Goal: Information Seeking & Learning: Check status

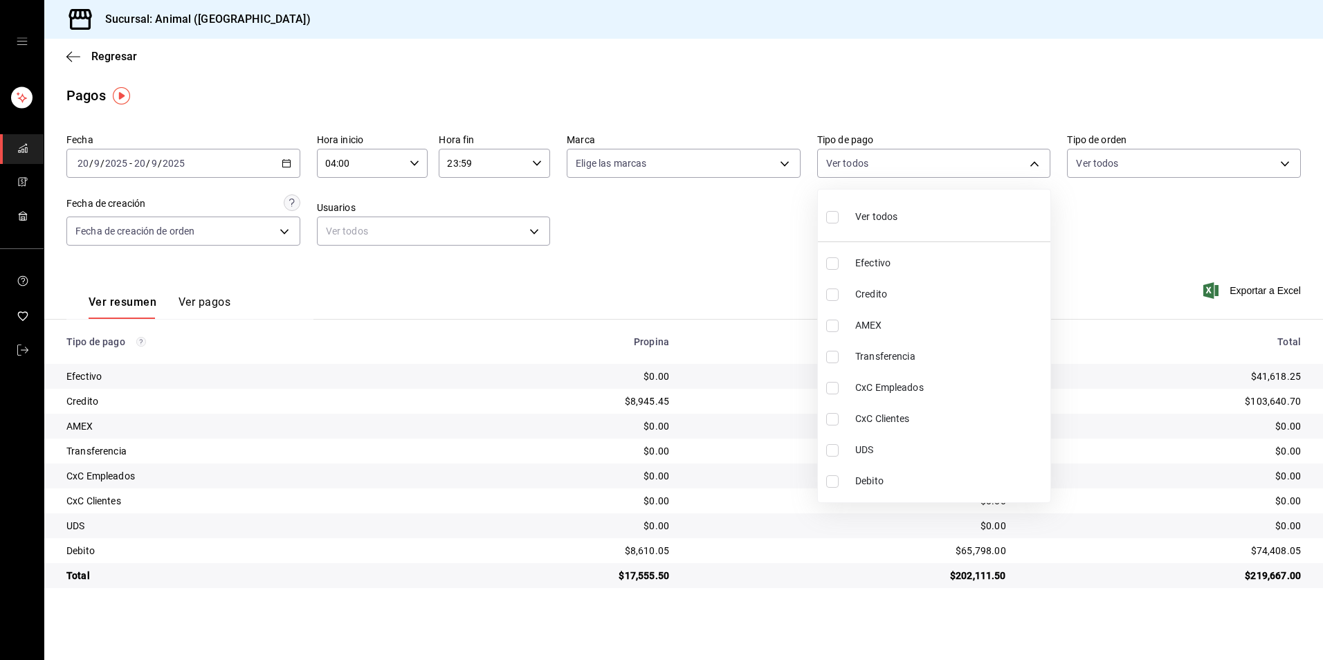
click at [975, 614] on div at bounding box center [661, 330] width 1323 height 660
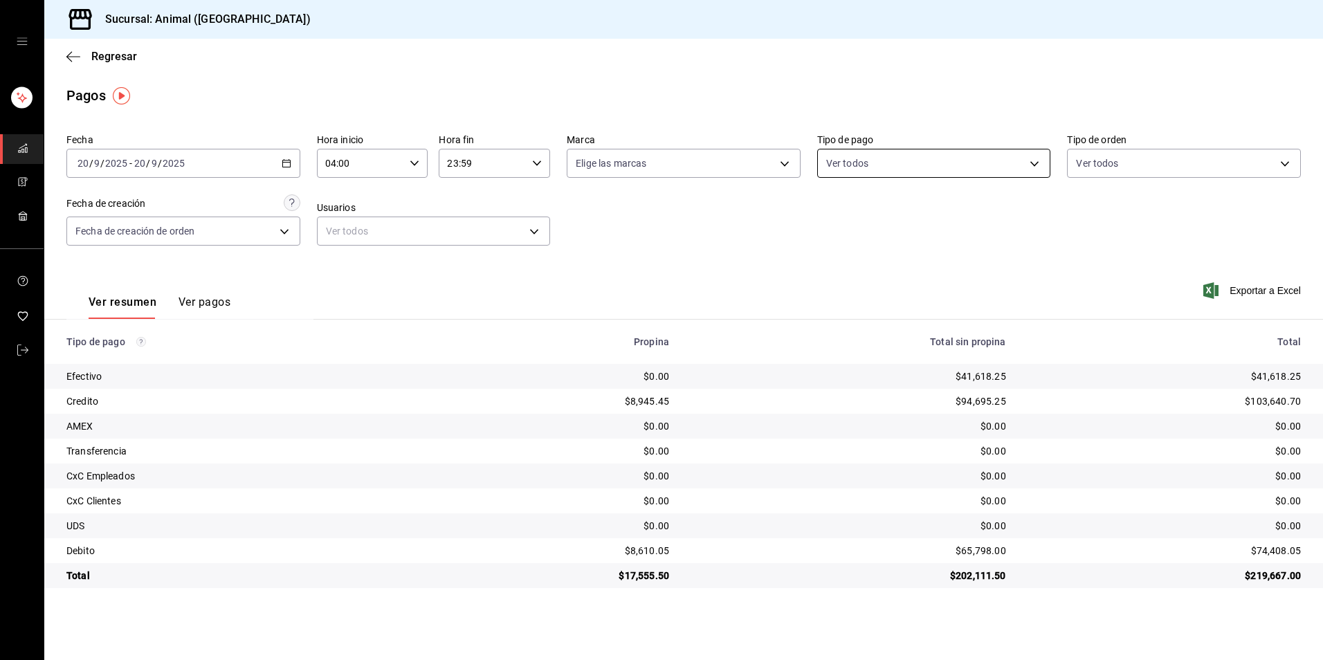
click at [937, 170] on body "Sucursal: Animal (Tijuana) Regresar Pagos Fecha [DATE] [DATE] - [DATE] [DATE] H…" at bounding box center [661, 330] width 1323 height 660
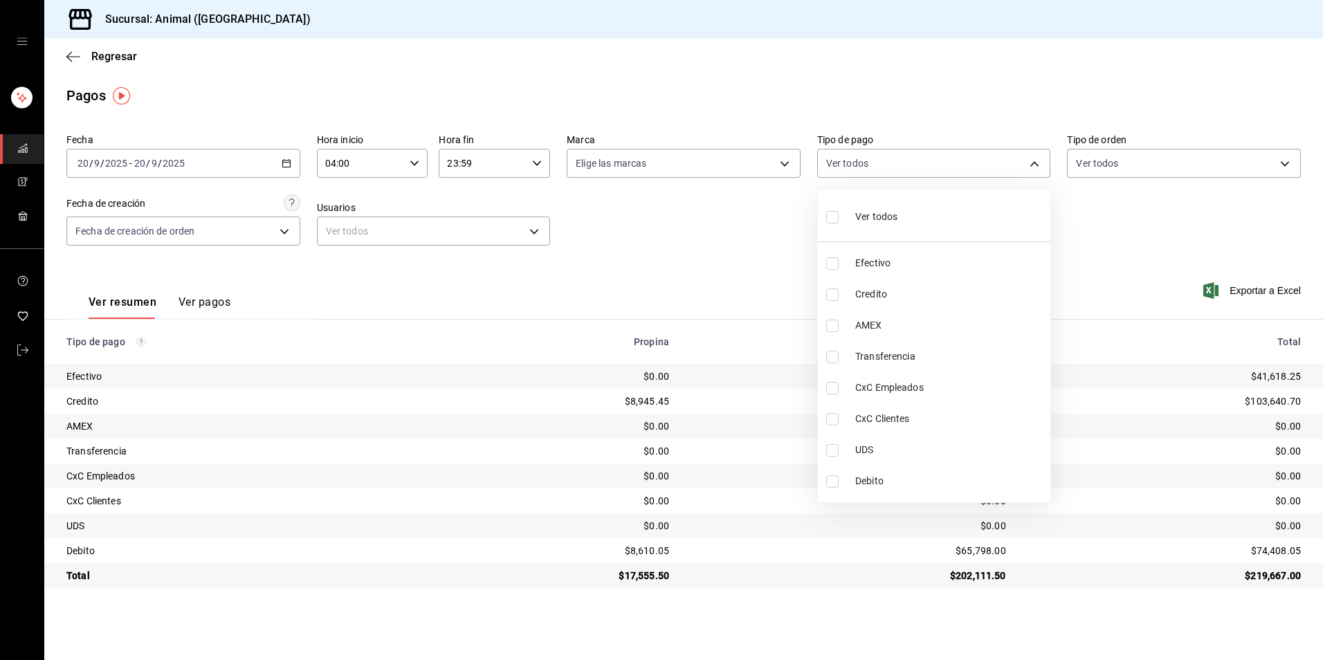
click at [947, 296] on span "Credito" at bounding box center [951, 294] width 190 height 15
type input "235ce608-f464-428a-9a71-314f665367d1"
checkbox input "true"
click at [915, 489] on li "Debito" at bounding box center [934, 481] width 233 height 31
type input "235ce608-f464-428a-9a71-314f665367d1,c7b29183-a811-4137-9cfa-21a61cd2bc4a"
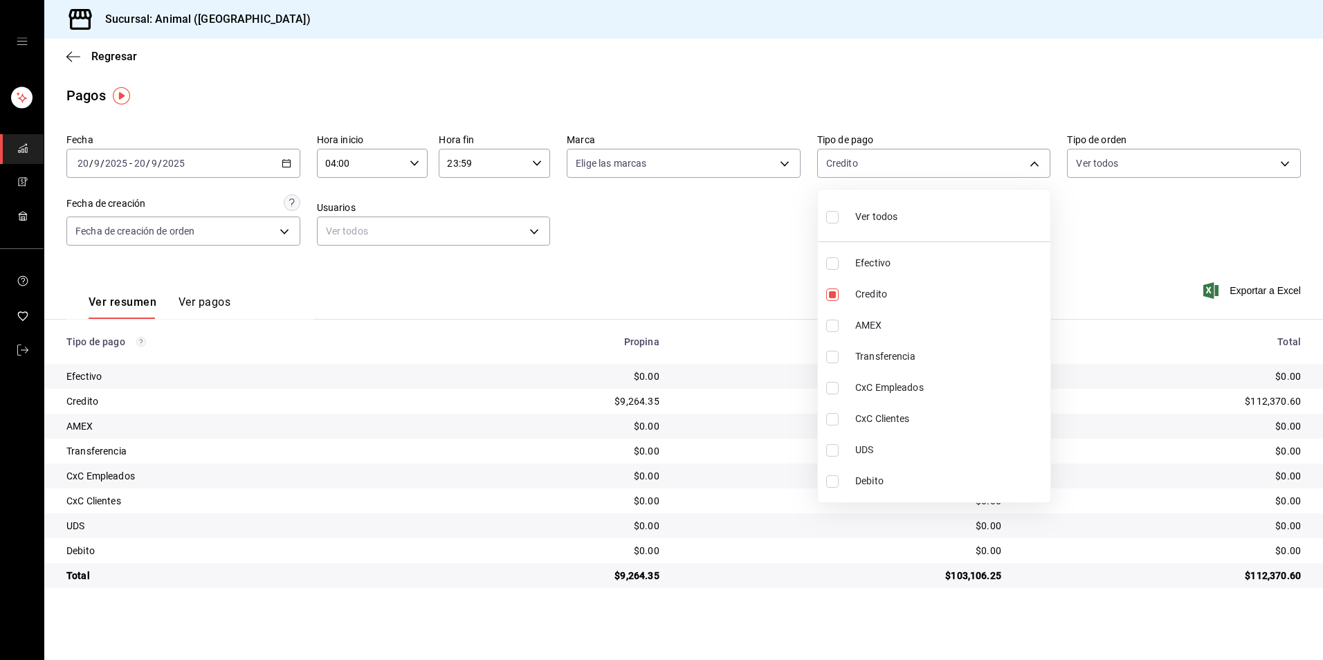
checkbox input "true"
click at [999, 210] on li "Ver todos" at bounding box center [934, 215] width 233 height 41
type input "b84c62b8-b02c-4970-ab2e-e166616419f2,235ce608-f464-428a-9a71-314f665367d1,53567…"
checkbox input "true"
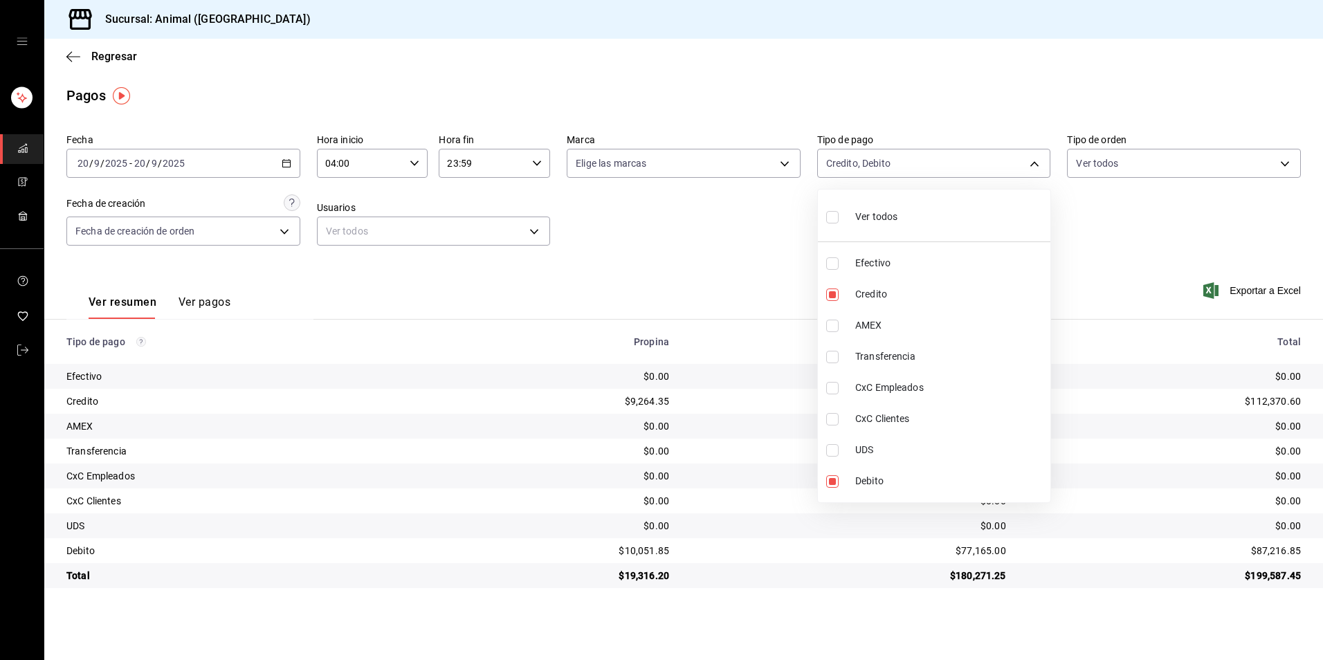
checkbox input "true"
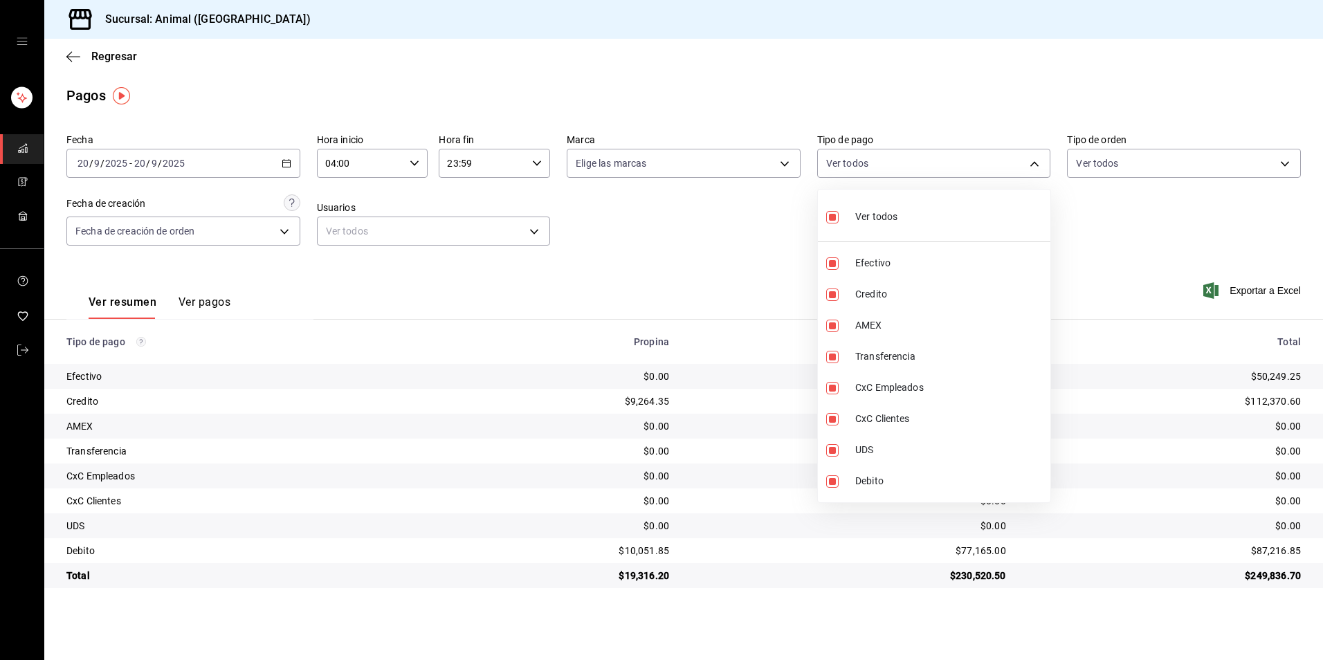
click at [999, 210] on li "Ver todos" at bounding box center [934, 215] width 233 height 41
checkbox input "false"
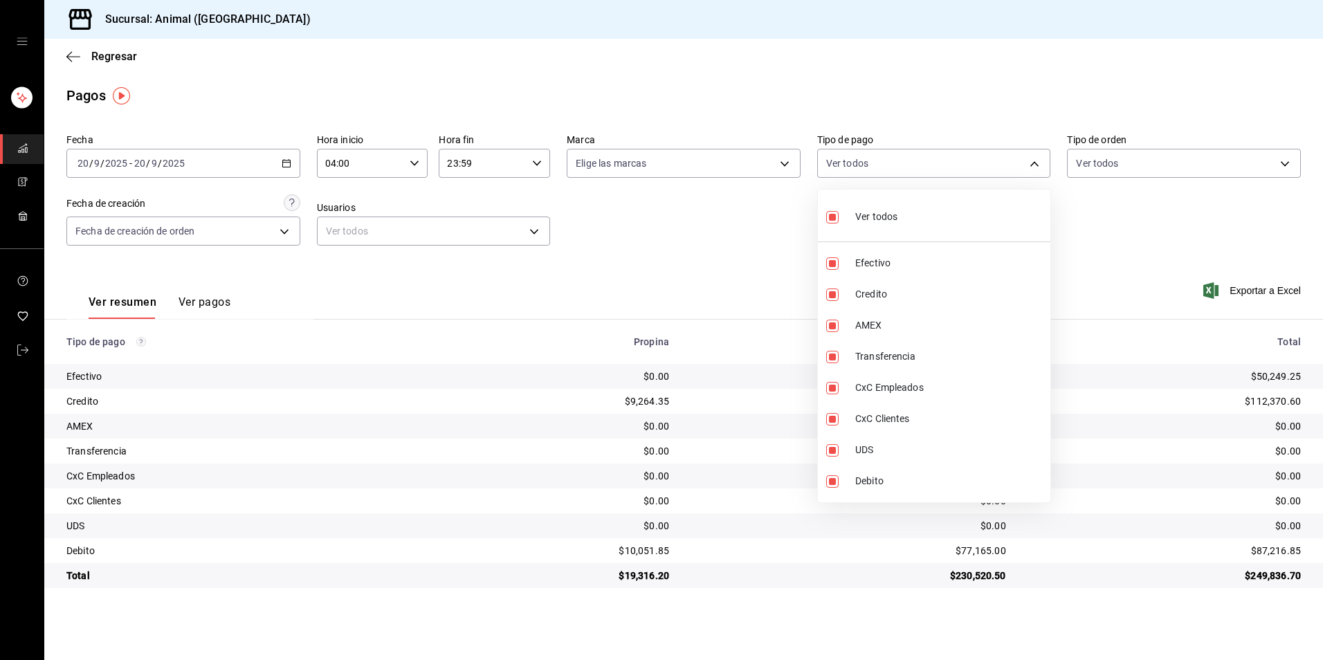
checkbox input "false"
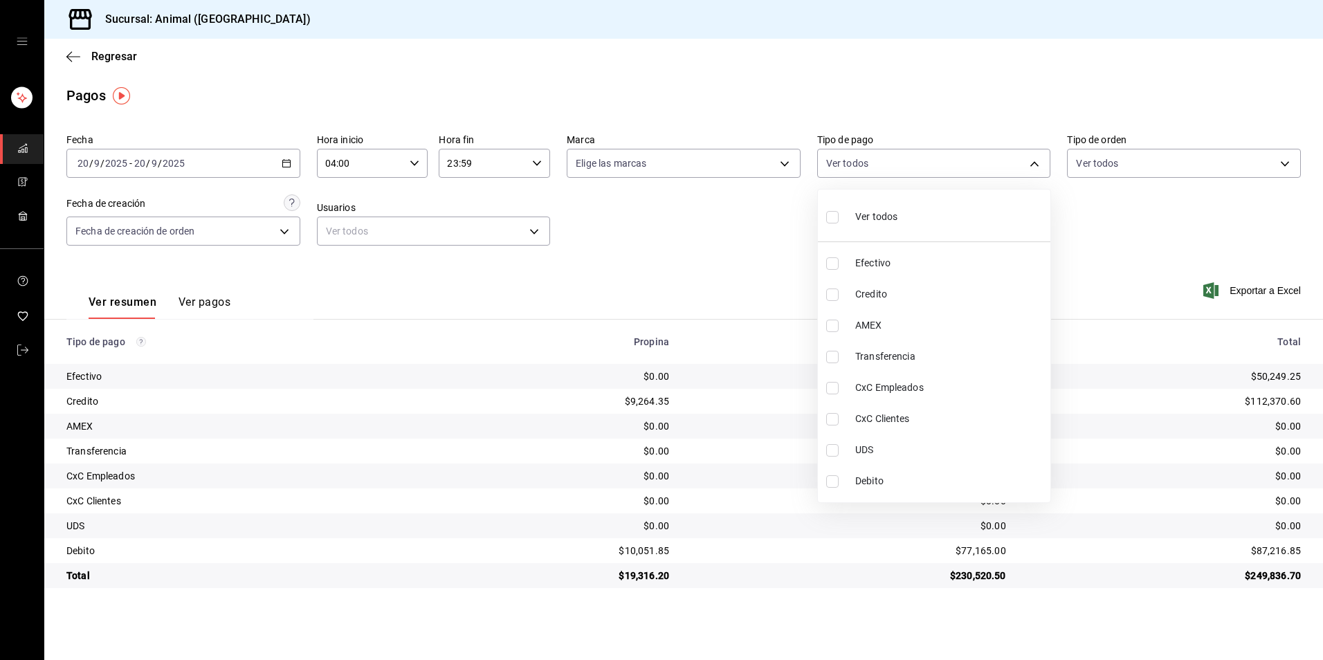
click at [957, 297] on span "Credito" at bounding box center [951, 294] width 190 height 15
type input "235ce608-f464-428a-9a71-314f665367d1"
checkbox input "true"
click at [946, 487] on span "Debito" at bounding box center [951, 481] width 190 height 15
type input "235ce608-f464-428a-9a71-314f665367d1,c7b29183-a811-4137-9cfa-21a61cd2bc4a"
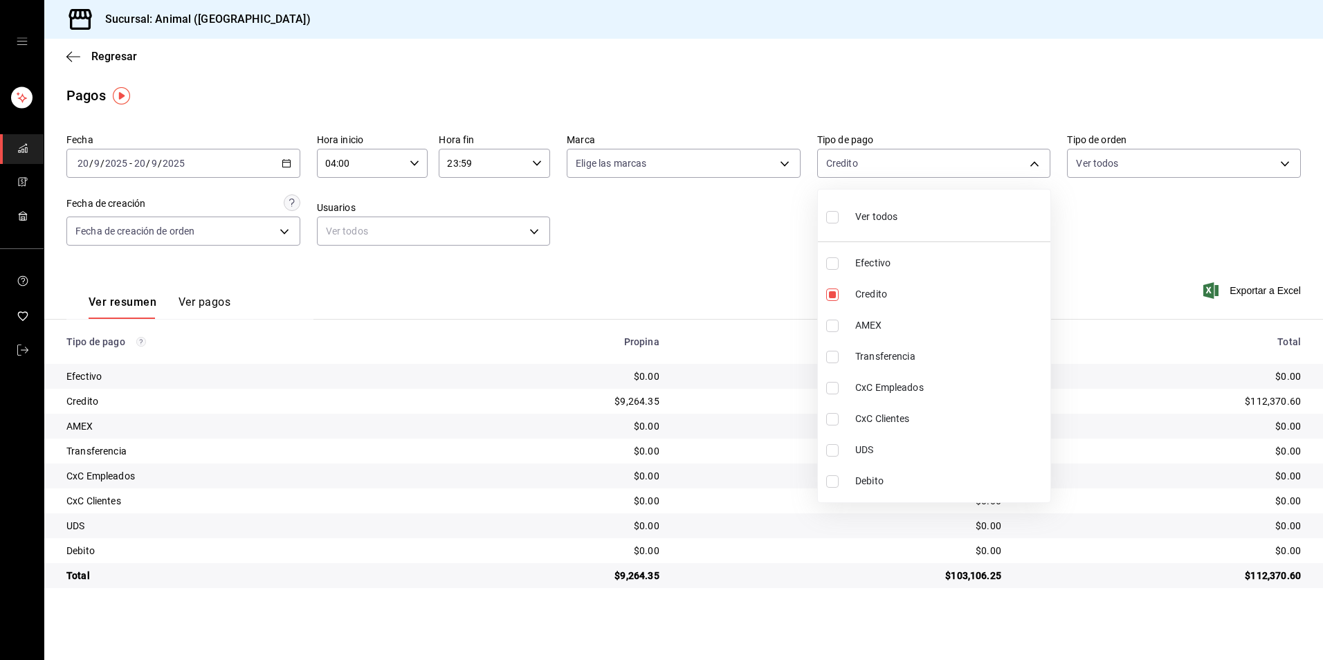
checkbox input "true"
click at [293, 166] on div at bounding box center [661, 330] width 1323 height 660
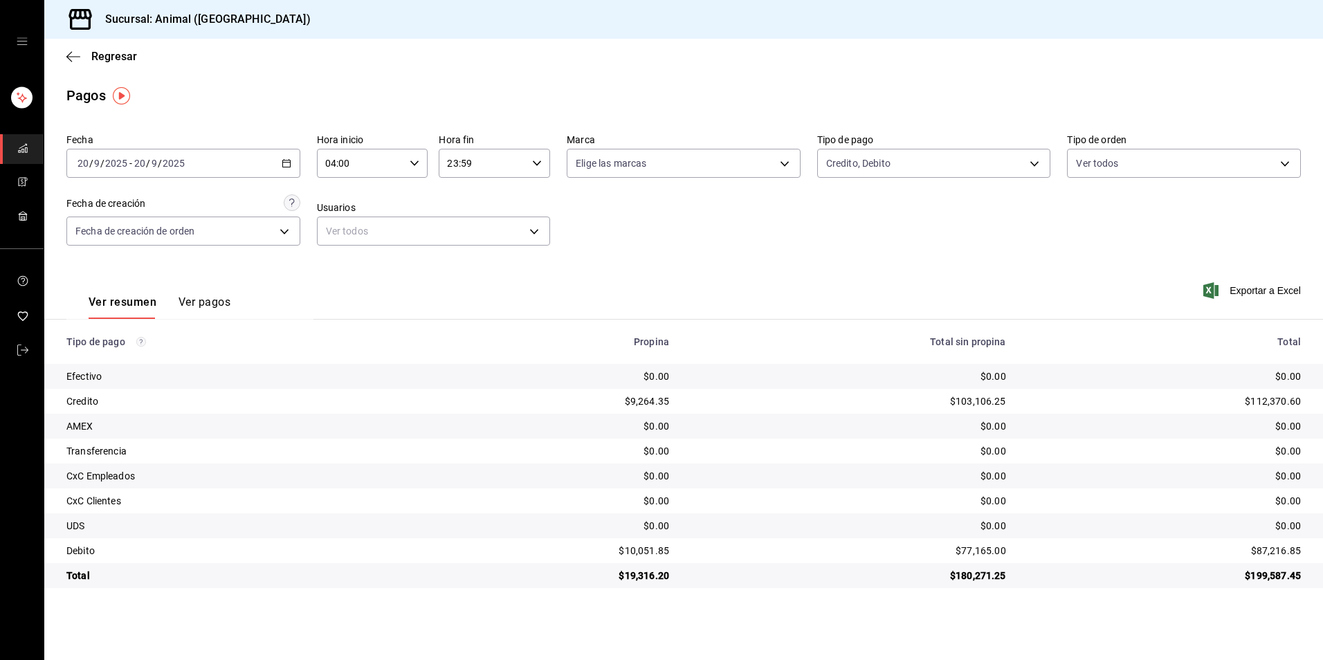
click at [282, 164] on \(Stroke\) "button" at bounding box center [286, 164] width 8 height 8
click at [185, 206] on span "Hoy" at bounding box center [131, 205] width 107 height 15
click at [391, 158] on input "00:00" at bounding box center [361, 164] width 88 height 28
click at [334, 261] on span "04" at bounding box center [344, 262] width 34 height 11
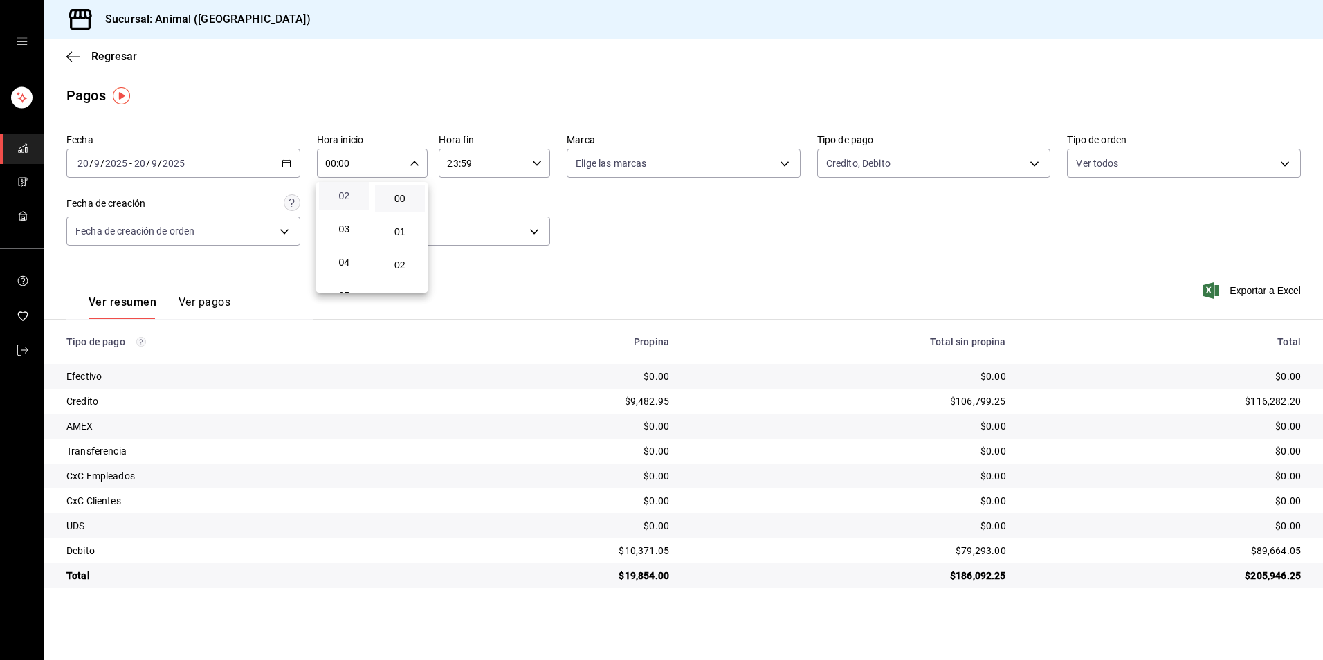
type input "04:00"
click at [555, 283] on div at bounding box center [661, 330] width 1323 height 660
click at [765, 168] on body "Sucursal: Animal ([GEOGRAPHIC_DATA]) Regresar Pagos Fecha [DATE] [DATE] - [DATE…" at bounding box center [661, 330] width 1323 height 660
click at [765, 168] on div at bounding box center [661, 330] width 1323 height 660
click at [919, 159] on body "Sucursal: Animal ([GEOGRAPHIC_DATA]) Regresar Pagos Fecha [DATE] [DATE] - [DATE…" at bounding box center [661, 330] width 1323 height 660
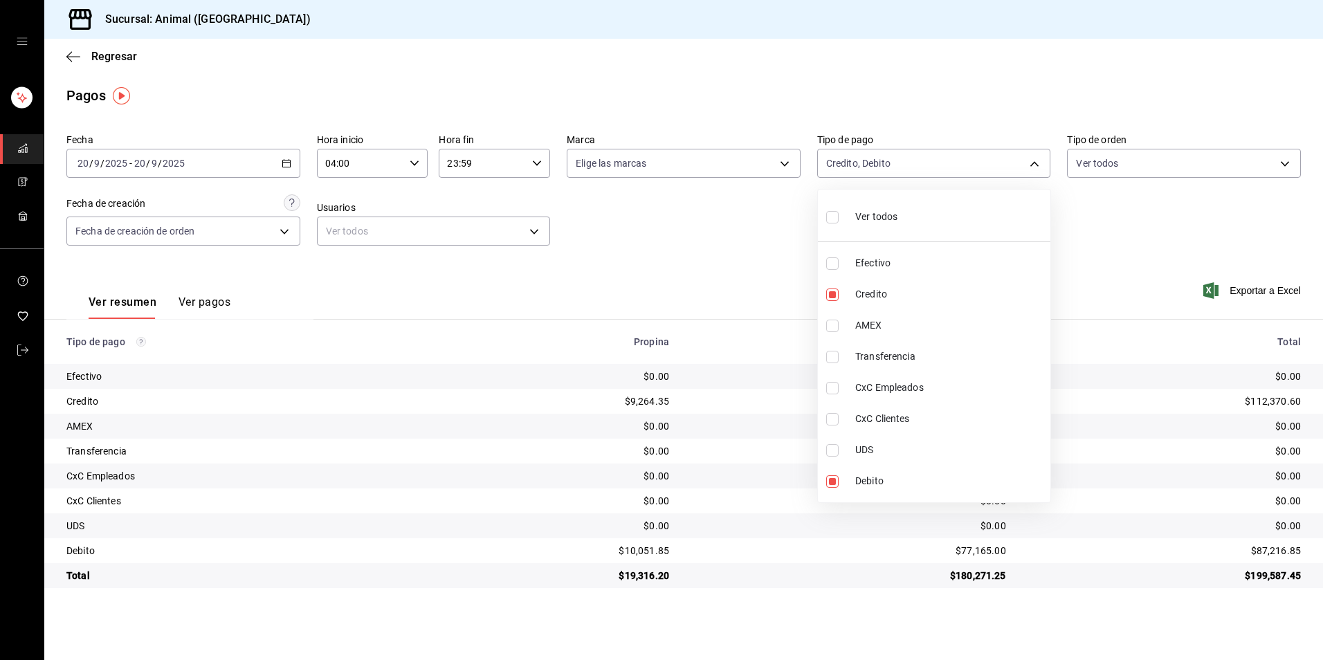
click at [898, 209] on li "Ver todos" at bounding box center [934, 215] width 233 height 41
type input "b84c62b8-b02c-4970-ab2e-e166616419f2,235ce608-f464-428a-9a71-314f665367d1,53567…"
checkbox input "true"
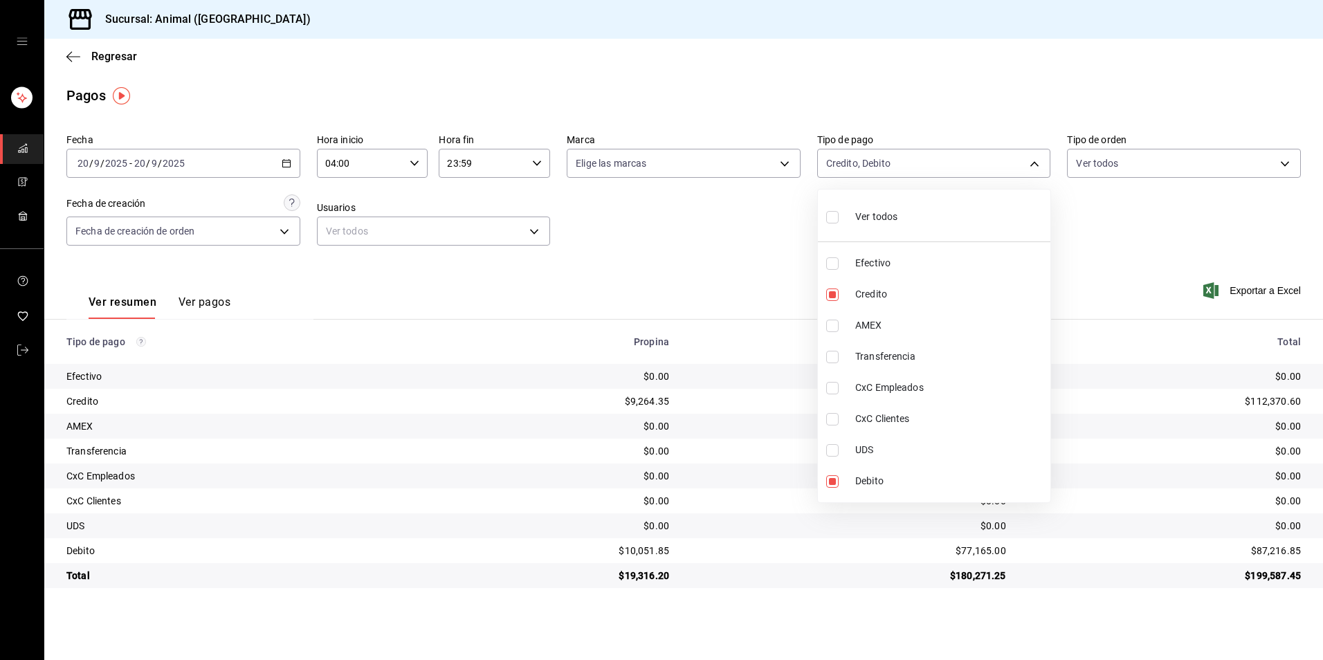
checkbox input "true"
click at [898, 209] on li "Ver todos" at bounding box center [934, 215] width 233 height 41
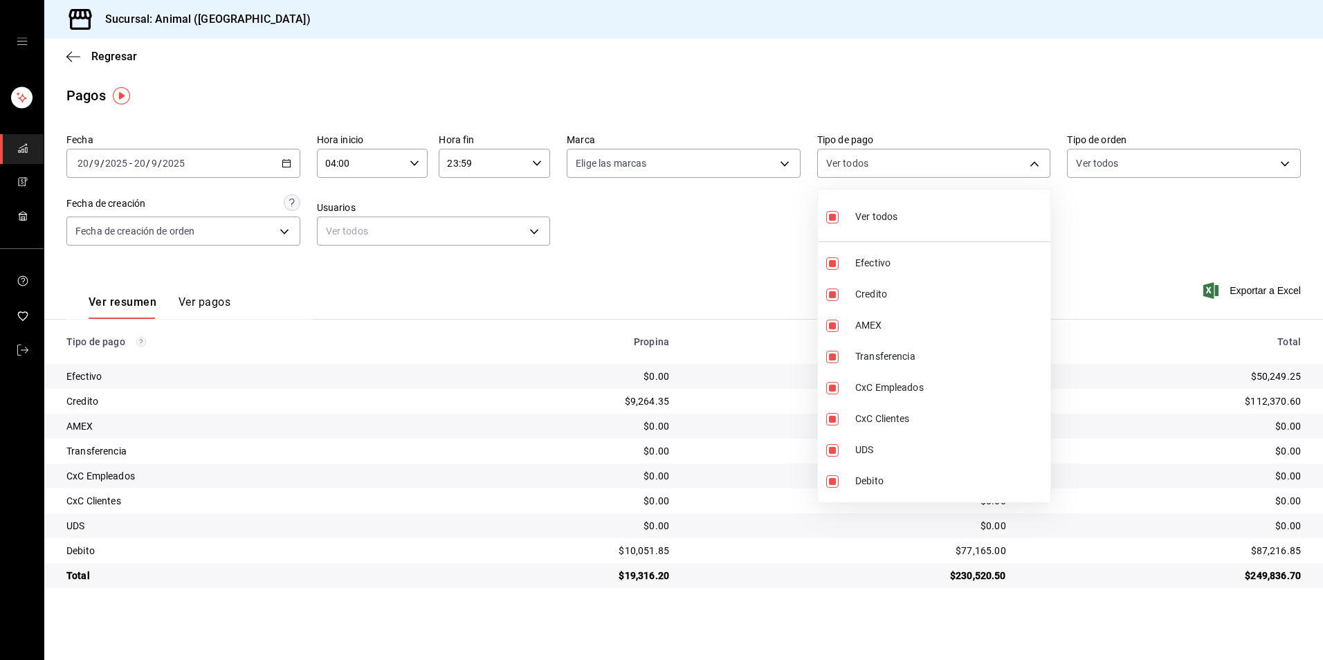
checkbox input "false"
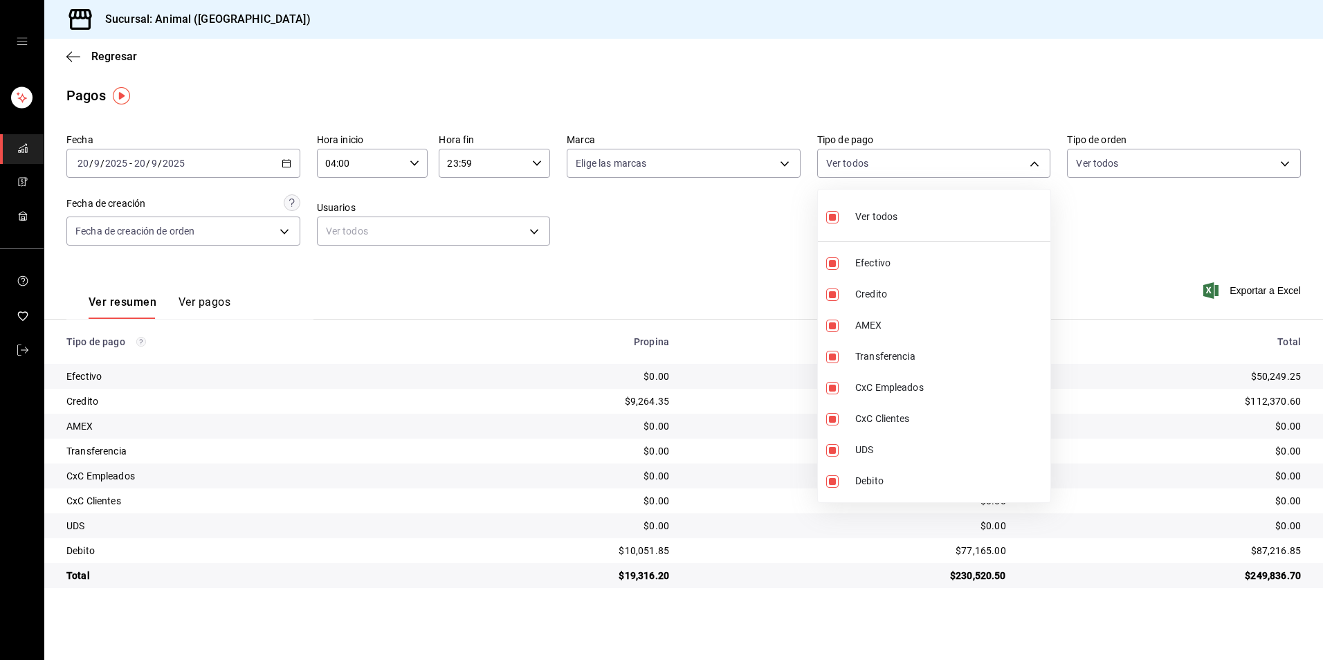
checkbox input "false"
click at [884, 295] on span "Credito" at bounding box center [951, 294] width 190 height 15
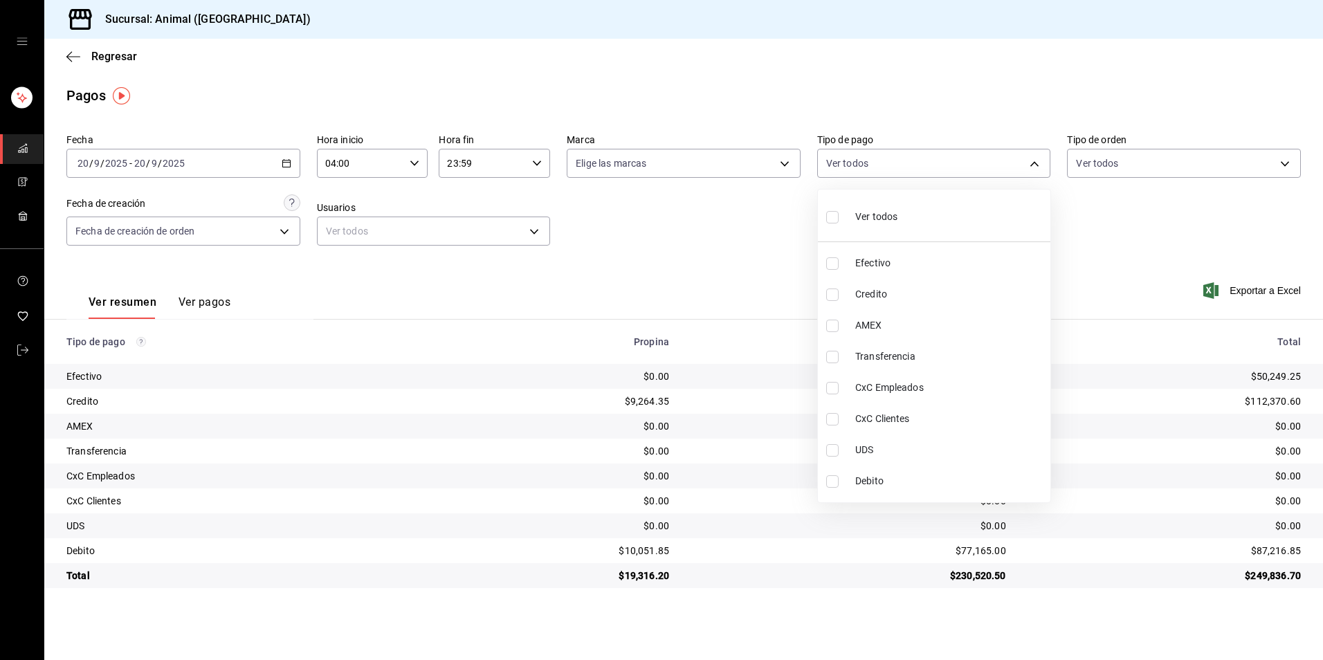
type input "235ce608-f464-428a-9a71-314f665367d1"
checkbox input "true"
click at [883, 479] on span "Debito" at bounding box center [951, 481] width 190 height 15
type input "235ce608-f464-428a-9a71-314f665367d1,c7b29183-a811-4137-9cfa-21a61cd2bc4a"
checkbox input "true"
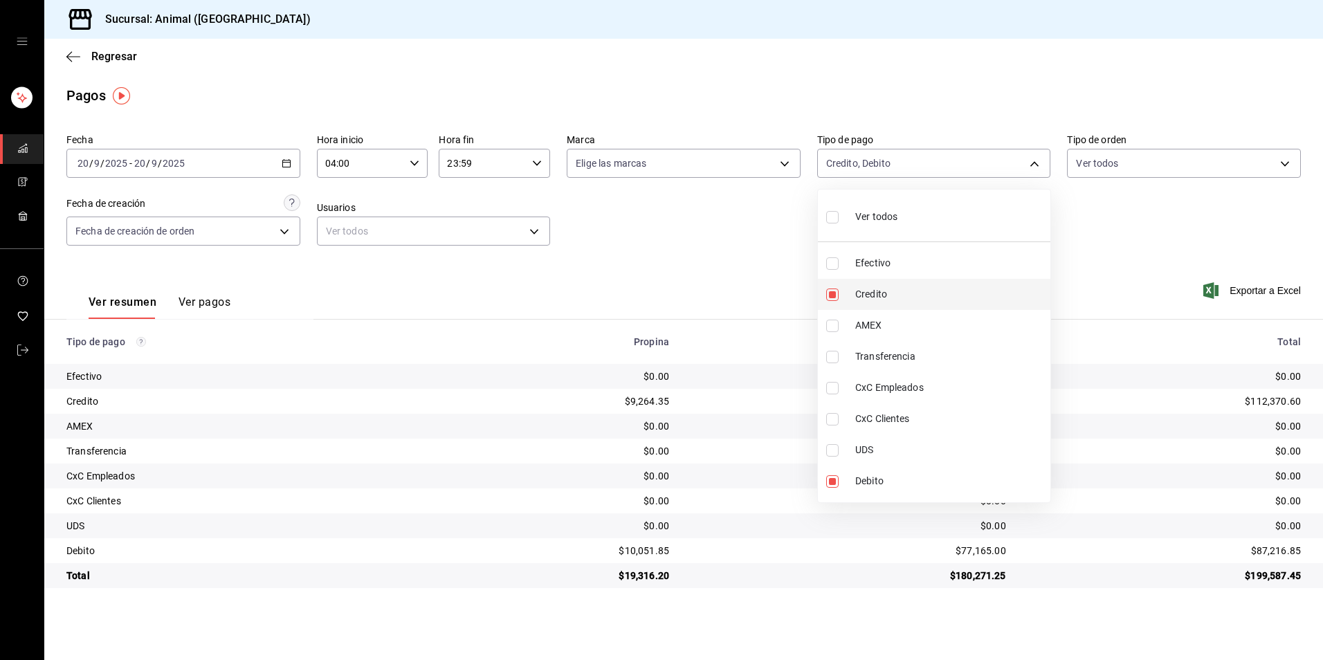
click at [947, 293] on span "Credito" at bounding box center [951, 294] width 190 height 15
type input "c7b29183-a811-4137-9cfa-21a61cd2bc4a"
checkbox input "false"
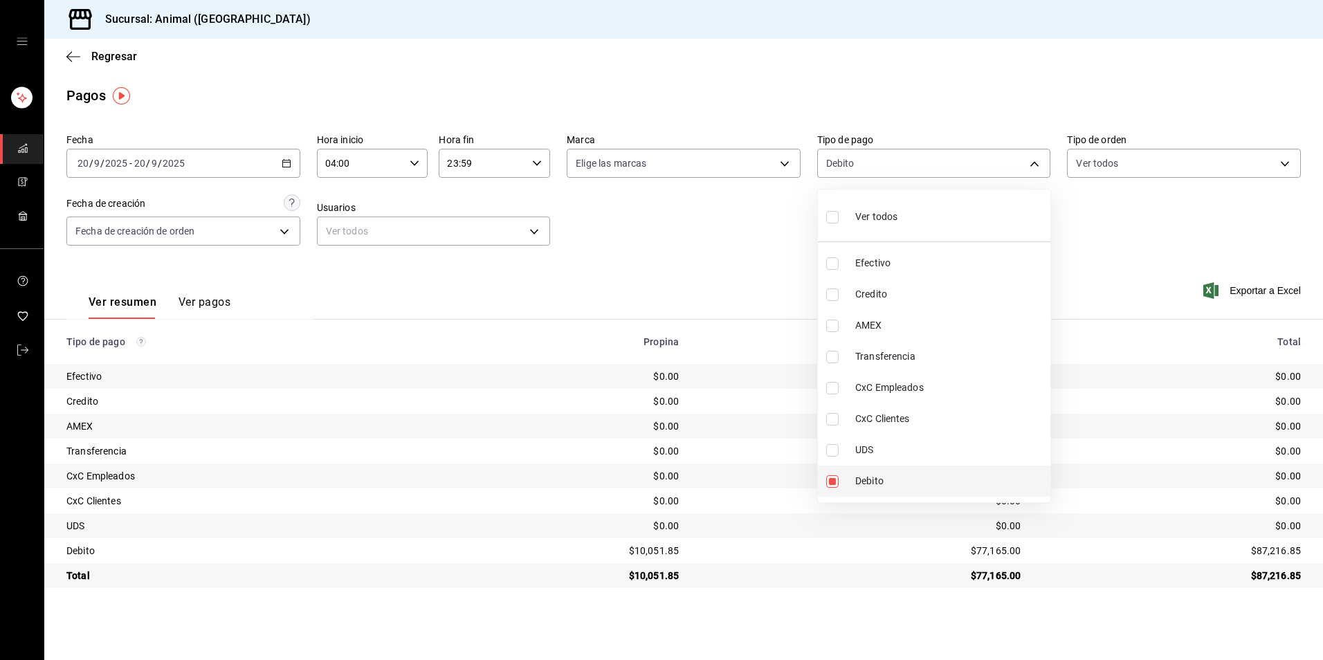
click at [919, 477] on span "Debito" at bounding box center [951, 481] width 190 height 15
checkbox input "false"
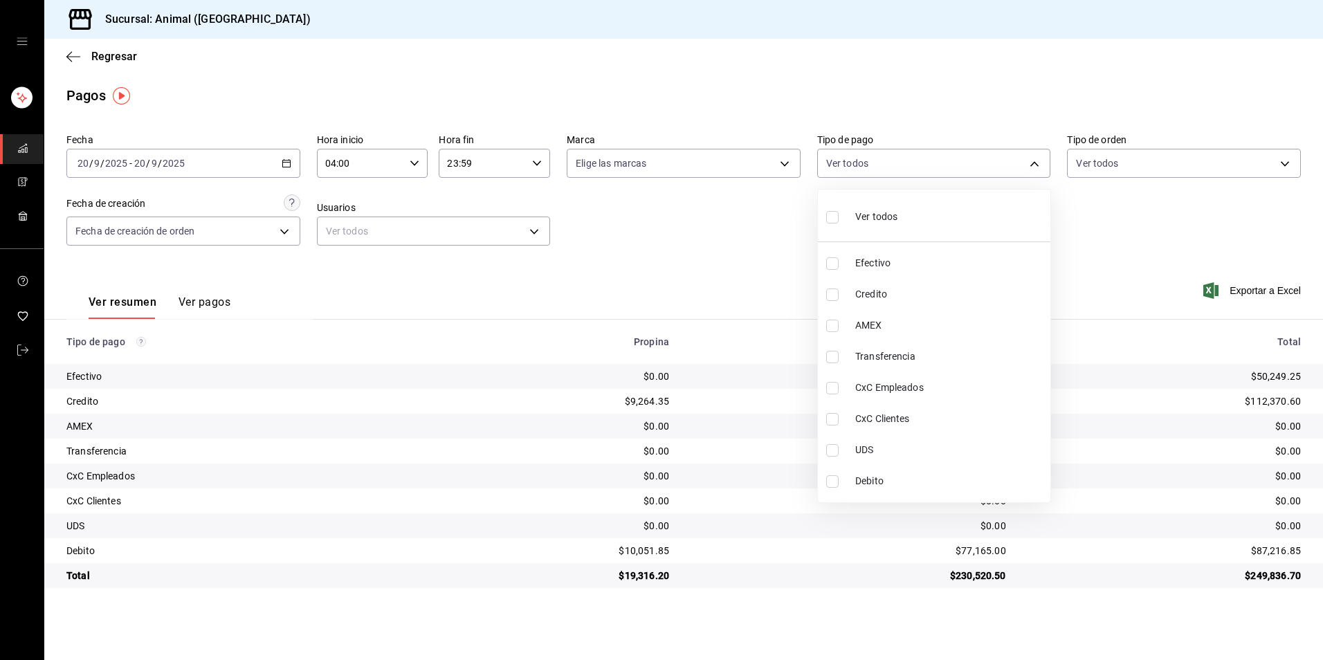
click at [919, 477] on span "Debito" at bounding box center [951, 481] width 190 height 15
type input "c7b29183-a811-4137-9cfa-21a61cd2bc4a"
checkbox input "true"
click at [917, 280] on li "Credito" at bounding box center [934, 294] width 233 height 31
type input "c7b29183-a811-4137-9cfa-21a61cd2bc4a,235ce608-f464-428a-9a71-314f665367d1"
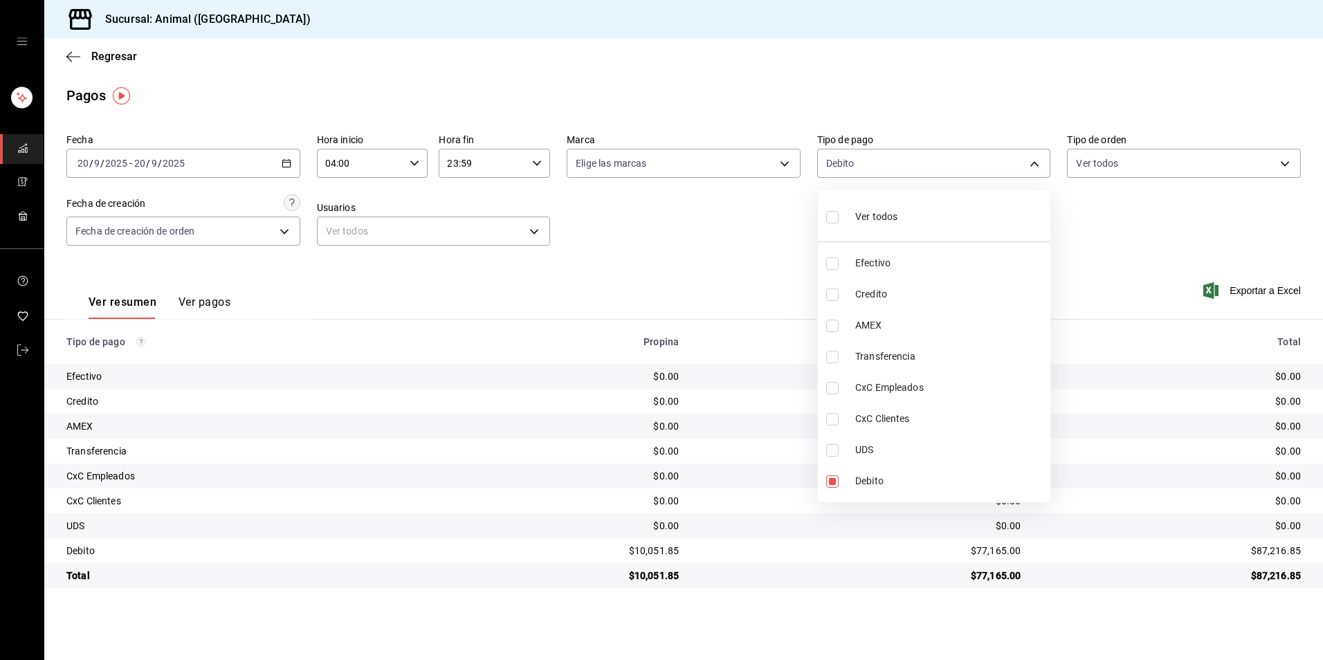
checkbox input "true"
click at [987, 202] on li "Ver todos" at bounding box center [934, 215] width 233 height 41
type input "b84c62b8-b02c-4970-ab2e-e166616419f2,235ce608-f464-428a-9a71-314f665367d1,53567…"
checkbox input "true"
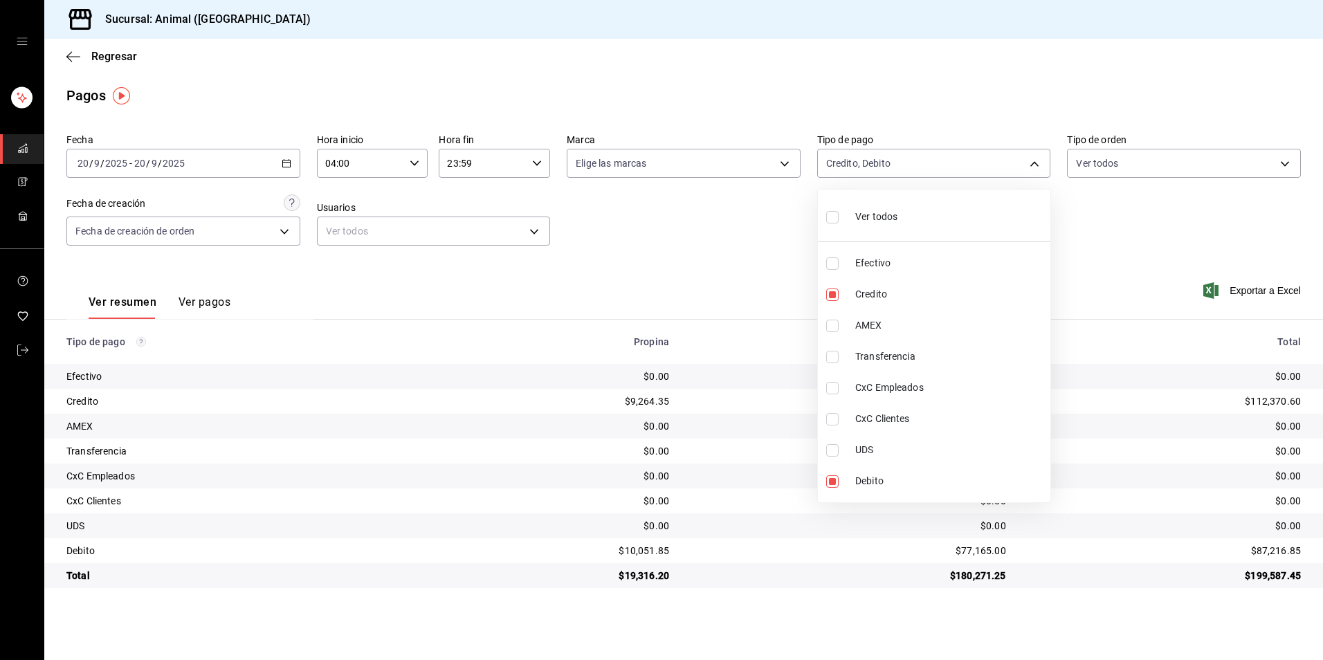
checkbox input "true"
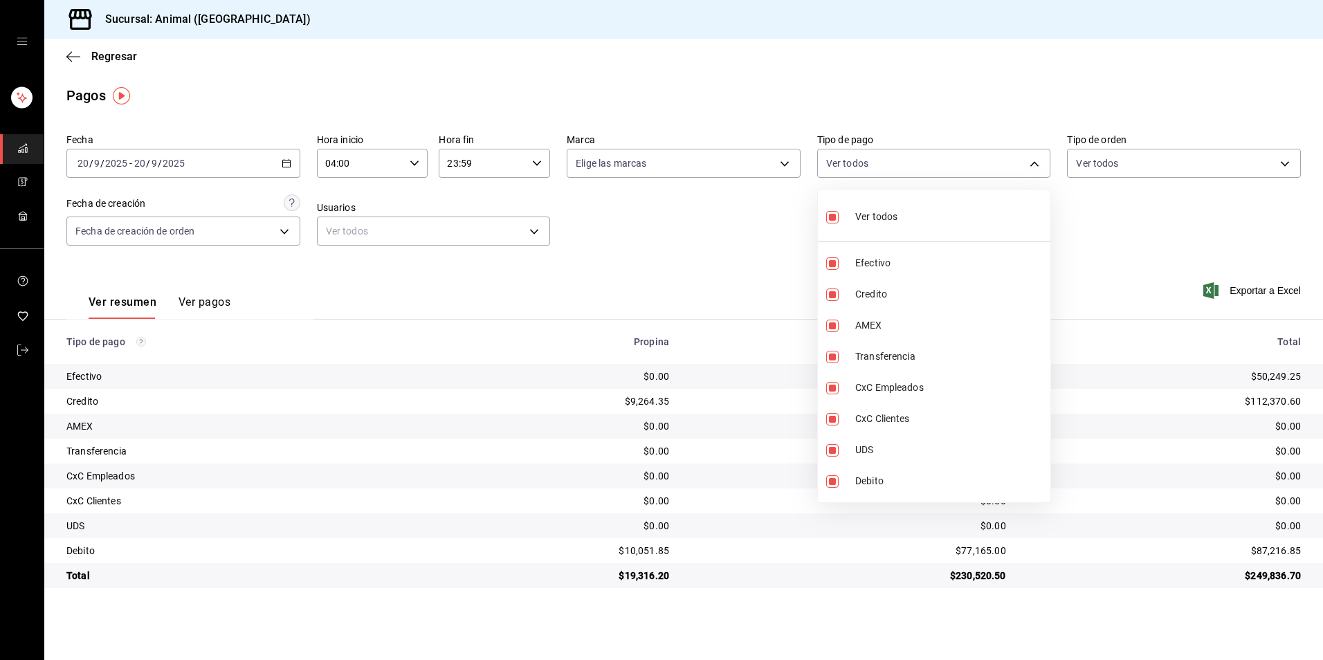
click at [987, 202] on li "Ver todos" at bounding box center [934, 215] width 233 height 41
checkbox input "false"
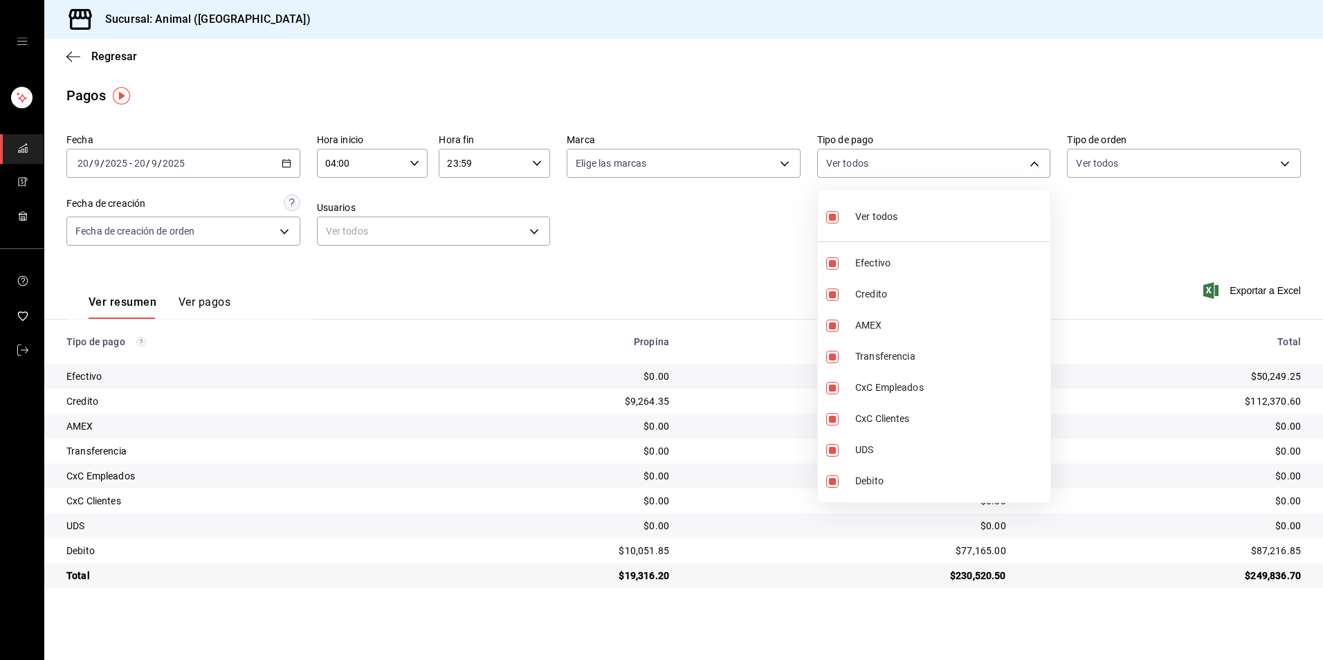
checkbox input "false"
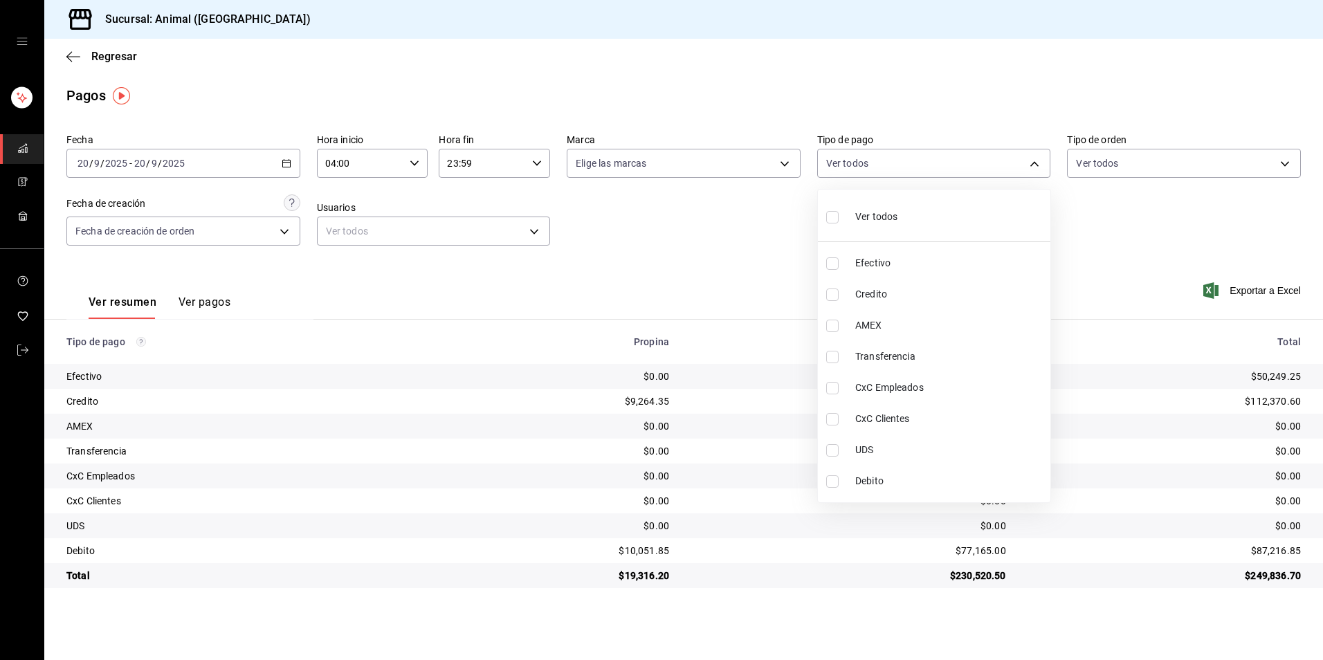
click at [909, 306] on li "Credito" at bounding box center [934, 294] width 233 height 31
type input "235ce608-f464-428a-9a71-314f665367d1"
checkbox input "true"
click at [901, 479] on span "Debito" at bounding box center [951, 481] width 190 height 15
type input "235ce608-f464-428a-9a71-314f665367d1,c7b29183-a811-4137-9cfa-21a61cd2bc4a"
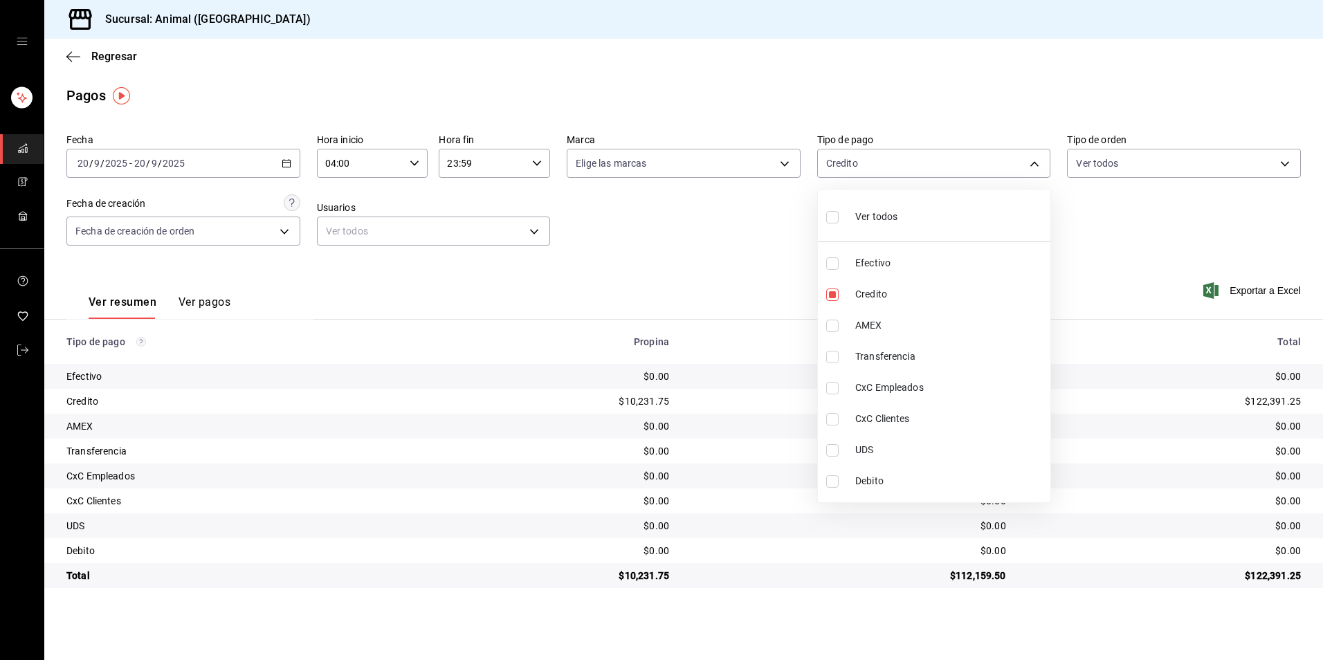
checkbox input "true"
click at [901, 480] on span "Debito" at bounding box center [951, 481] width 190 height 15
type input "235ce608-f464-428a-9a71-314f665367d1"
checkbox input "false"
click at [918, 301] on span "Credito" at bounding box center [951, 294] width 190 height 15
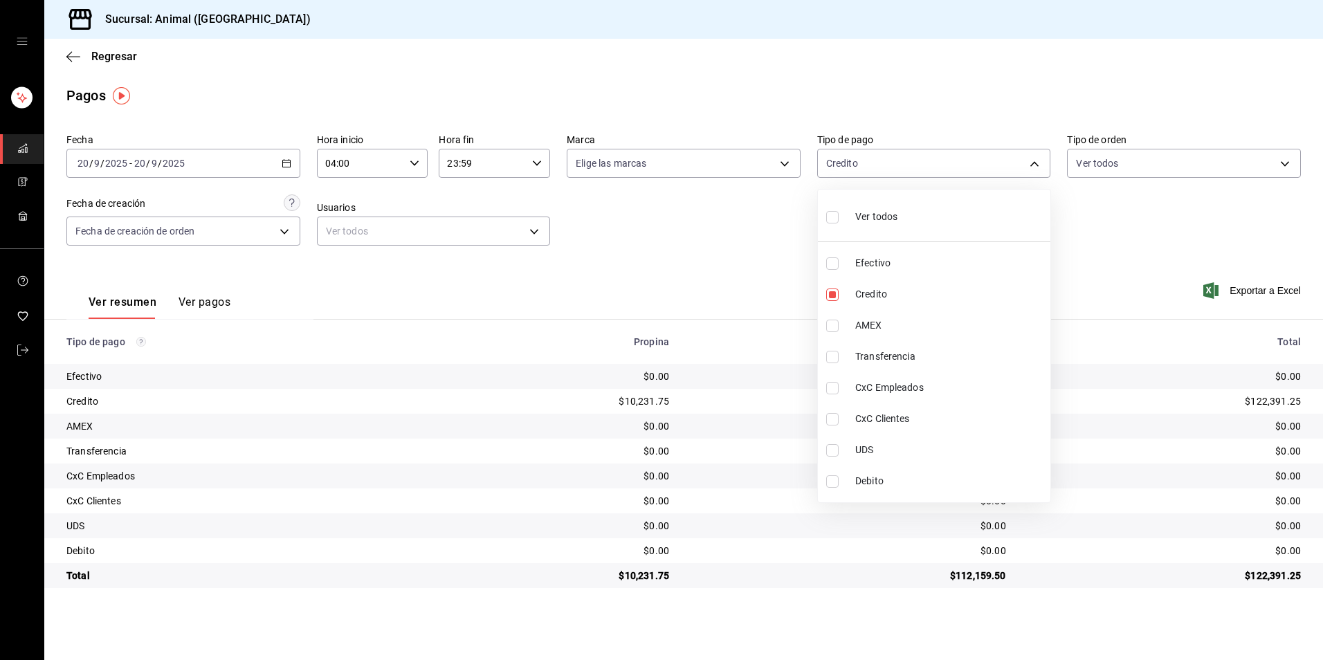
checkbox input "false"
click at [910, 289] on span "Credito" at bounding box center [951, 294] width 190 height 15
type input "235ce608-f464-428a-9a71-314f665367d1"
checkbox input "true"
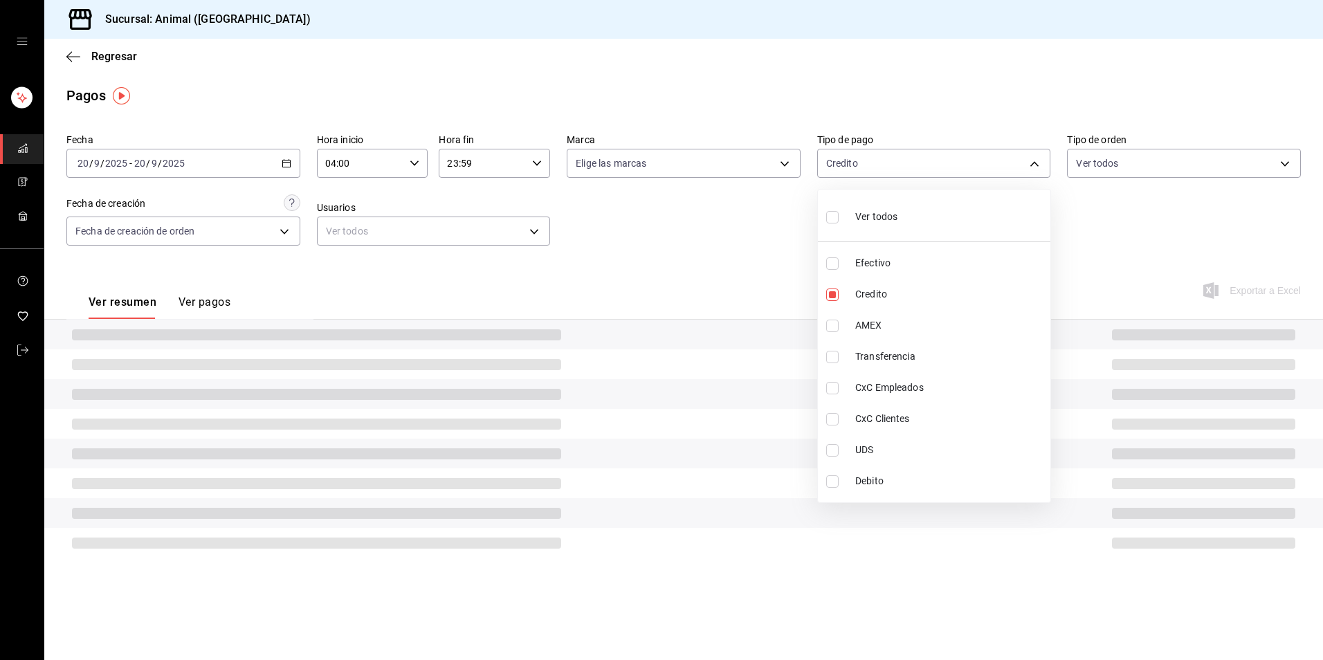
click at [930, 487] on span "Debito" at bounding box center [951, 481] width 190 height 15
type input "235ce608-f464-428a-9a71-314f665367d1,c7b29183-a811-4137-9cfa-21a61cd2bc4a"
checkbox input "true"
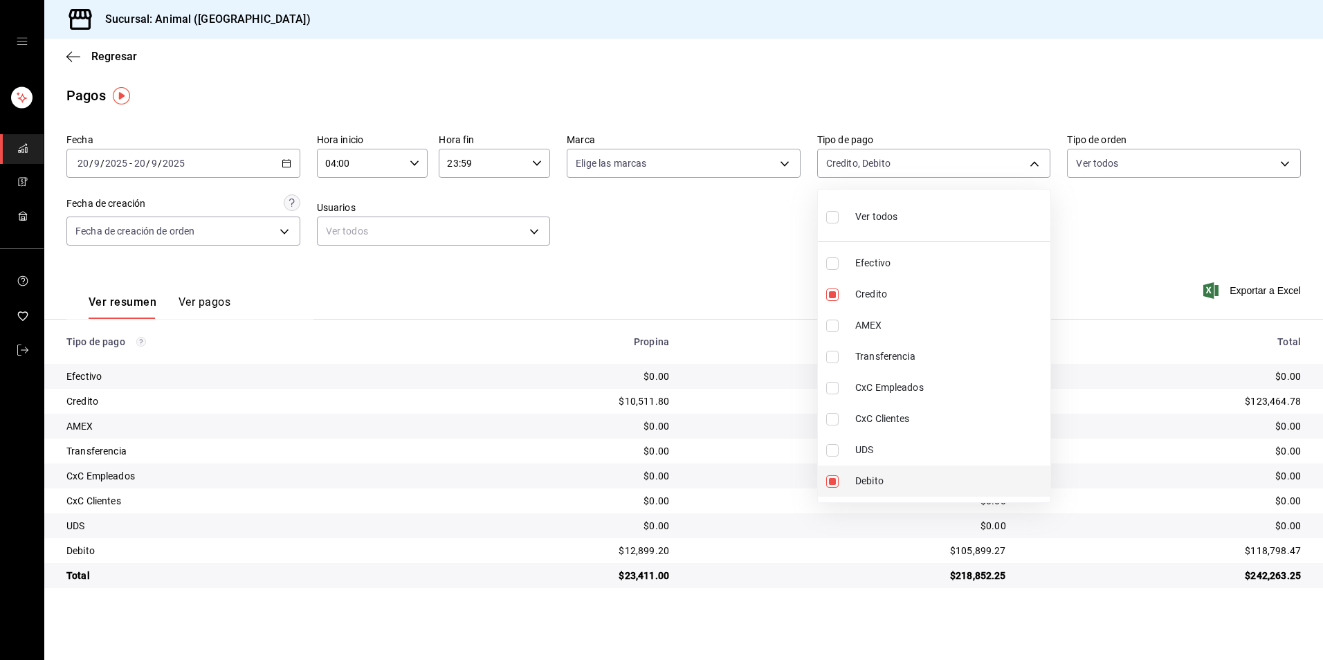
click at [950, 479] on span "Debito" at bounding box center [951, 481] width 190 height 15
type input "235ce608-f464-428a-9a71-314f665367d1"
checkbox input "false"
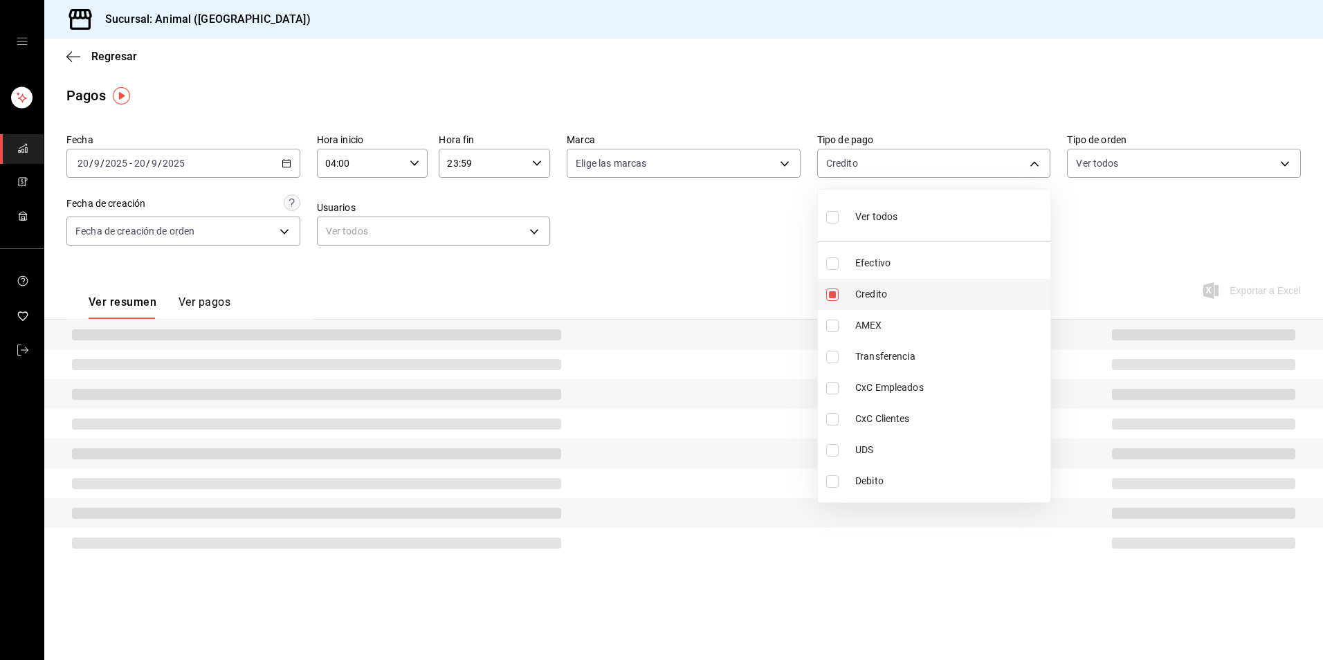
click at [943, 296] on span "Credito" at bounding box center [951, 294] width 190 height 15
checkbox input "false"
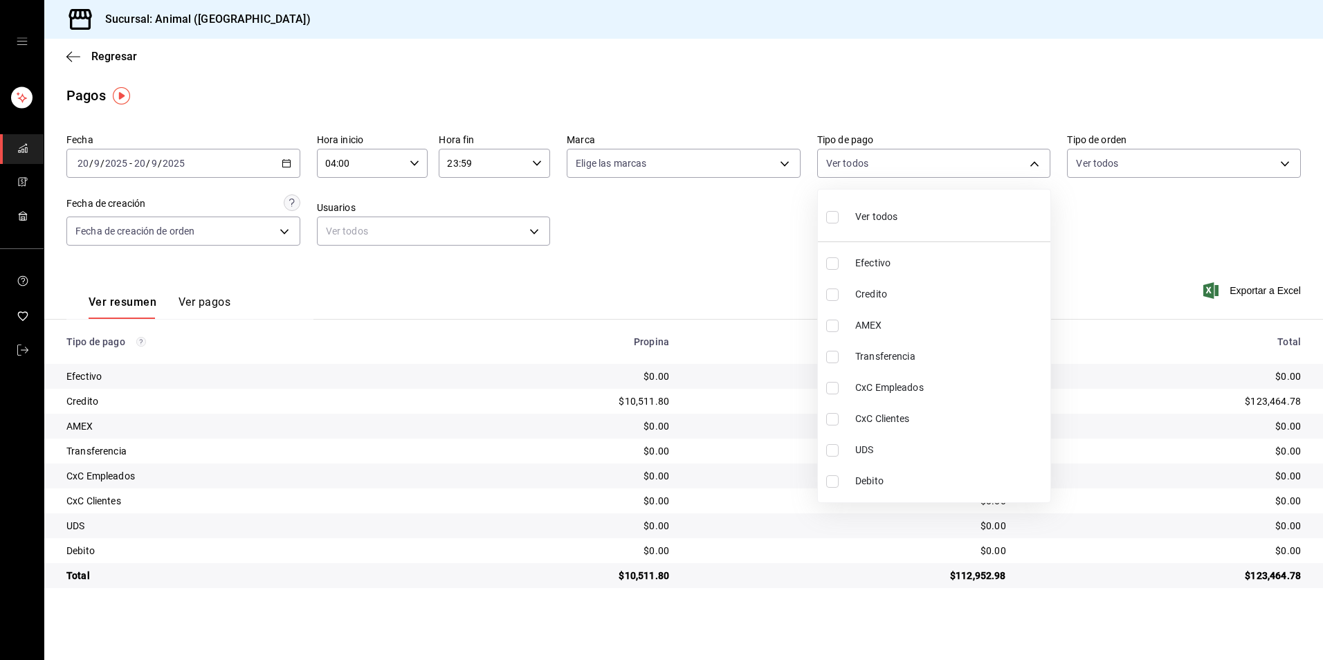
click at [943, 296] on span "Credito" at bounding box center [951, 294] width 190 height 15
type input "235ce608-f464-428a-9a71-314f665367d1"
checkbox input "true"
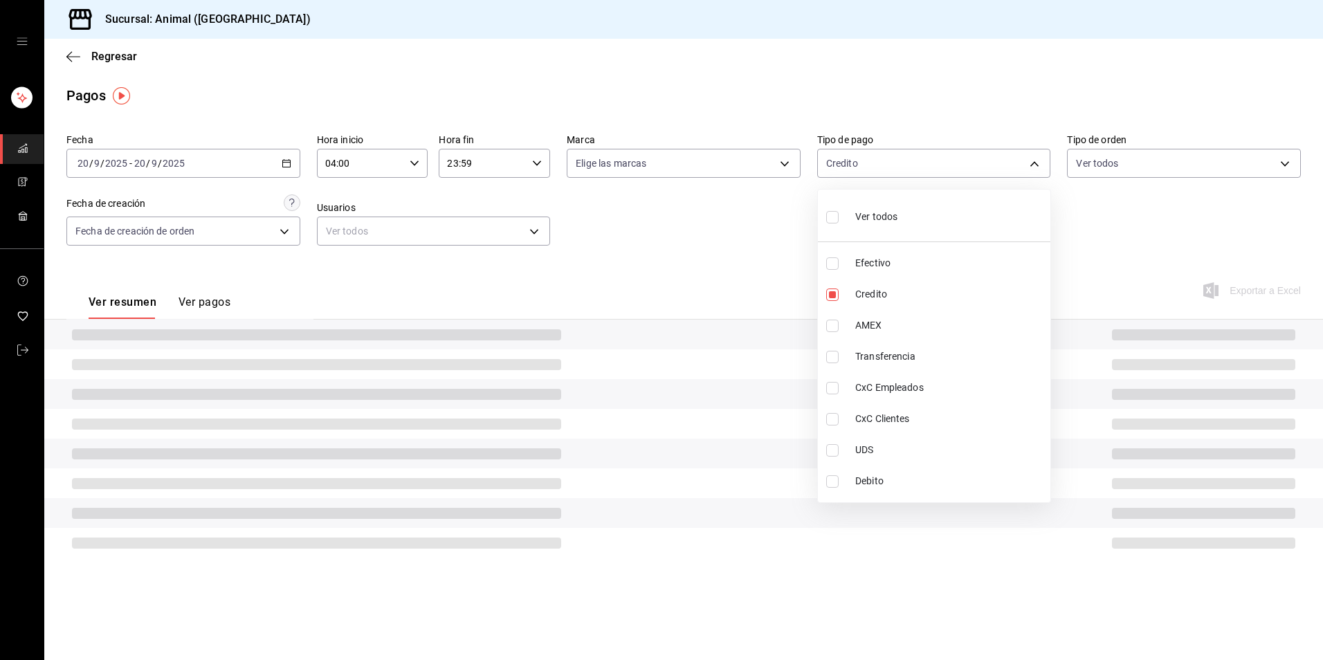
click at [905, 485] on span "Debito" at bounding box center [951, 481] width 190 height 15
type input "235ce608-f464-428a-9a71-314f665367d1,c7b29183-a811-4137-9cfa-21a61cd2bc4a"
checkbox input "true"
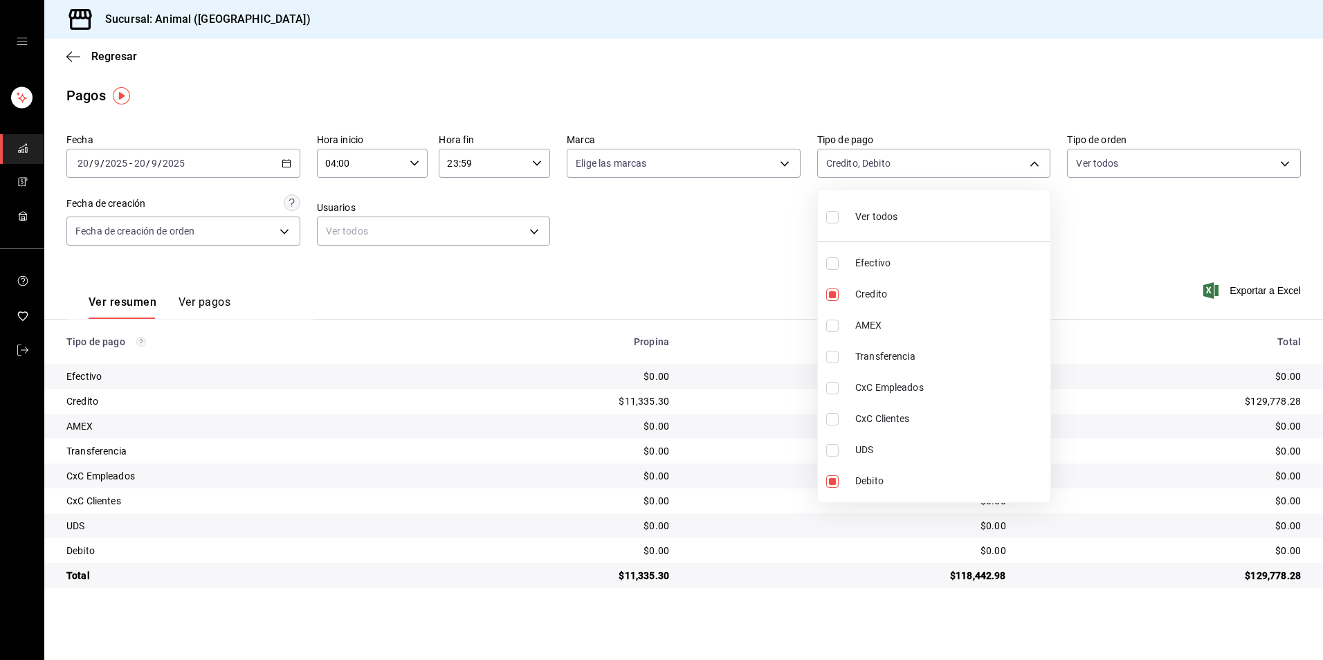
click at [928, 204] on li "Ver todos" at bounding box center [934, 215] width 233 height 41
type input "b84c62b8-b02c-4970-ab2e-e166616419f2,235ce608-f464-428a-9a71-314f665367d1,53567…"
checkbox input "true"
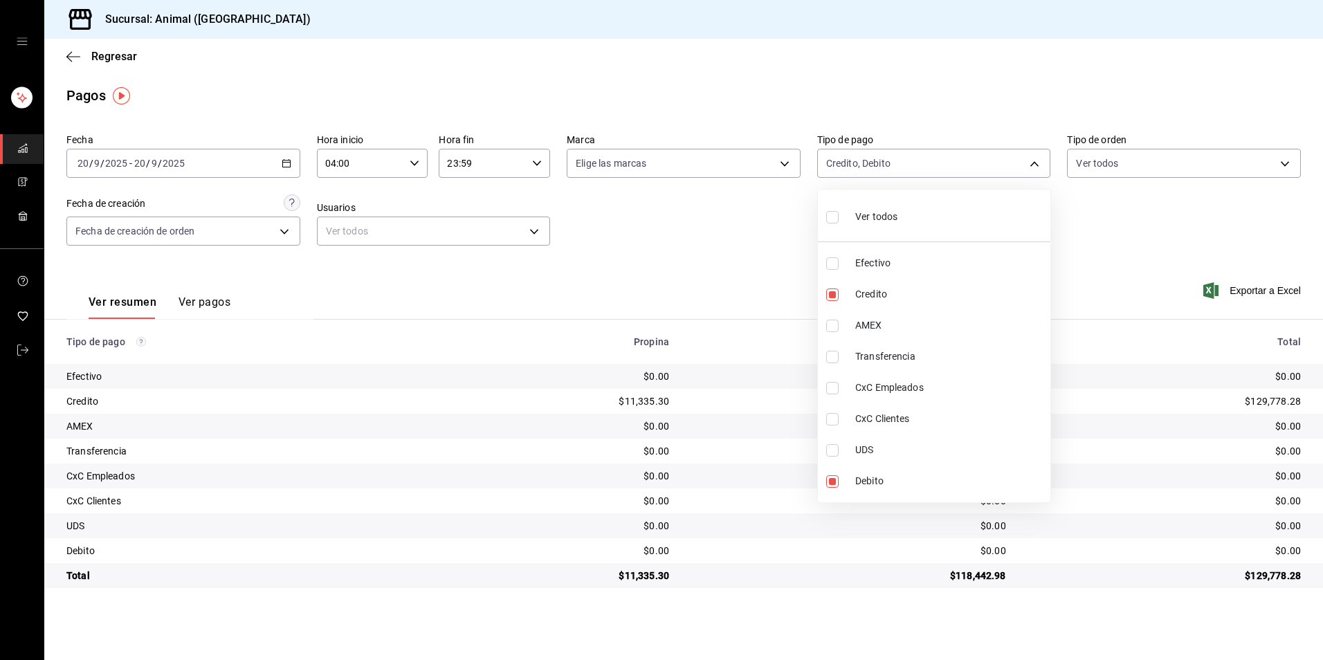
checkbox input "true"
click at [920, 213] on li "Ver todos" at bounding box center [934, 215] width 233 height 41
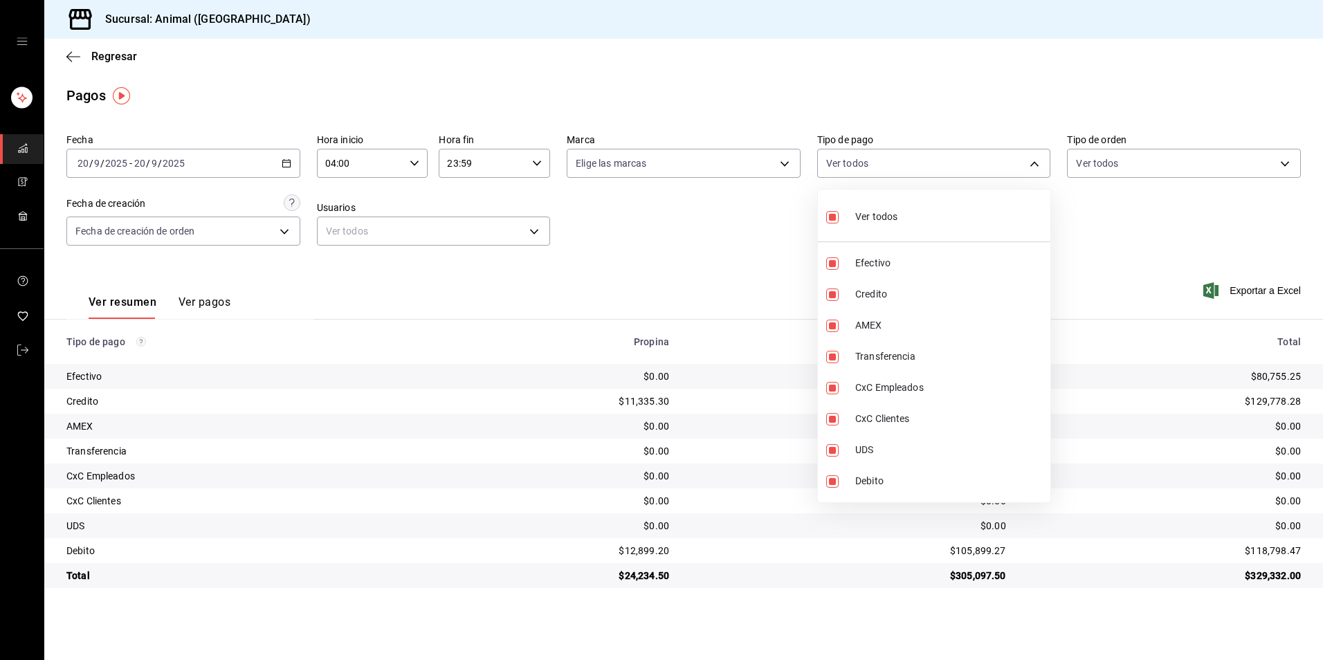
checkbox input "false"
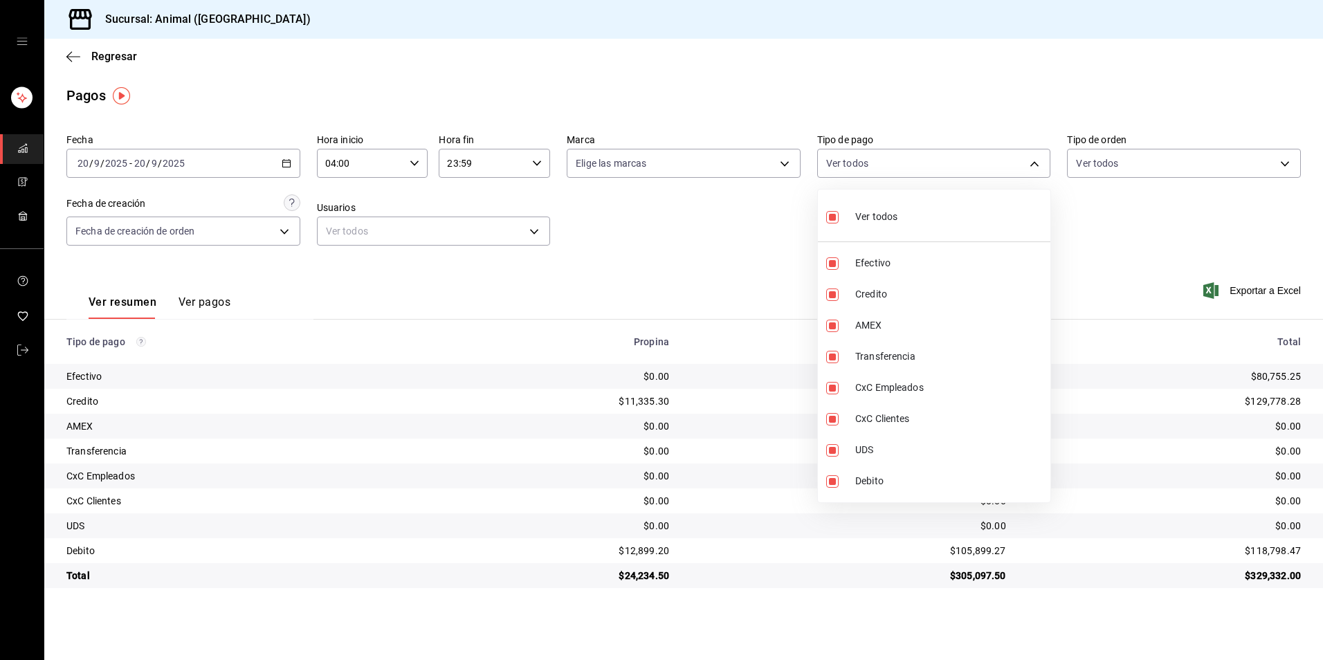
checkbox input "false"
click at [901, 286] on li "Credito" at bounding box center [934, 294] width 233 height 31
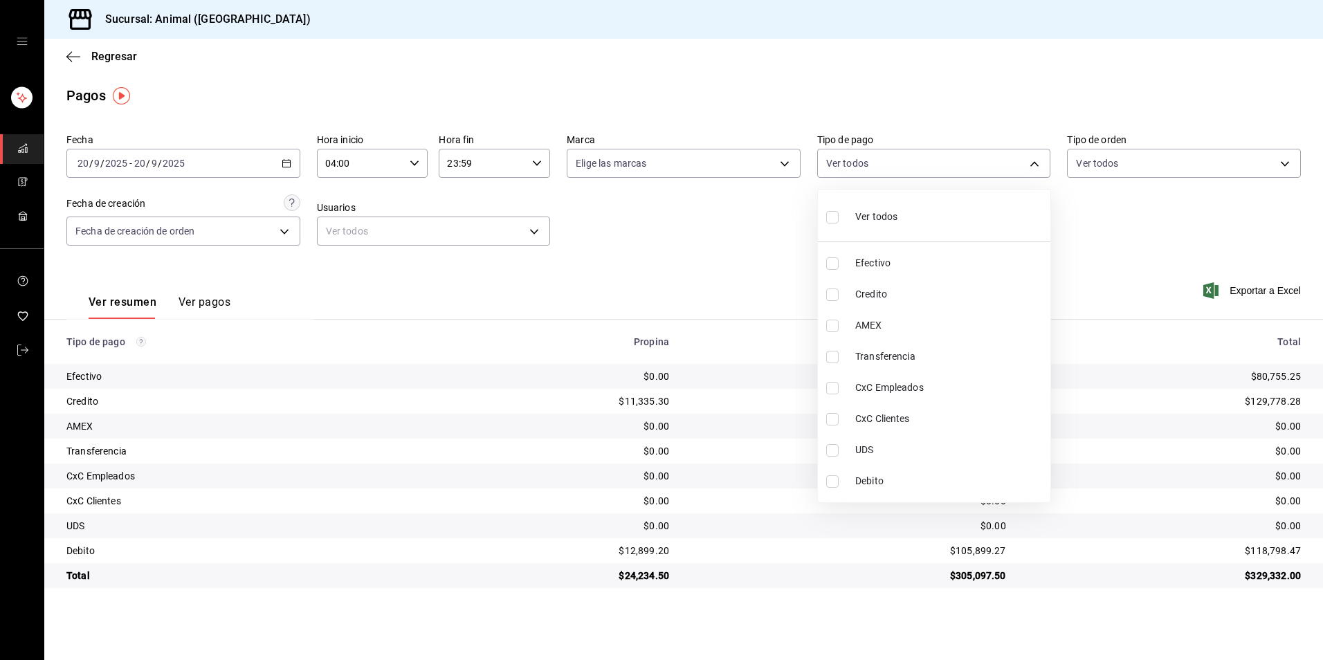
type input "235ce608-f464-428a-9a71-314f665367d1"
checkbox input "true"
click at [867, 473] on li "Debito" at bounding box center [934, 481] width 233 height 31
type input "235ce608-f464-428a-9a71-314f665367d1,c7b29183-a811-4137-9cfa-21a61cd2bc4a"
checkbox input "true"
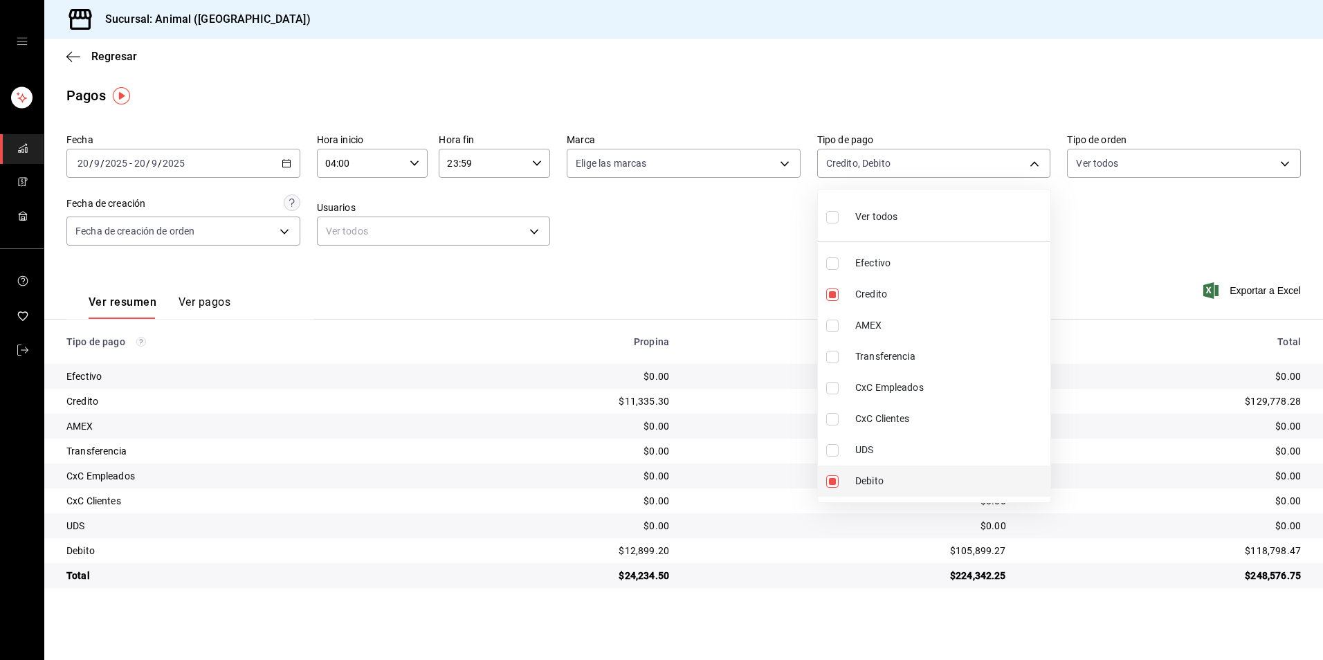
click at [864, 494] on li "Debito" at bounding box center [934, 481] width 233 height 31
type input "235ce608-f464-428a-9a71-314f665367d1"
checkbox input "false"
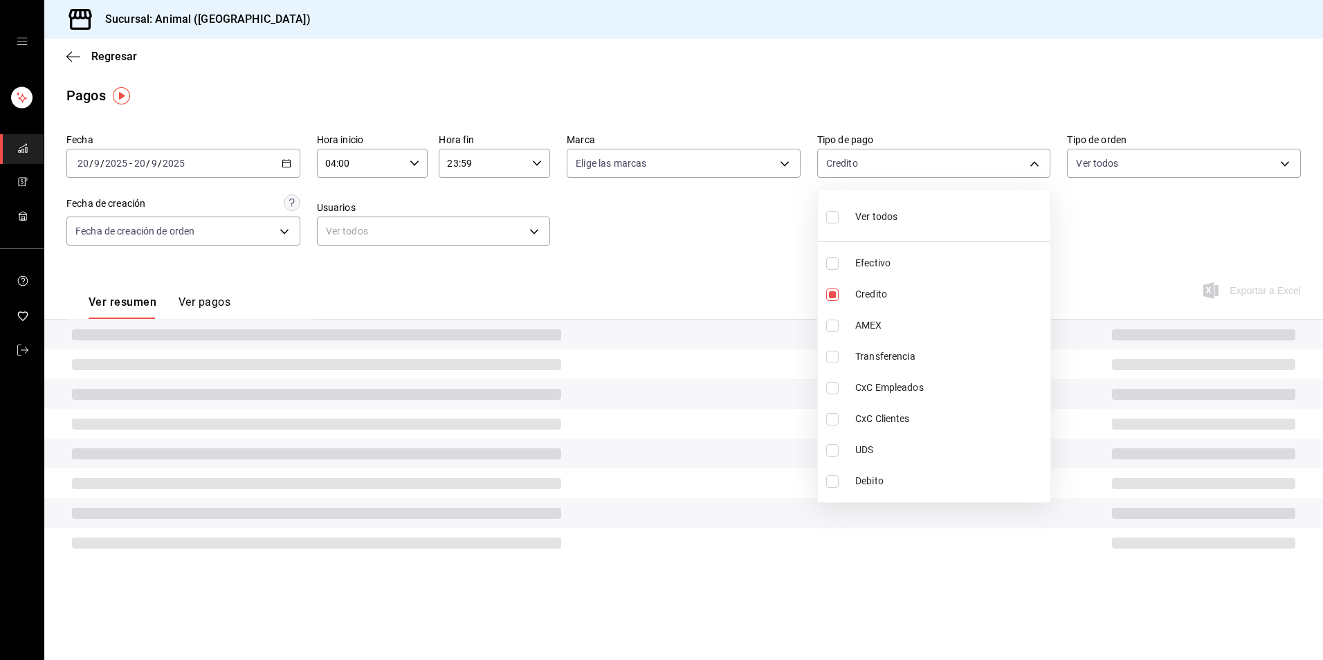
click at [864, 494] on li "Debito" at bounding box center [934, 481] width 233 height 31
type input "235ce608-f464-428a-9a71-314f665367d1,c7b29183-a811-4137-9cfa-21a61cd2bc4a"
checkbox input "true"
click at [874, 309] on li "Credito" at bounding box center [934, 294] width 233 height 31
type input "c7b29183-a811-4137-9cfa-21a61cd2bc4a"
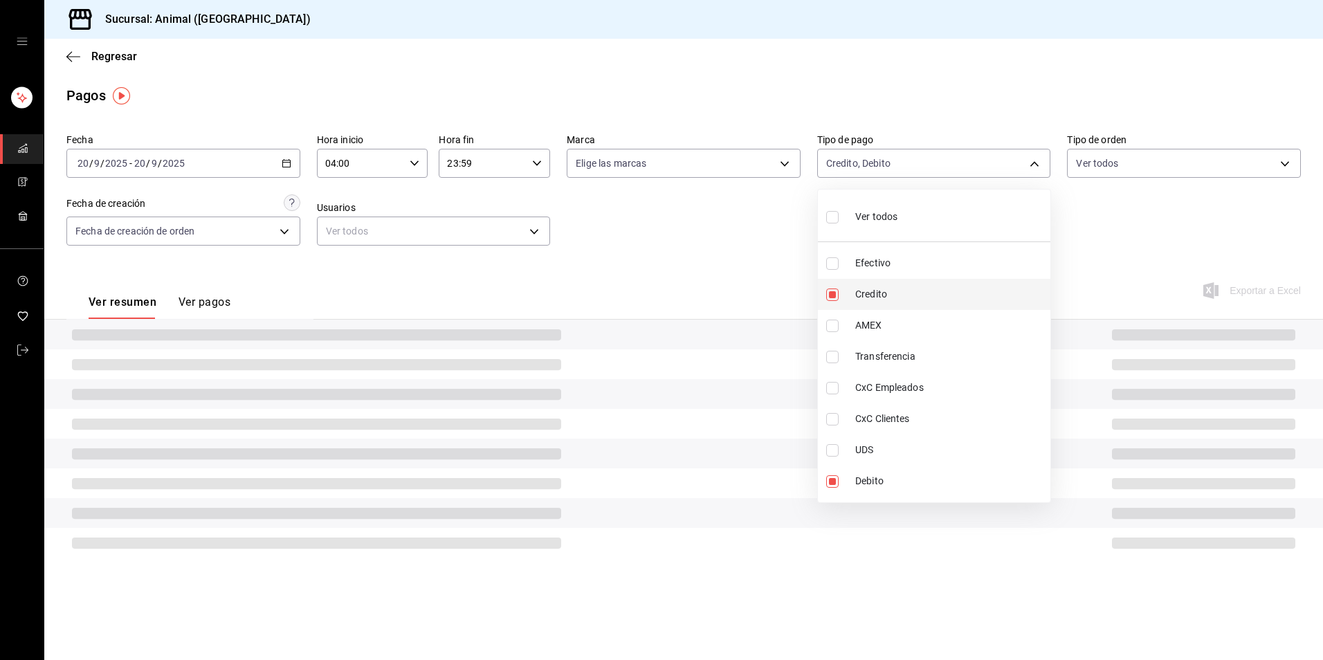
checkbox input "false"
click at [877, 478] on span "Debito" at bounding box center [951, 481] width 190 height 15
checkbox input "false"
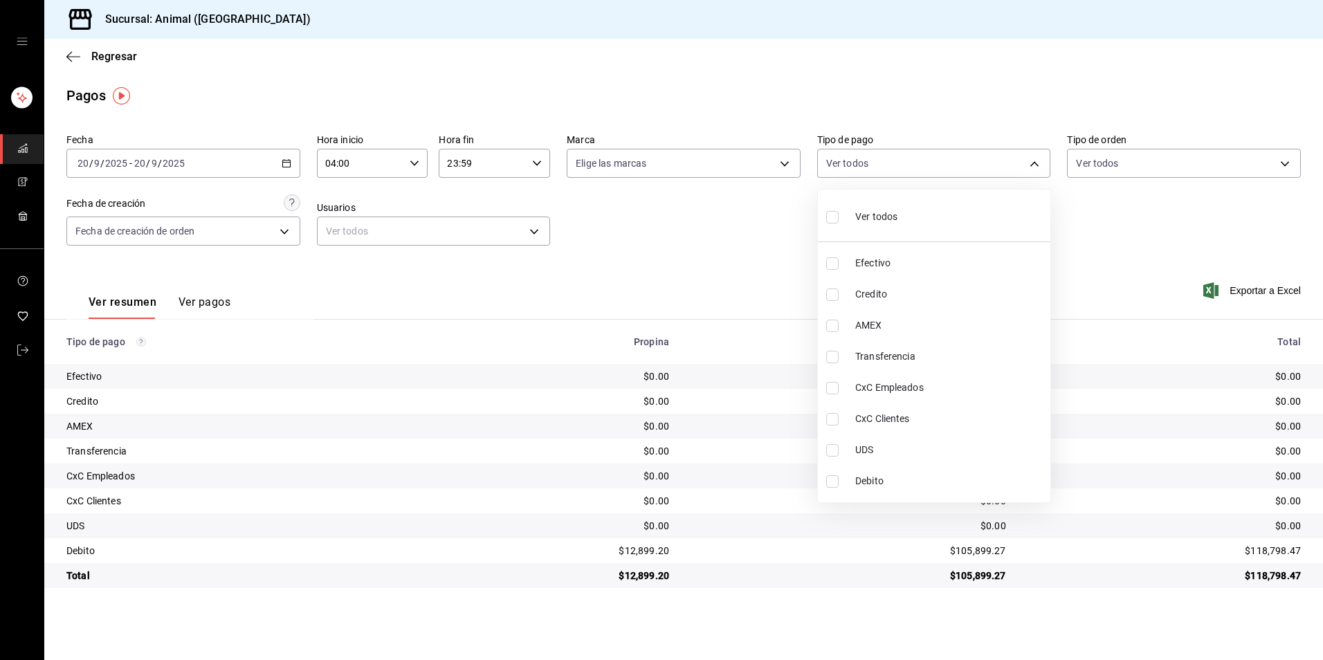
click at [883, 291] on span "Credito" at bounding box center [951, 294] width 190 height 15
type input "235ce608-f464-428a-9a71-314f665367d1"
checkbox input "true"
click at [876, 485] on span "Debito" at bounding box center [951, 481] width 190 height 15
type input "235ce608-f464-428a-9a71-314f665367d1,c7b29183-a811-4137-9cfa-21a61cd2bc4a"
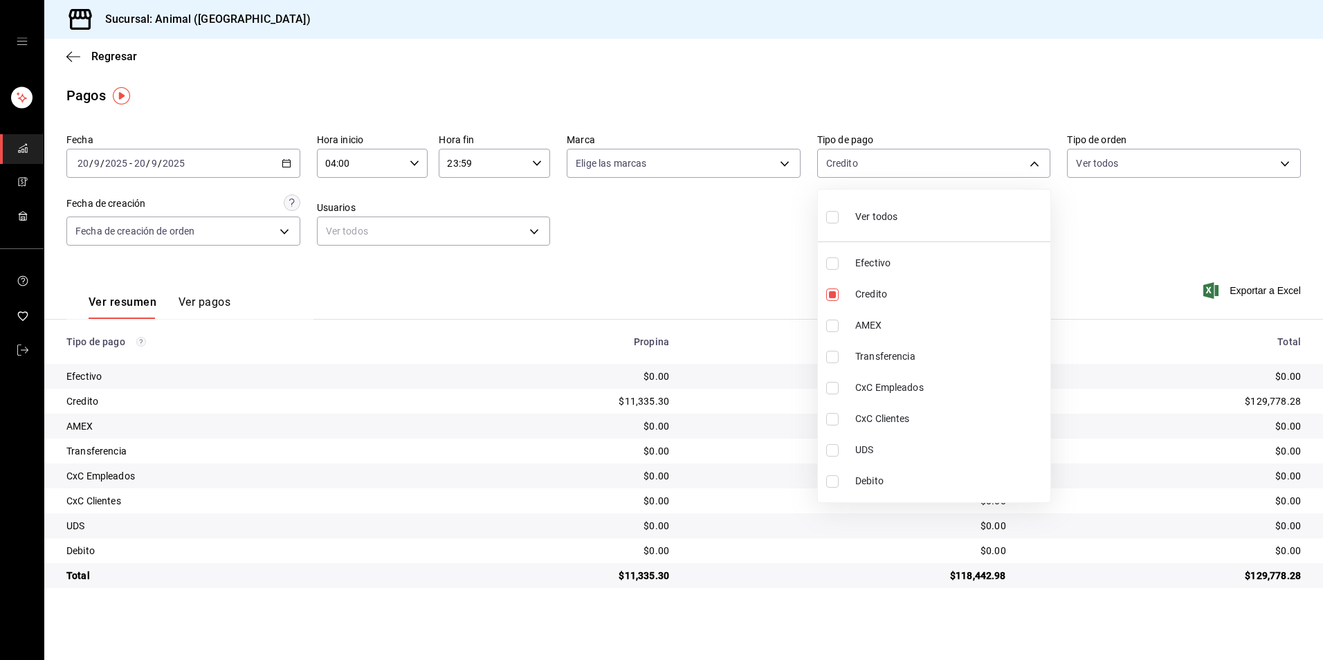
checkbox input "true"
click at [821, 490] on li "Debito" at bounding box center [934, 481] width 233 height 31
type input "235ce608-f464-428a-9a71-314f665367d1"
checkbox input "false"
click at [892, 287] on li "Credito" at bounding box center [934, 294] width 233 height 31
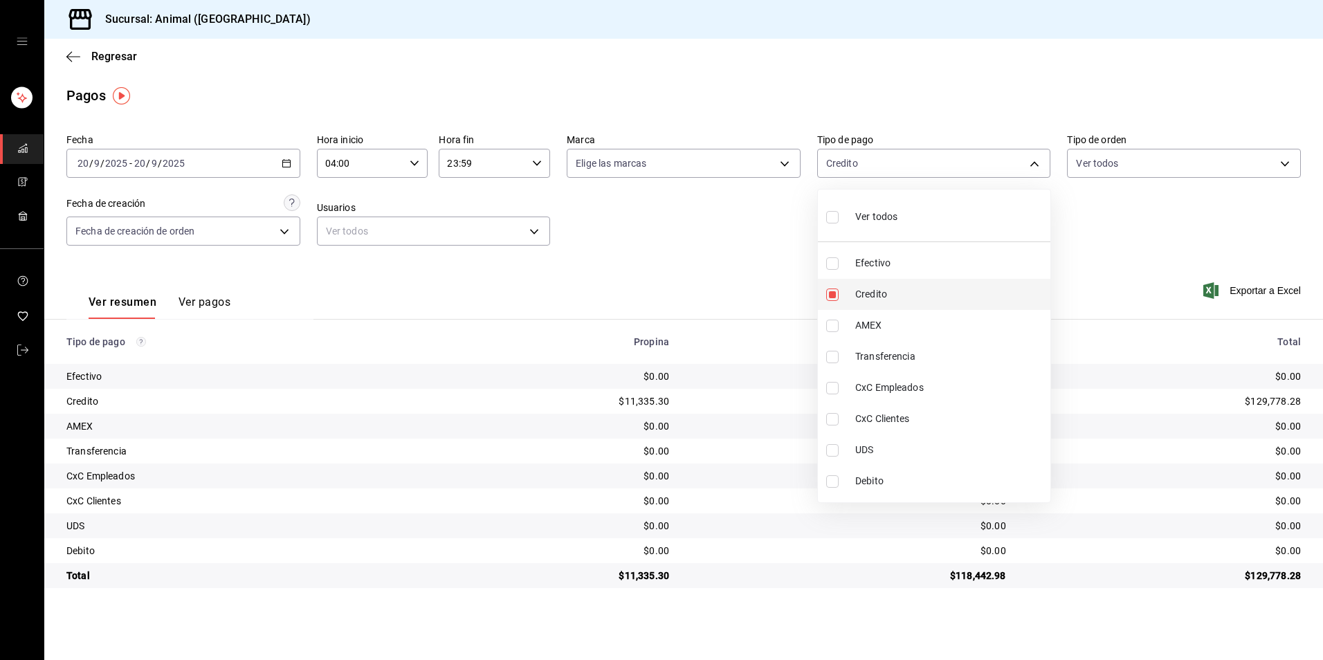
checkbox input "false"
click at [912, 300] on span "Credito" at bounding box center [951, 294] width 190 height 15
type input "235ce608-f464-428a-9a71-314f665367d1"
checkbox input "true"
click at [881, 475] on span "Debito" at bounding box center [951, 481] width 190 height 15
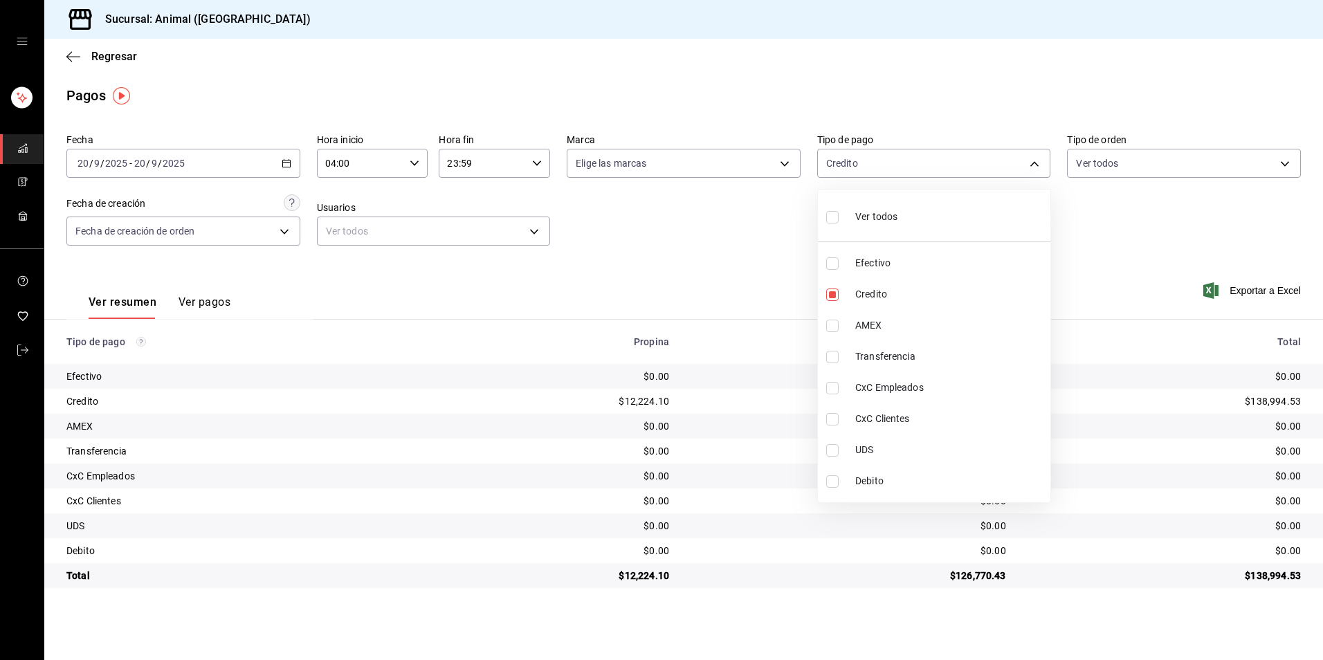
type input "235ce608-f464-428a-9a71-314f665367d1,c7b29183-a811-4137-9cfa-21a61cd2bc4a"
checkbox input "true"
click at [883, 486] on span "Debito" at bounding box center [951, 481] width 190 height 15
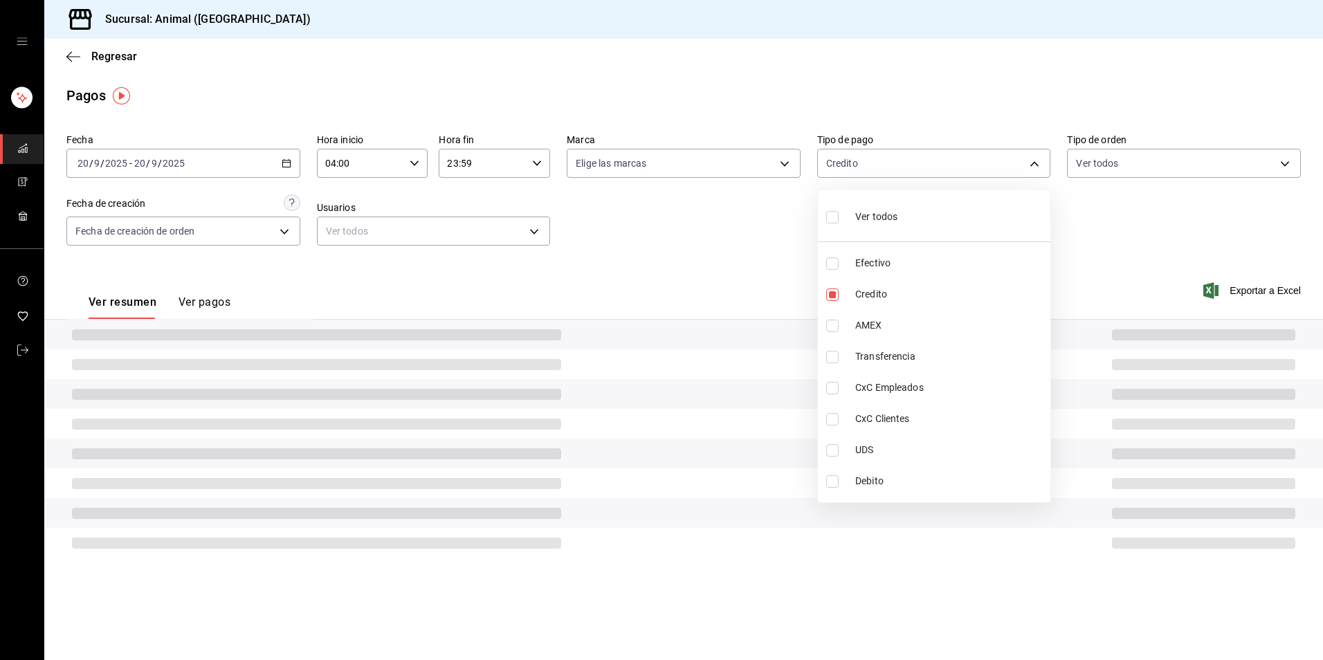
type input "235ce608-f464-428a-9a71-314f665367d1"
checkbox input "false"
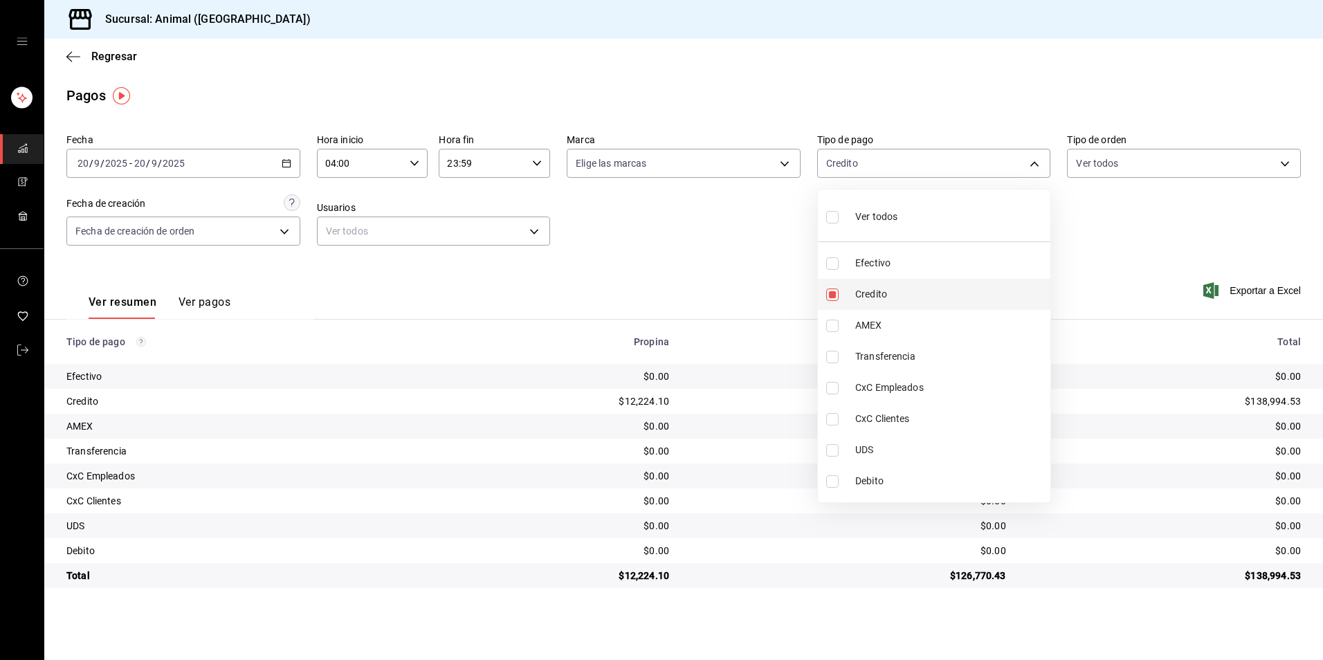
click at [909, 303] on li "Credito" at bounding box center [934, 294] width 233 height 31
checkbox input "false"
click at [919, 294] on span "Credito" at bounding box center [951, 294] width 190 height 15
type input "235ce608-f464-428a-9a71-314f665367d1"
checkbox input "true"
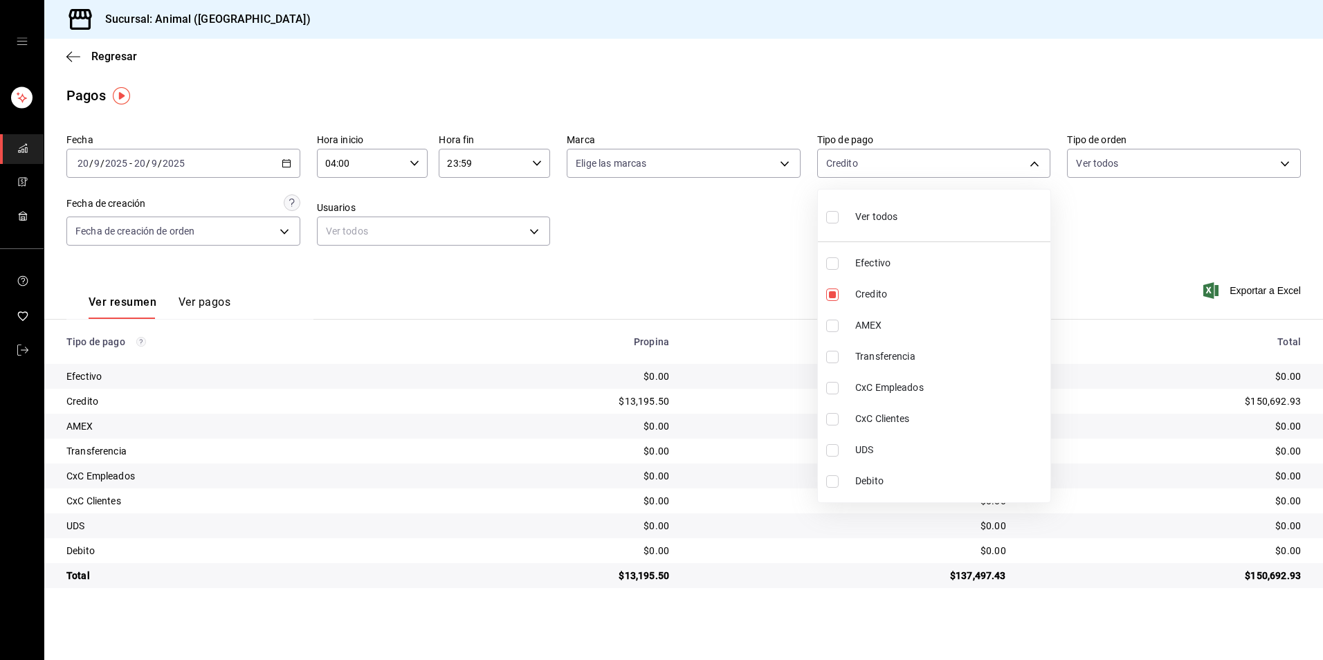
click at [896, 473] on li "Debito" at bounding box center [934, 481] width 233 height 31
type input "235ce608-f464-428a-9a71-314f665367d1,c7b29183-a811-4137-9cfa-21a61cd2bc4a"
checkbox input "true"
click at [852, 481] on li "Debito" at bounding box center [934, 481] width 233 height 31
type input "235ce608-f464-428a-9a71-314f665367d1"
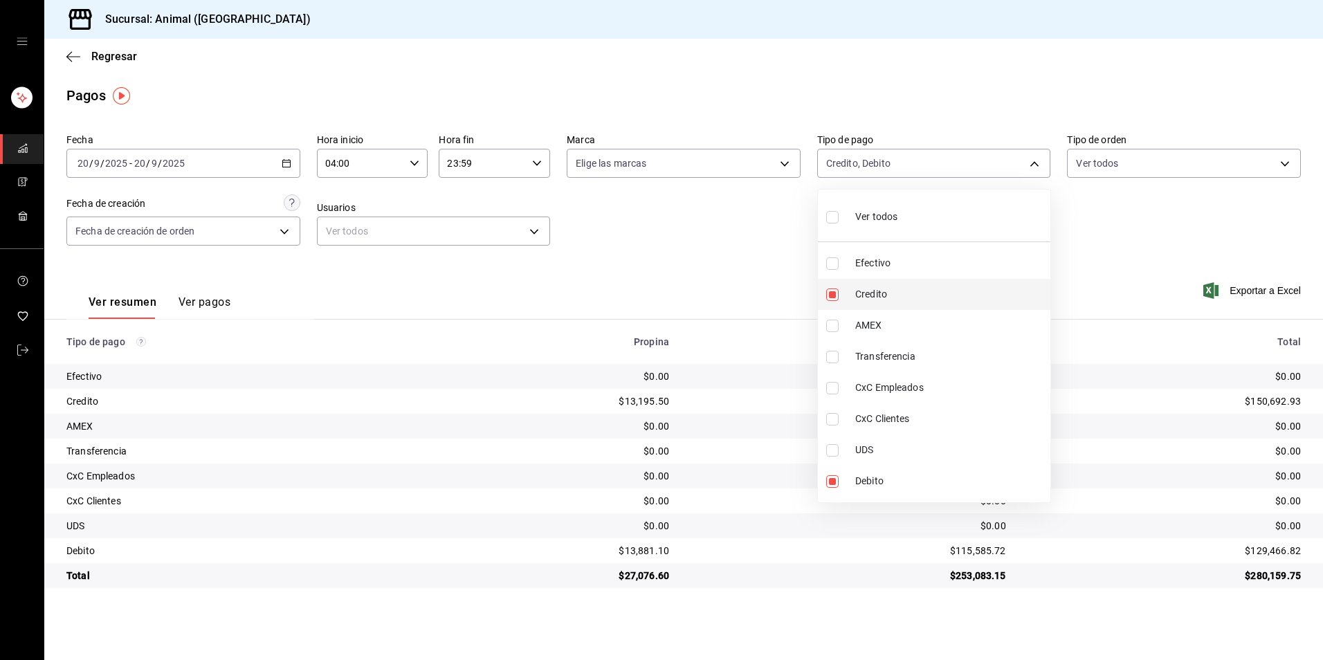
checkbox input "false"
click at [856, 283] on li "Credito" at bounding box center [934, 294] width 233 height 31
checkbox input "false"
click at [892, 291] on span "Credito" at bounding box center [951, 294] width 190 height 15
type input "235ce608-f464-428a-9a71-314f665367d1"
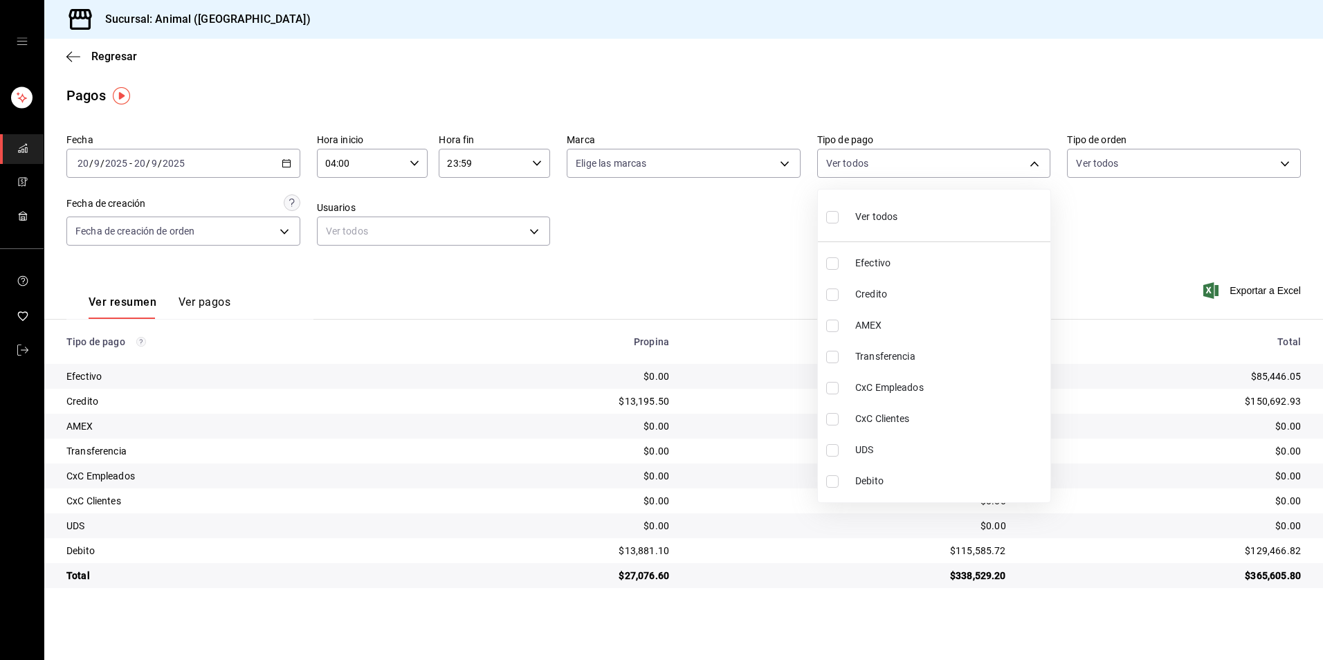
checkbox input "true"
click at [929, 476] on span "Debito" at bounding box center [951, 481] width 190 height 15
type input "235ce608-f464-428a-9a71-314f665367d1,c7b29183-a811-4137-9cfa-21a61cd2bc4a"
checkbox input "true"
click at [929, 476] on span "Debito" at bounding box center [951, 481] width 190 height 15
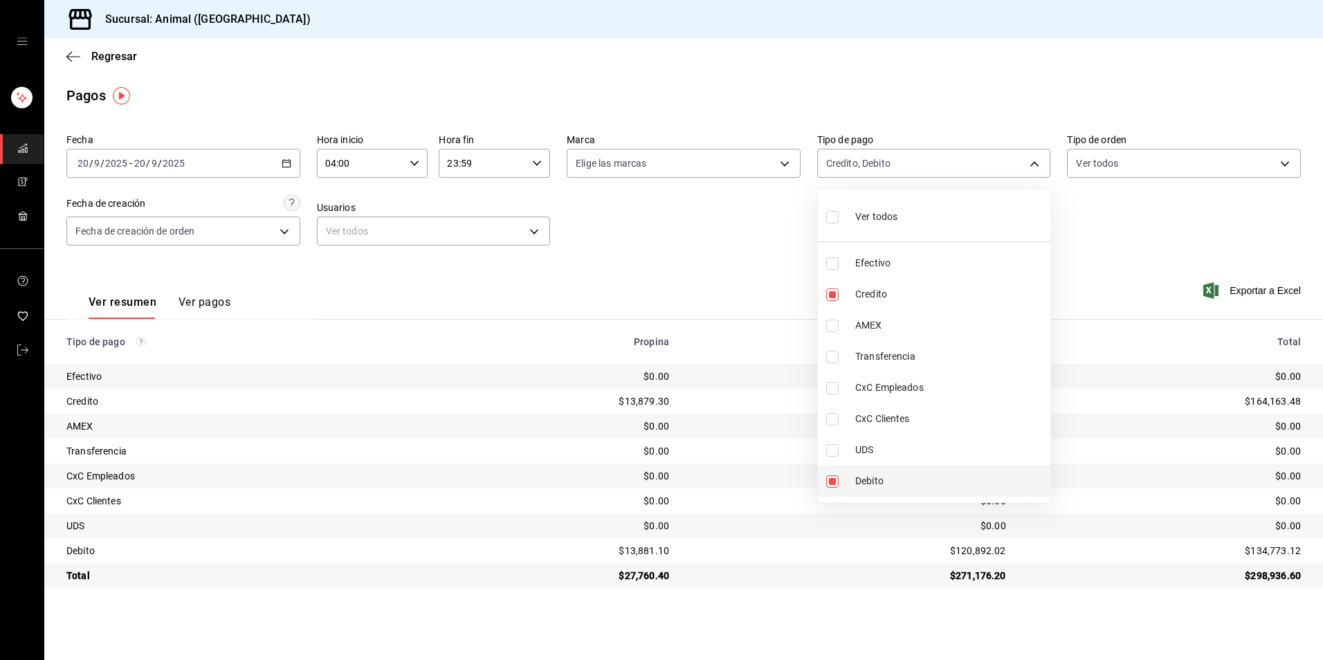
type input "235ce608-f464-428a-9a71-314f665367d1"
checkbox input "false"
click at [896, 292] on span "Credito" at bounding box center [951, 294] width 190 height 15
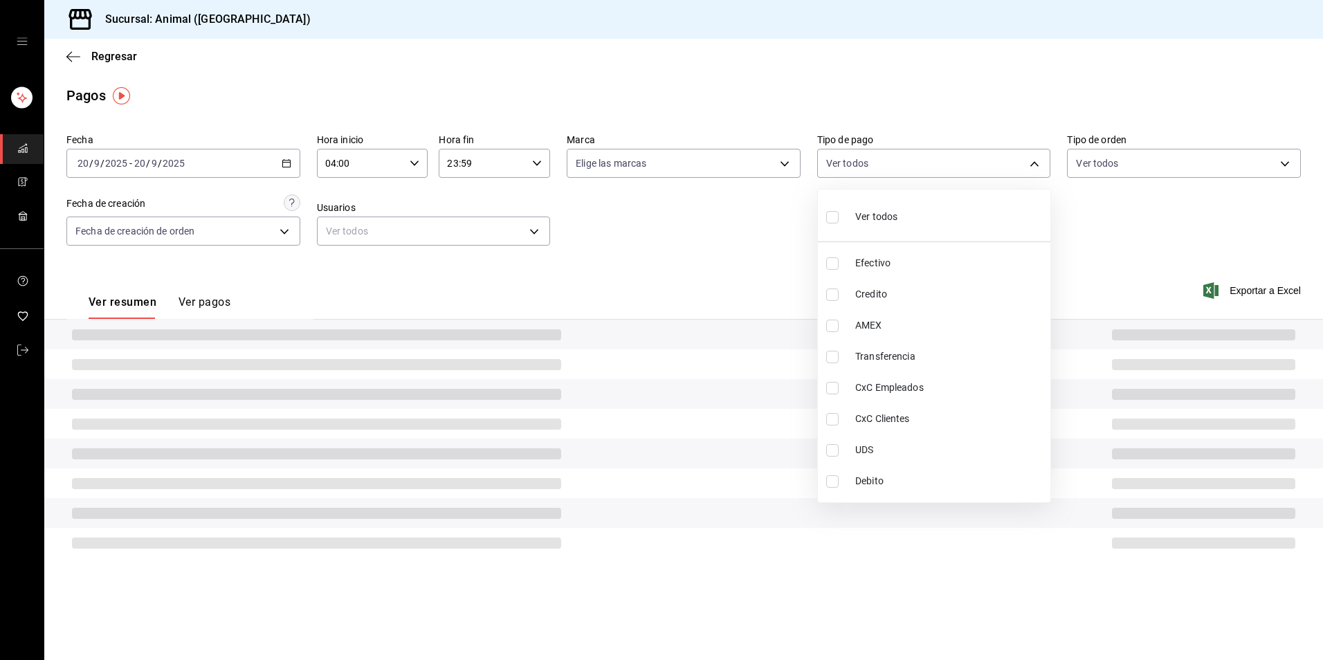
checkbox input "false"
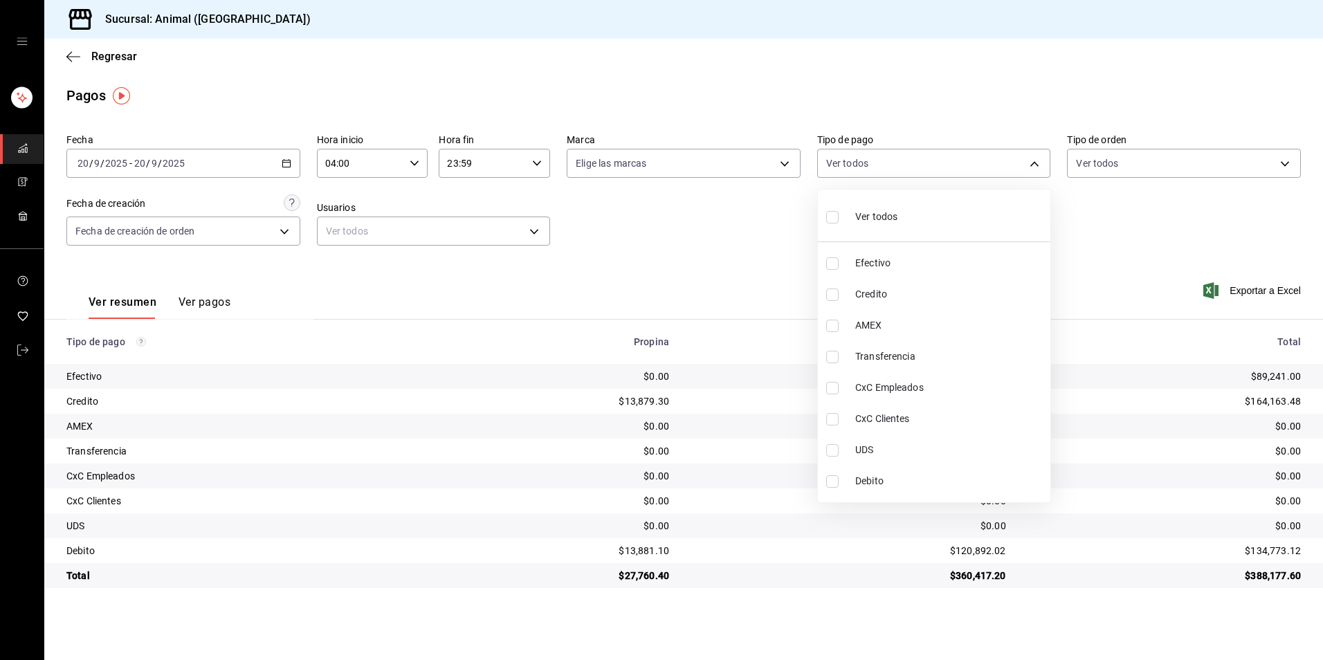
click at [896, 292] on span "Credito" at bounding box center [951, 294] width 190 height 15
type input "235ce608-f464-428a-9a71-314f665367d1"
checkbox input "true"
click at [885, 478] on span "Debito" at bounding box center [951, 481] width 190 height 15
type input "235ce608-f464-428a-9a71-314f665367d1,c7b29183-a811-4137-9cfa-21a61cd2bc4a"
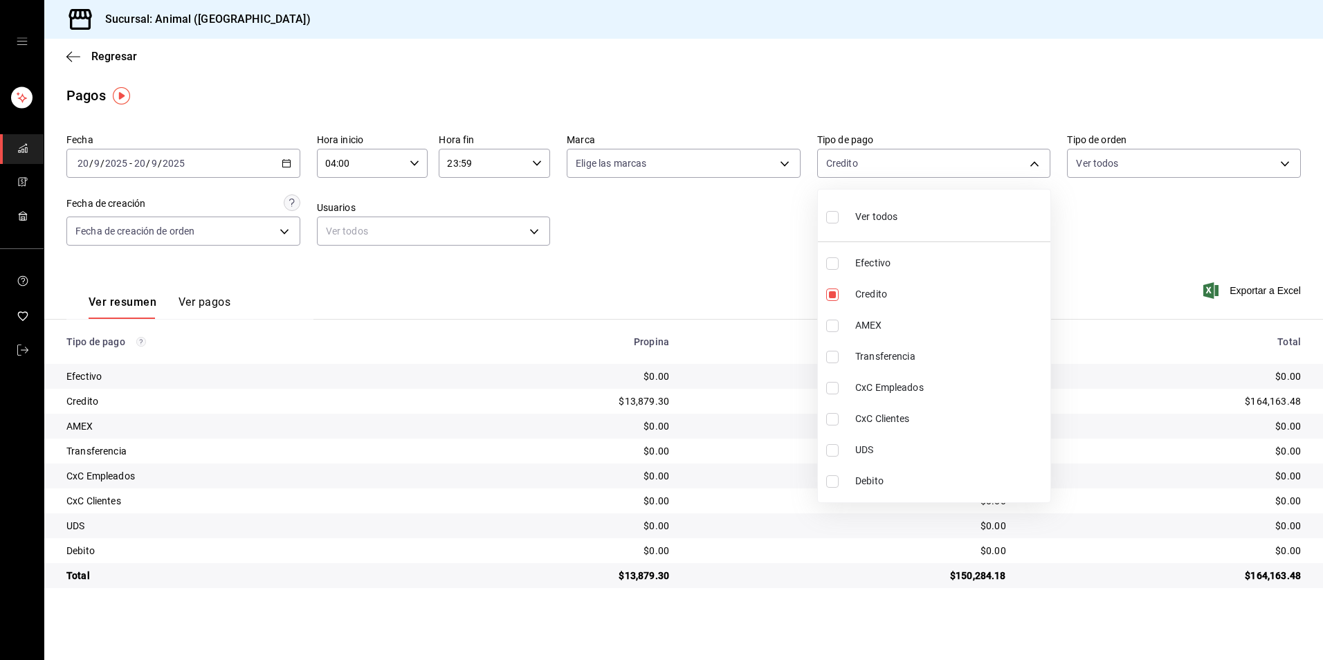
checkbox input "true"
click at [845, 224] on div "Ver todos" at bounding box center [861, 216] width 71 height 30
type input "b84c62b8-b02c-4970-ab2e-e166616419f2,235ce608-f464-428a-9a71-314f665367d1,53567…"
checkbox input "true"
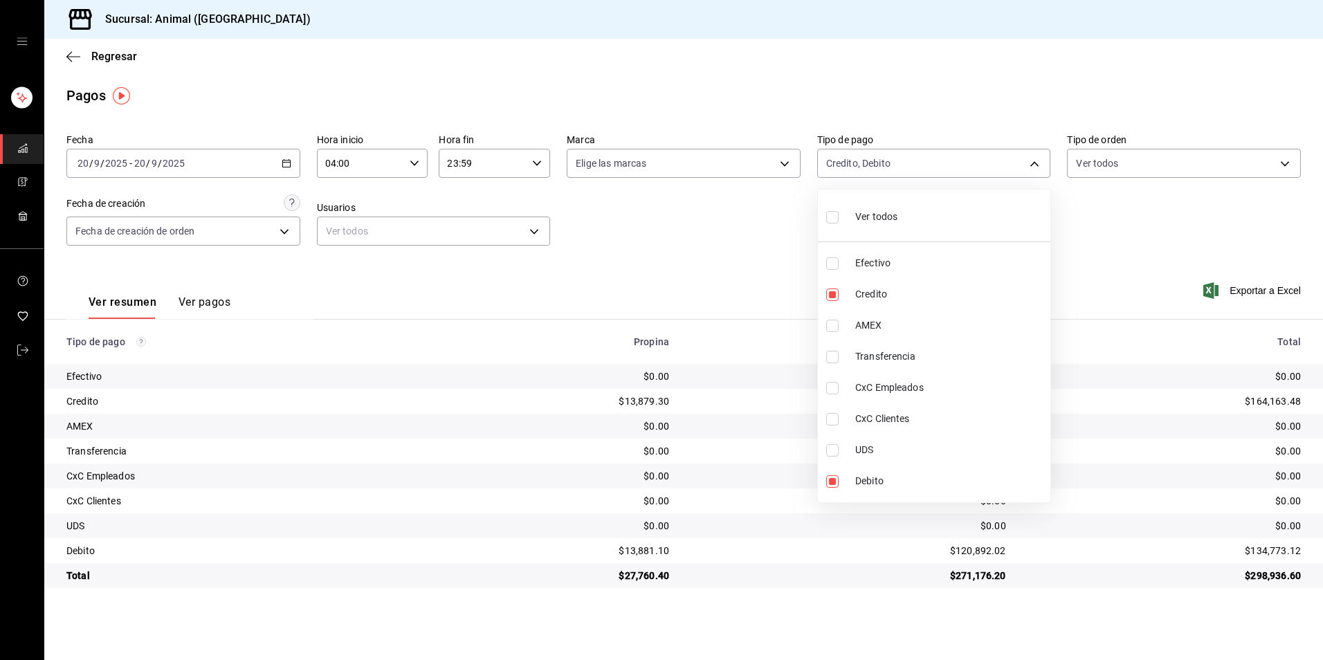
checkbox input "true"
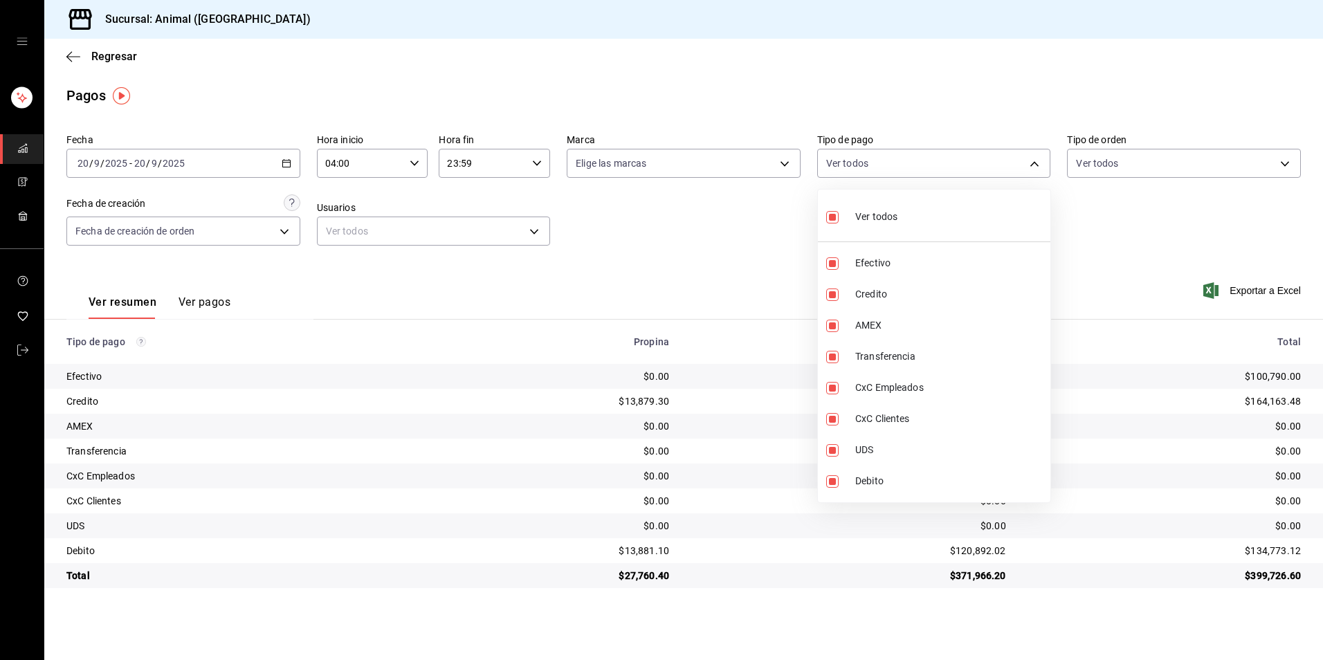
click at [845, 224] on div "Ver todos" at bounding box center [861, 216] width 71 height 30
checkbox input "false"
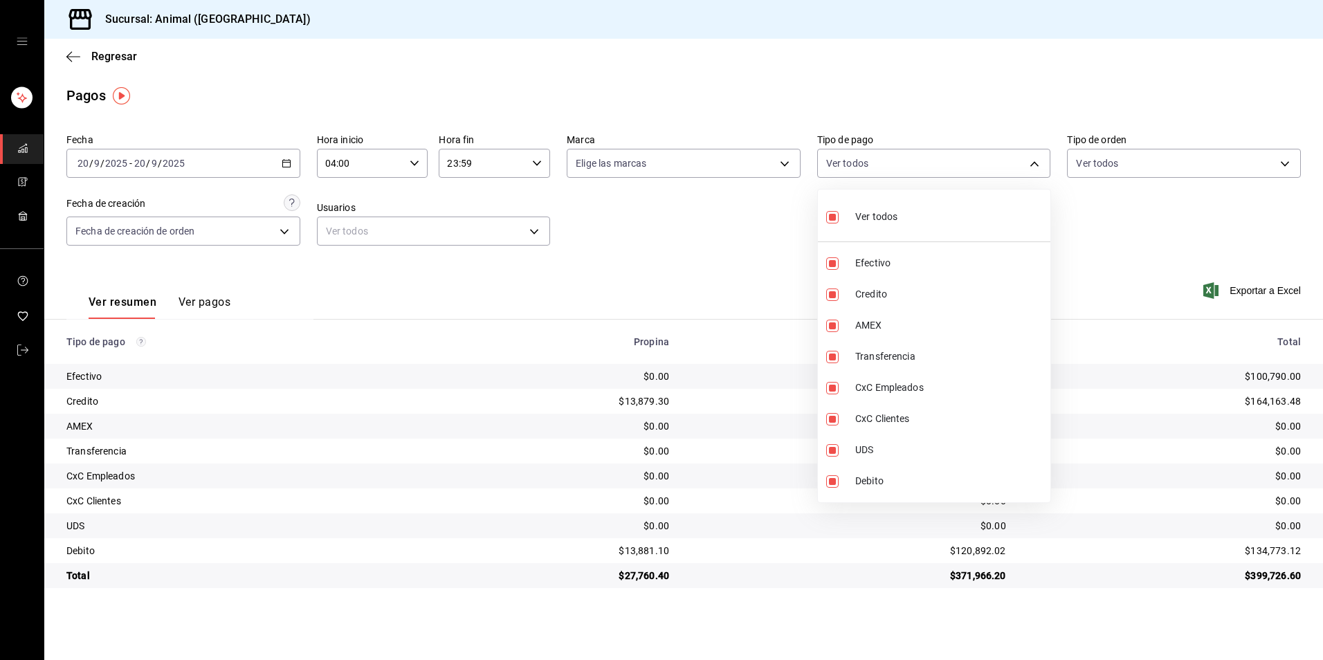
checkbox input "false"
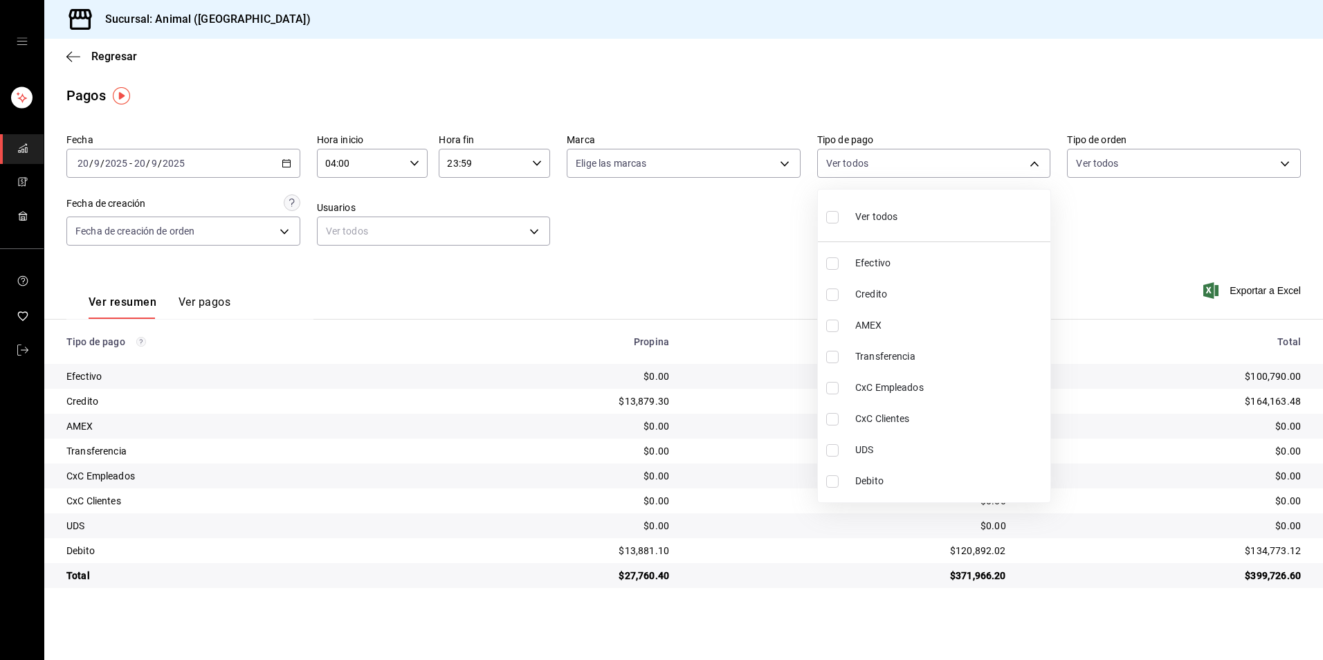
click at [862, 291] on span "Credito" at bounding box center [951, 294] width 190 height 15
type input "235ce608-f464-428a-9a71-314f665367d1"
checkbox input "true"
click at [858, 476] on span "Debito" at bounding box center [951, 481] width 190 height 15
type input "235ce608-f464-428a-9a71-314f665367d1,c7b29183-a811-4137-9cfa-21a61cd2bc4a"
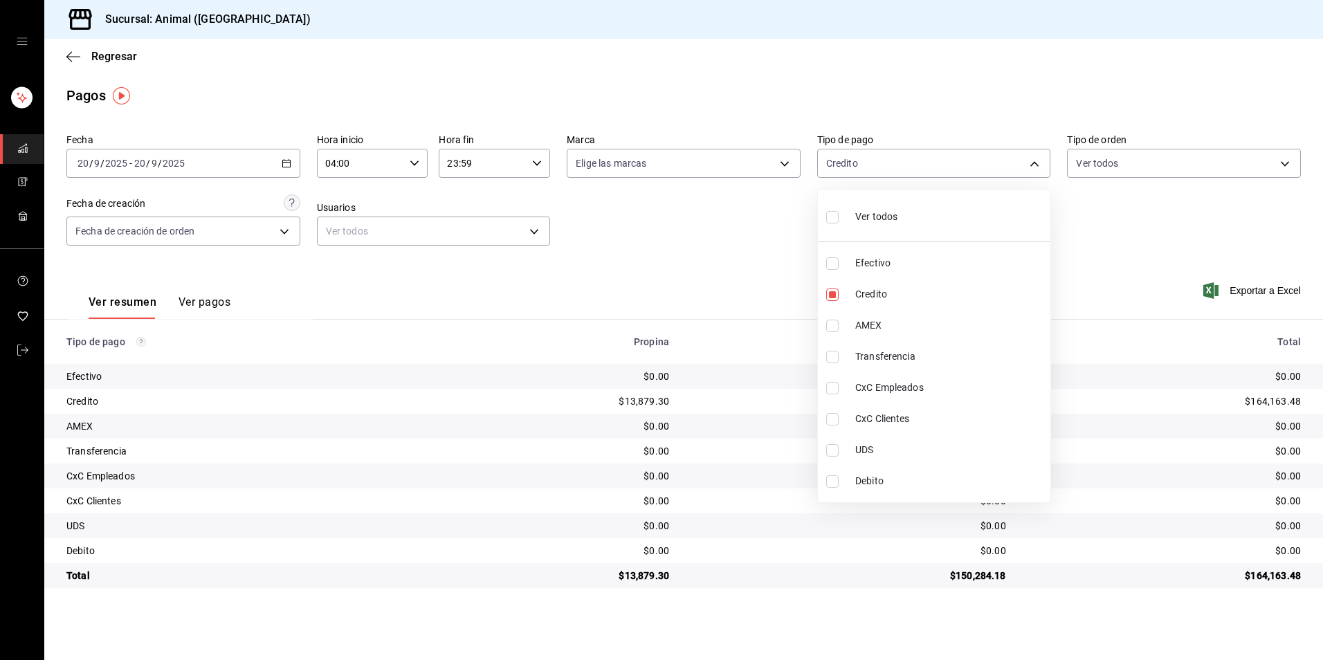
checkbox input "true"
click at [879, 483] on span "Debito" at bounding box center [951, 481] width 190 height 15
type input "235ce608-f464-428a-9a71-314f665367d1"
checkbox input "false"
click at [901, 303] on li "Credito" at bounding box center [934, 294] width 233 height 31
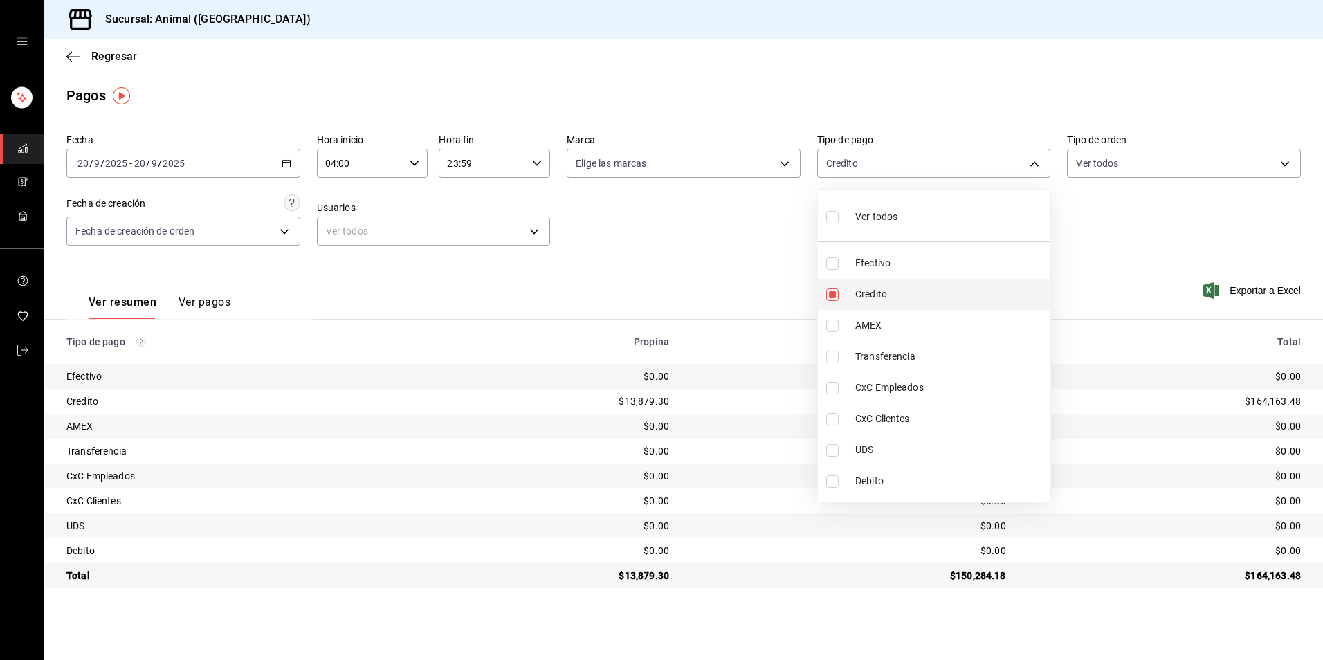
checkbox input "false"
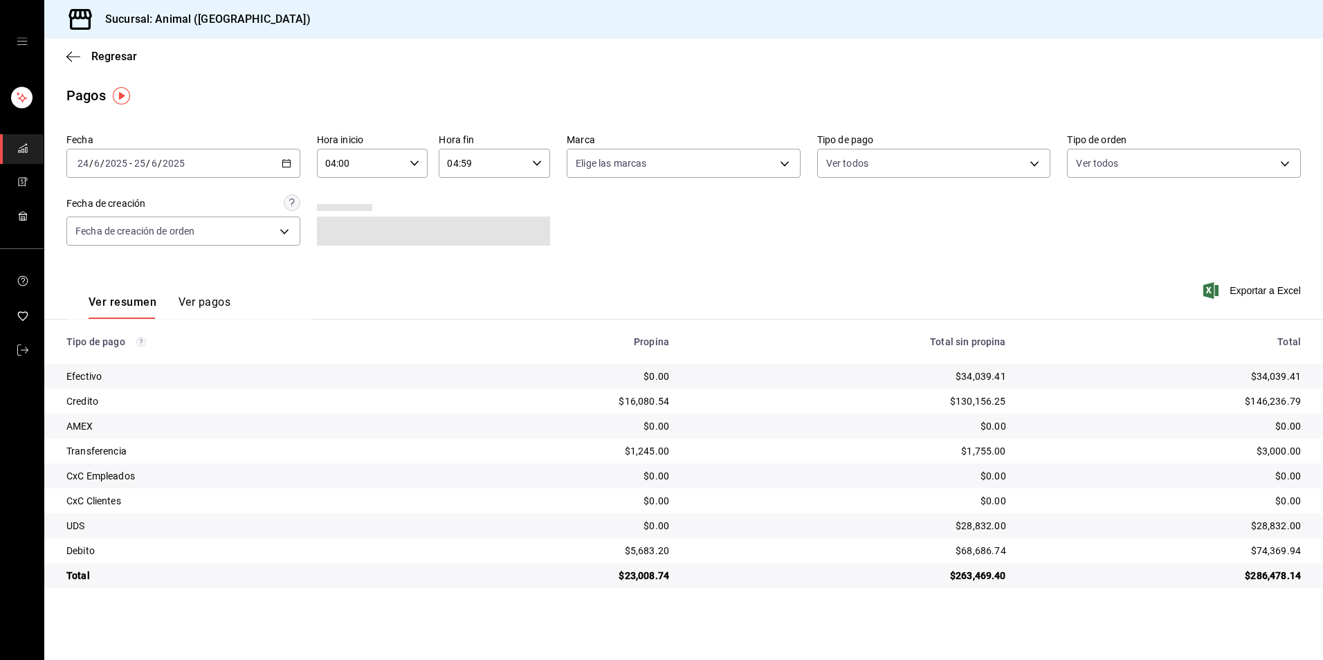
click at [257, 156] on div "2025-06-24 24 / 6 / 2025 - 2025-06-25 25 / 6 / 2025" at bounding box center [183, 163] width 234 height 29
click at [131, 211] on span "Hoy" at bounding box center [131, 205] width 107 height 15
type input "00:00"
type input "23:59"
click at [365, 161] on input "00:00" at bounding box center [361, 164] width 88 height 28
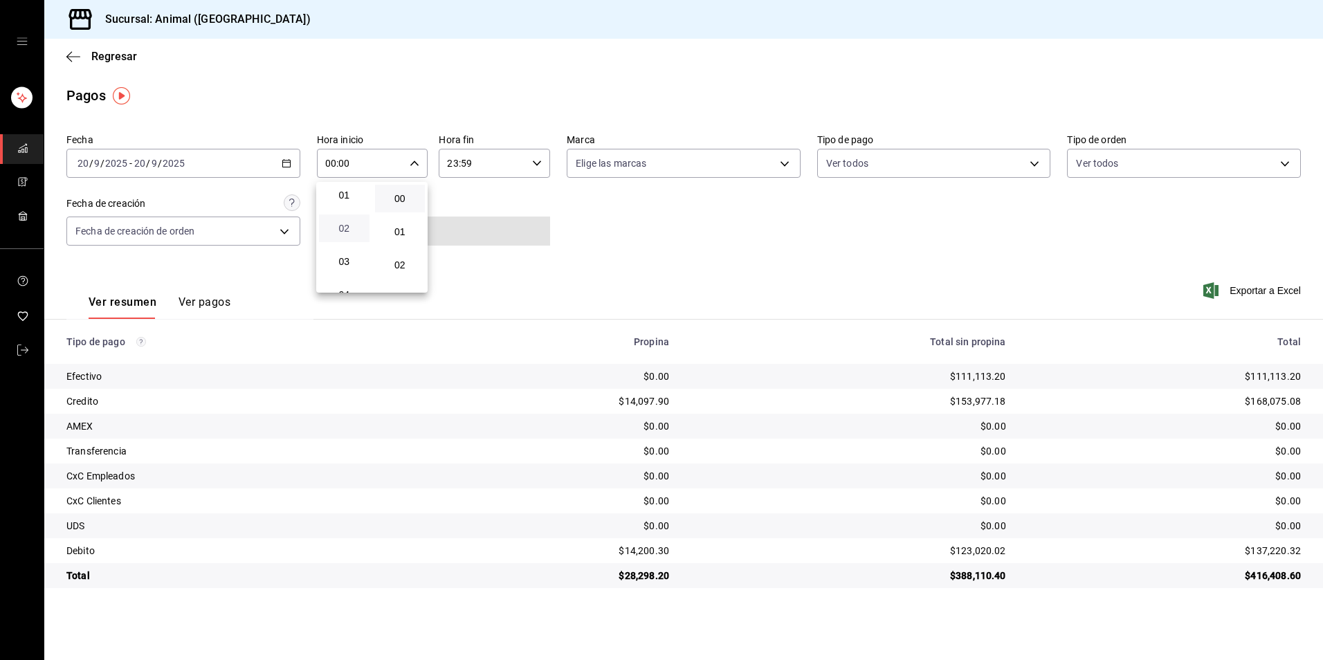
scroll to position [69, 0]
click at [356, 262] on span "04" at bounding box center [344, 262] width 34 height 11
type input "04:00"
click at [930, 162] on div at bounding box center [661, 330] width 1323 height 660
click at [930, 162] on body "Sucursal: Animal (Tijuana) Regresar Pagos Fecha 2025-09-20 20 / 9 / 2025 - 2025…" at bounding box center [661, 330] width 1323 height 660
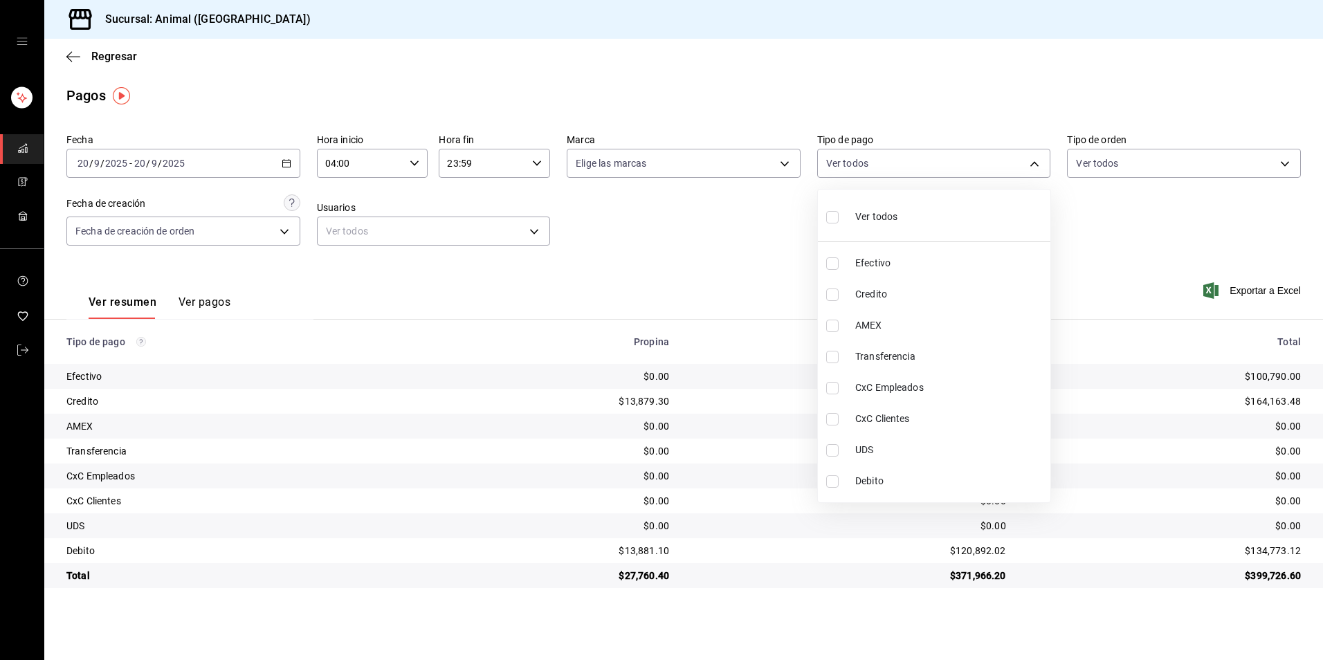
click at [986, 307] on li "Credito" at bounding box center [934, 294] width 233 height 31
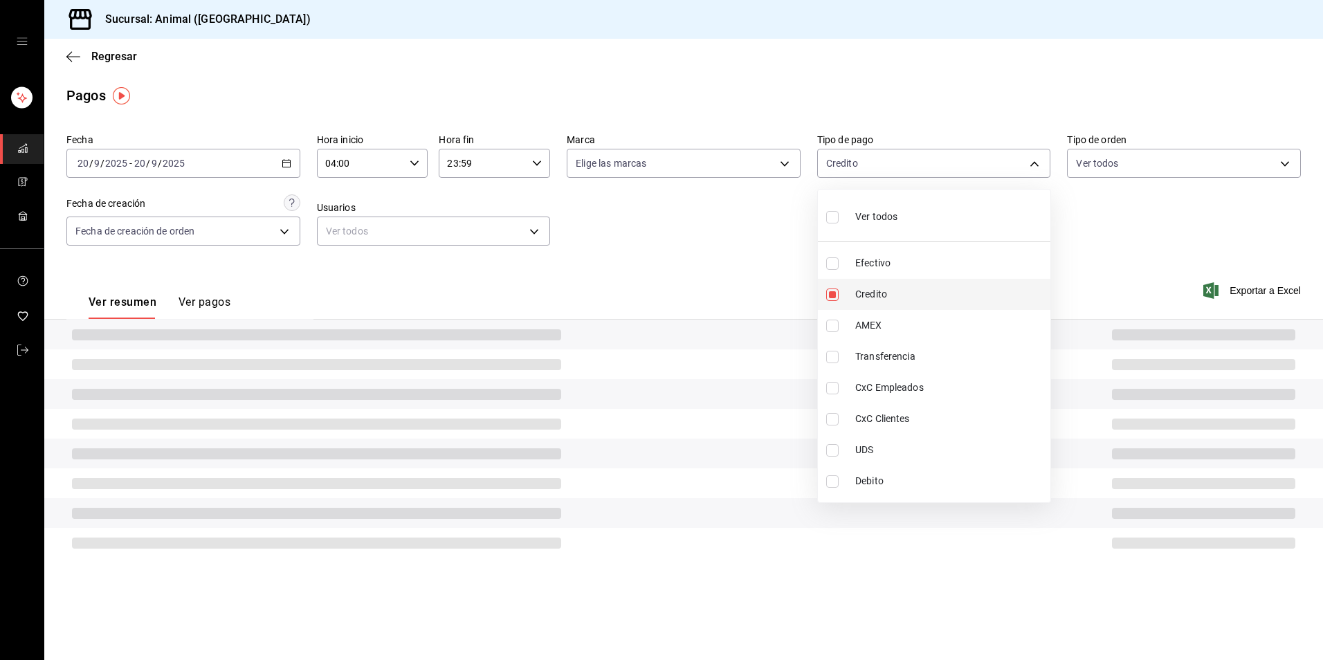
type input "235ce608-f464-428a-9a71-314f665367d1"
checkbox input "true"
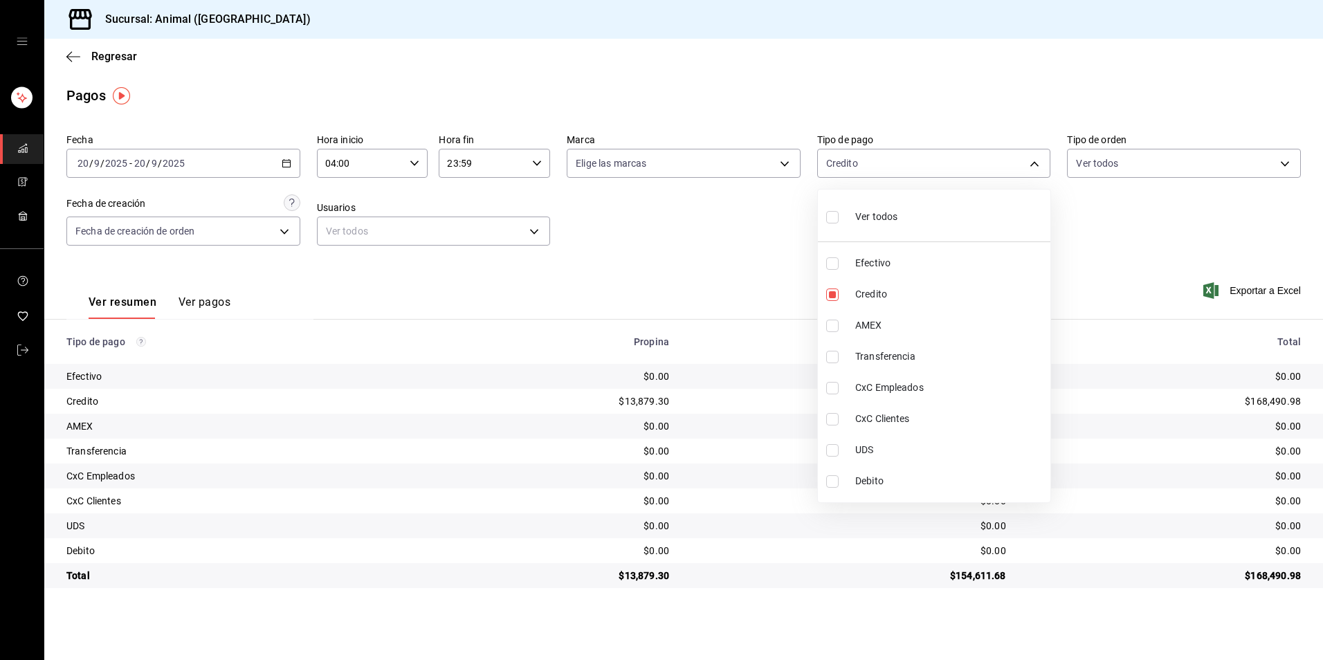
click at [959, 476] on span "Debito" at bounding box center [951, 481] width 190 height 15
type input "235ce608-f464-428a-9a71-314f665367d1,c7b29183-a811-4137-9cfa-21a61cd2bc4a"
checkbox input "true"
click at [959, 476] on span "Debito" at bounding box center [951, 481] width 190 height 15
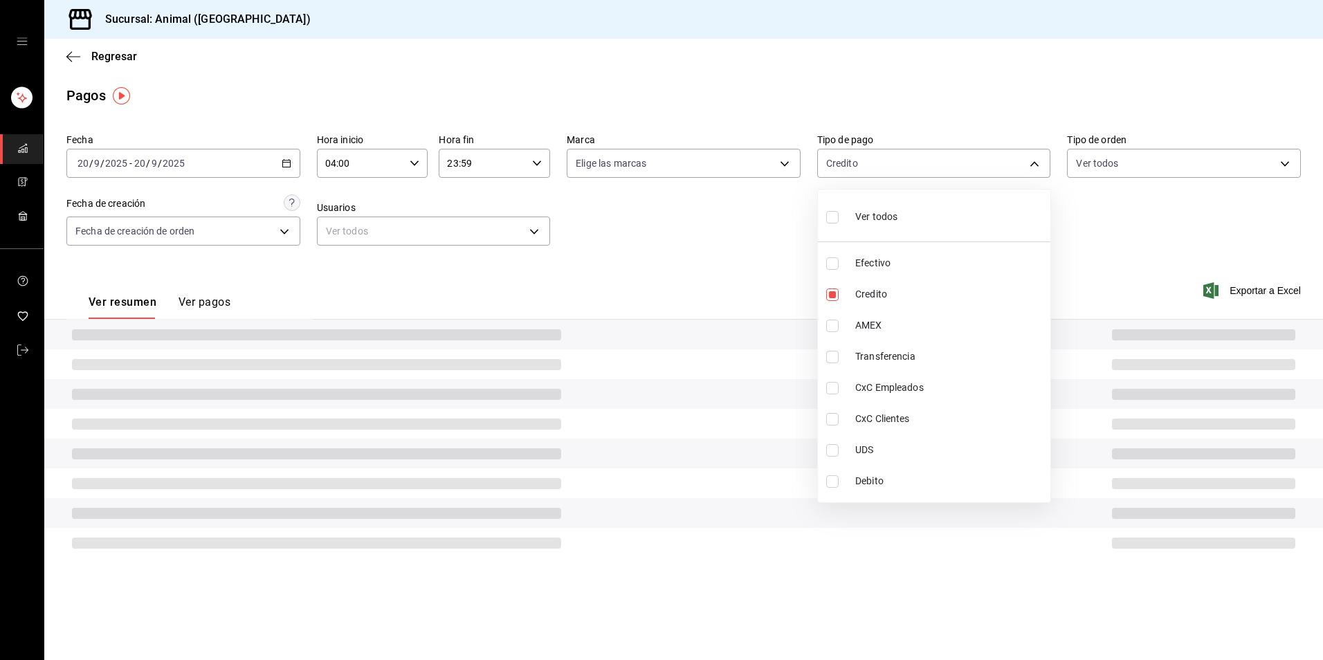
type input "235ce608-f464-428a-9a71-314f665367d1"
checkbox input "false"
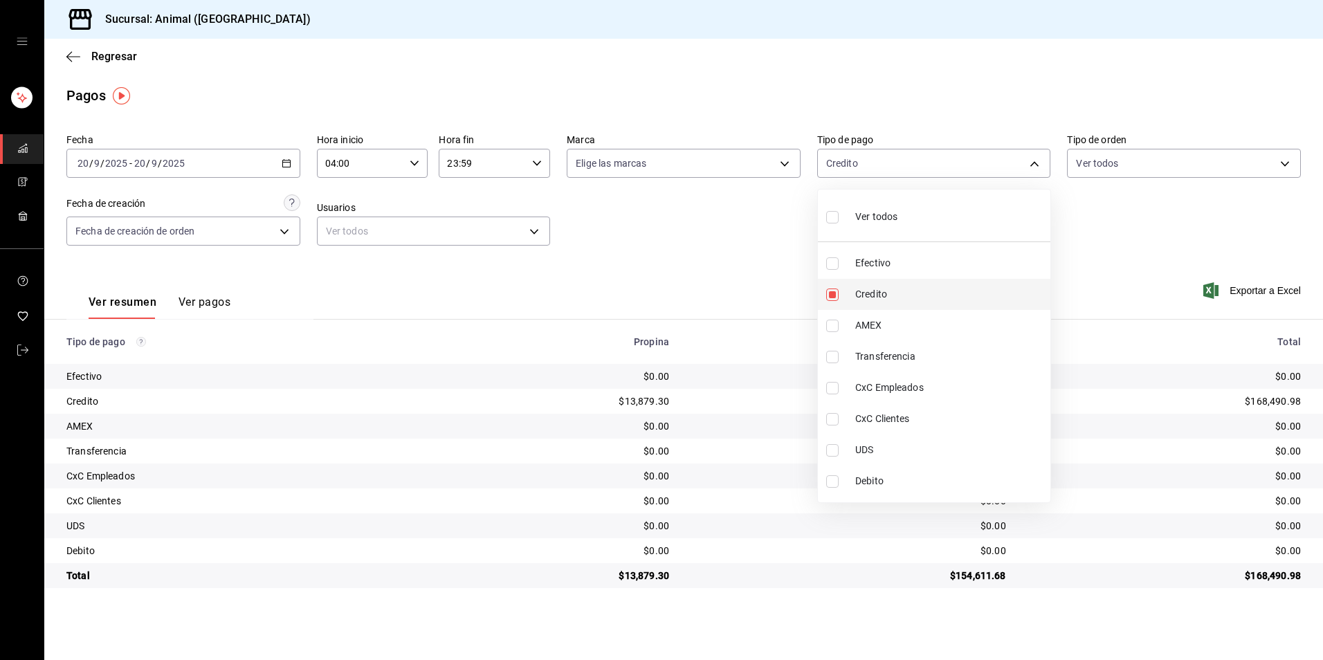
click at [921, 290] on span "Credito" at bounding box center [951, 294] width 190 height 15
checkbox input "false"
click at [868, 285] on li "Credito" at bounding box center [934, 294] width 233 height 31
type input "235ce608-f464-428a-9a71-314f665367d1"
checkbox input "true"
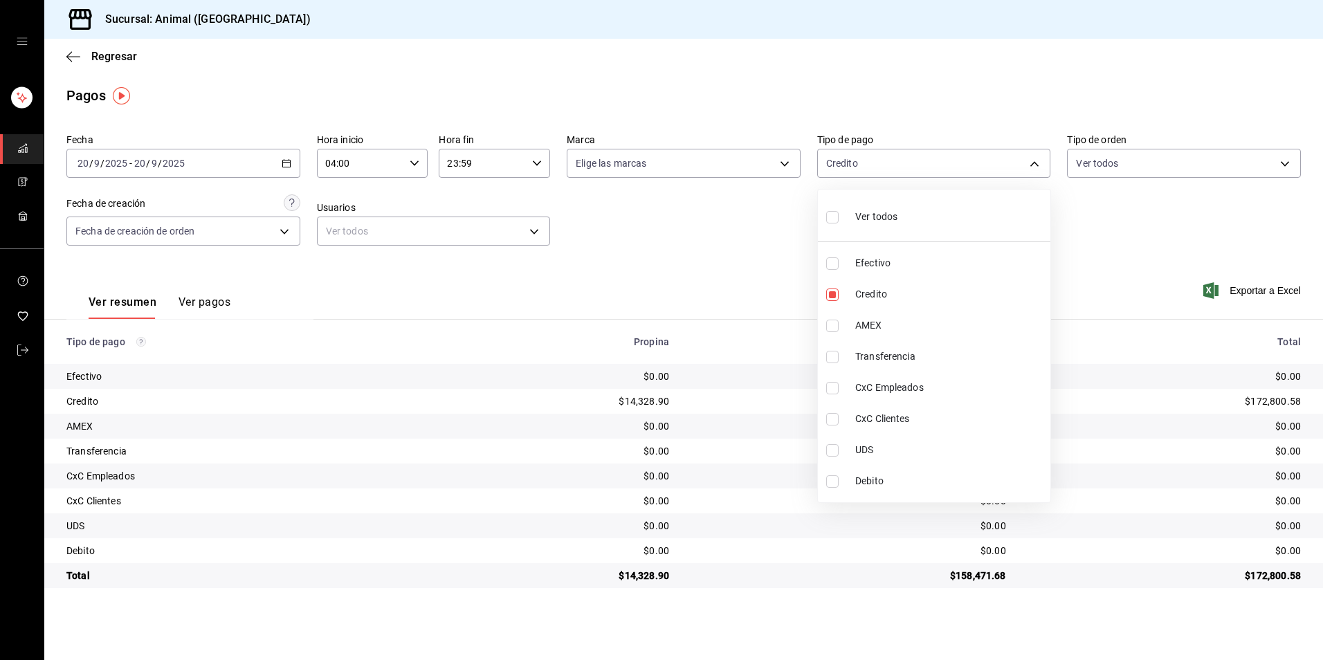
click at [885, 488] on span "Debito" at bounding box center [951, 481] width 190 height 15
type input "235ce608-f464-428a-9a71-314f665367d1,c7b29183-a811-4137-9cfa-21a61cd2bc4a"
checkbox input "true"
click at [888, 478] on span "Debito" at bounding box center [951, 481] width 190 height 15
type input "235ce608-f464-428a-9a71-314f665367d1"
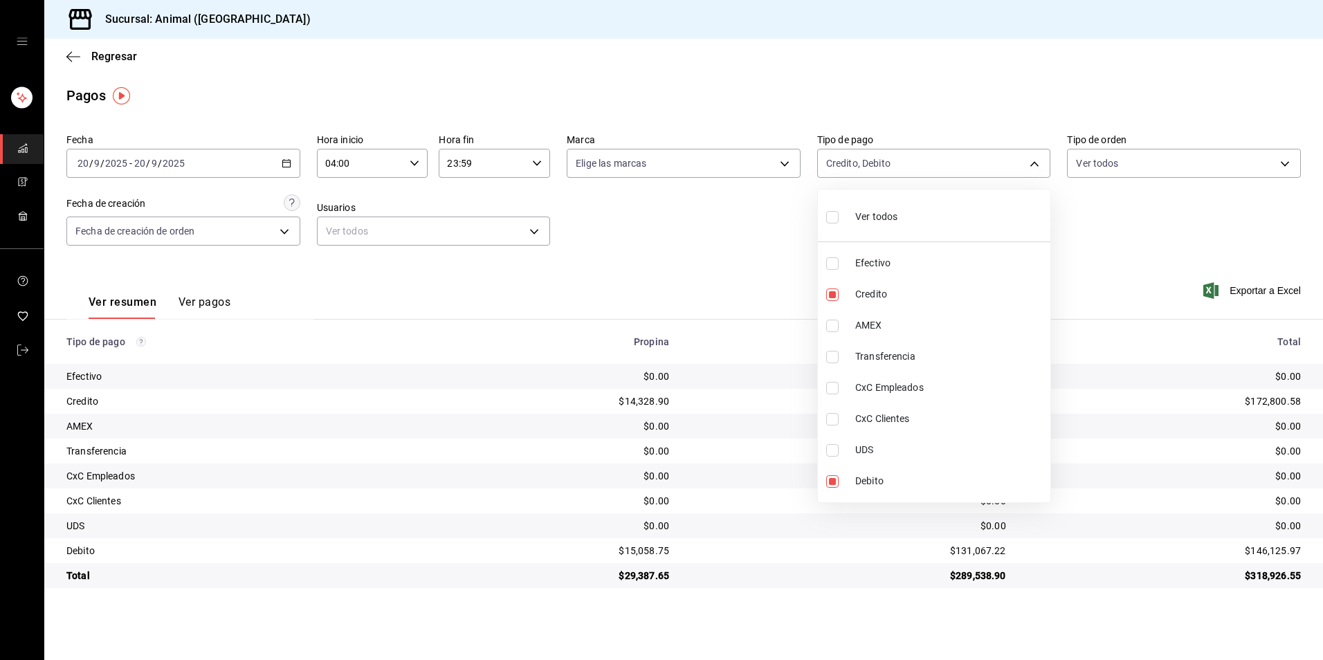
checkbox input "false"
click at [897, 301] on span "Credito" at bounding box center [951, 294] width 190 height 15
checkbox input "false"
click at [871, 293] on span "Credito" at bounding box center [951, 294] width 190 height 15
type input "235ce608-f464-428a-9a71-314f665367d1"
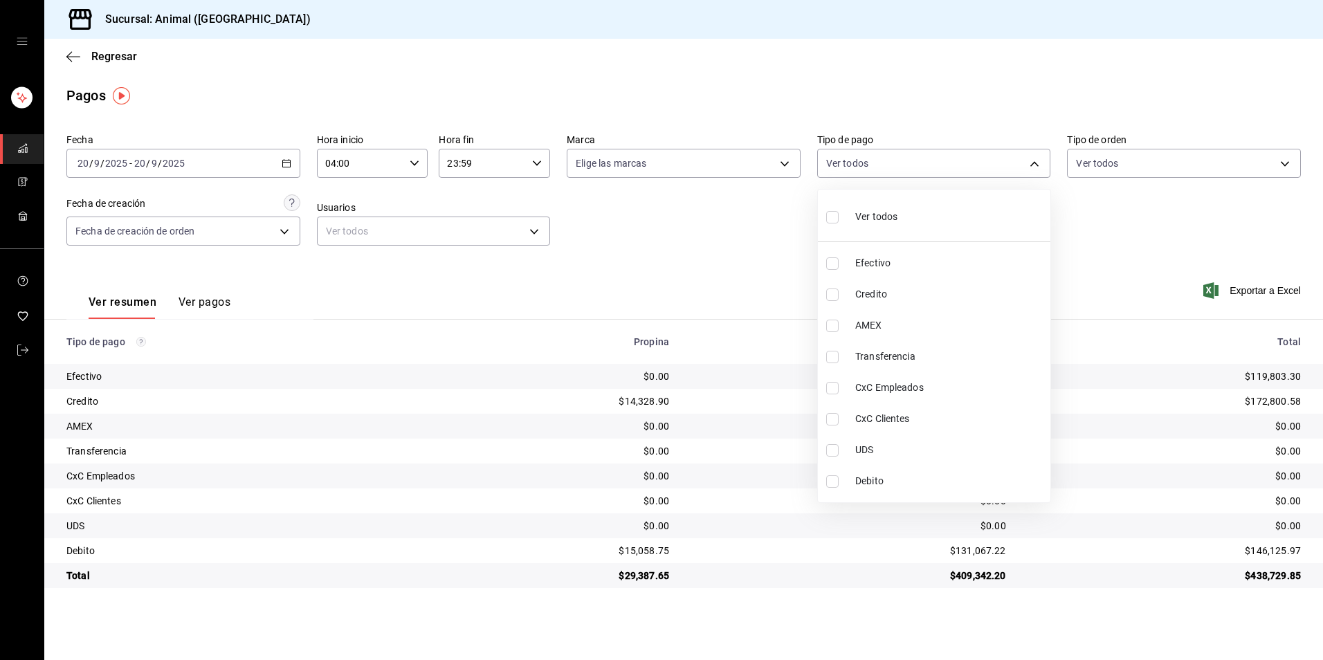
checkbox input "true"
click at [897, 471] on li "Debito" at bounding box center [934, 481] width 233 height 31
type input "235ce608-f464-428a-9a71-314f665367d1,c7b29183-a811-4137-9cfa-21a61cd2bc4a"
checkbox input "true"
click at [903, 300] on span "Credito" at bounding box center [951, 294] width 190 height 15
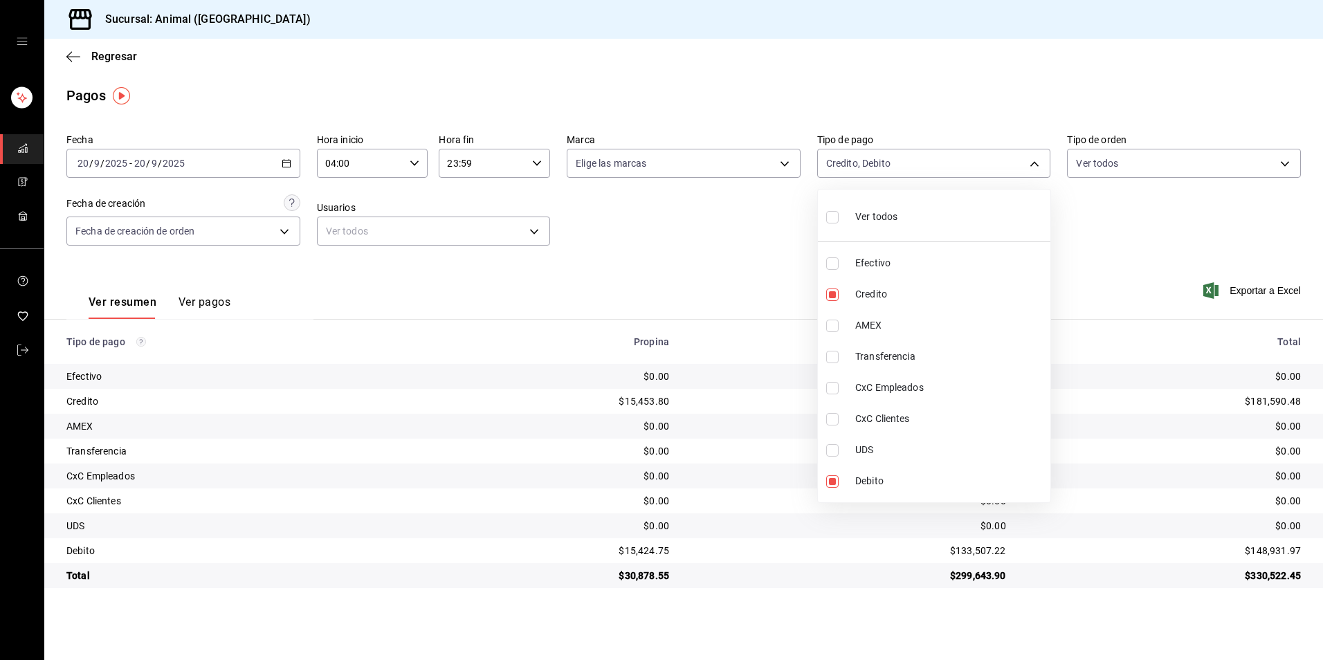
type input "c7b29183-a811-4137-9cfa-21a61cd2bc4a"
checkbox input "false"
click at [876, 482] on span "Debito" at bounding box center [951, 481] width 190 height 15
checkbox input "false"
click at [900, 293] on span "Credito" at bounding box center [951, 294] width 190 height 15
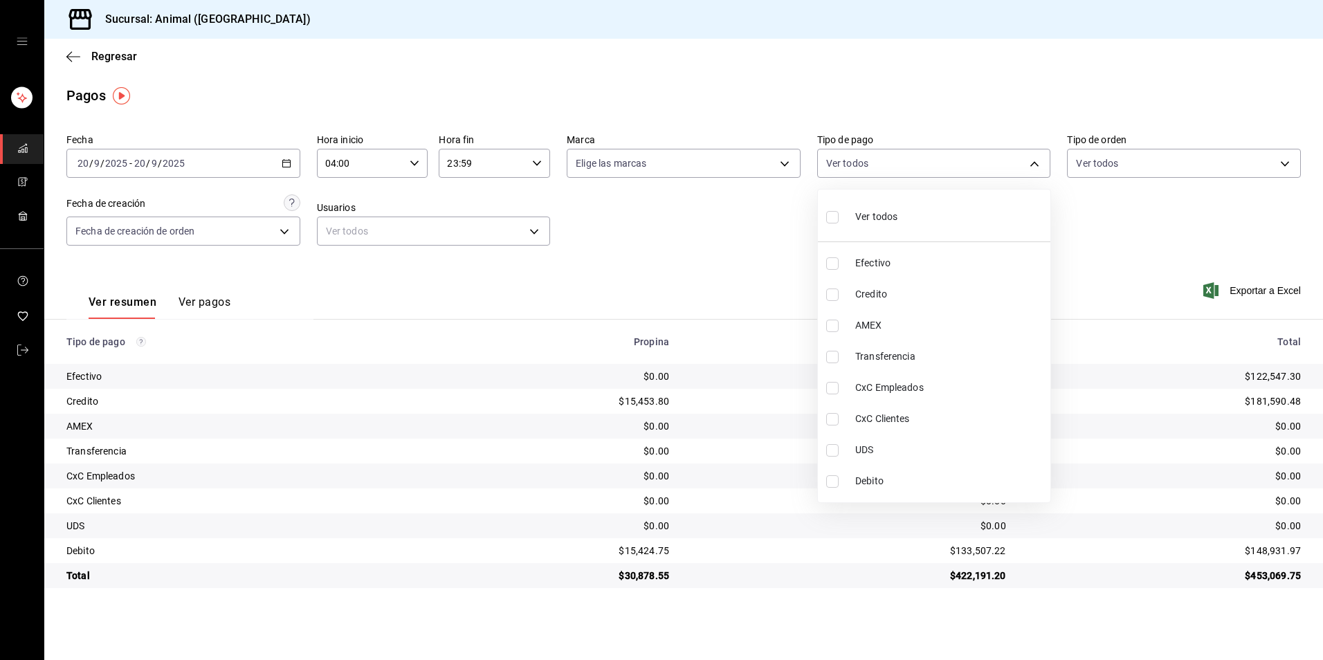
type input "235ce608-f464-428a-9a71-314f665367d1"
checkbox input "true"
click at [866, 484] on span "Debito" at bounding box center [951, 481] width 190 height 15
type input "235ce608-f464-428a-9a71-314f665367d1,c7b29183-a811-4137-9cfa-21a61cd2bc4a"
checkbox input "true"
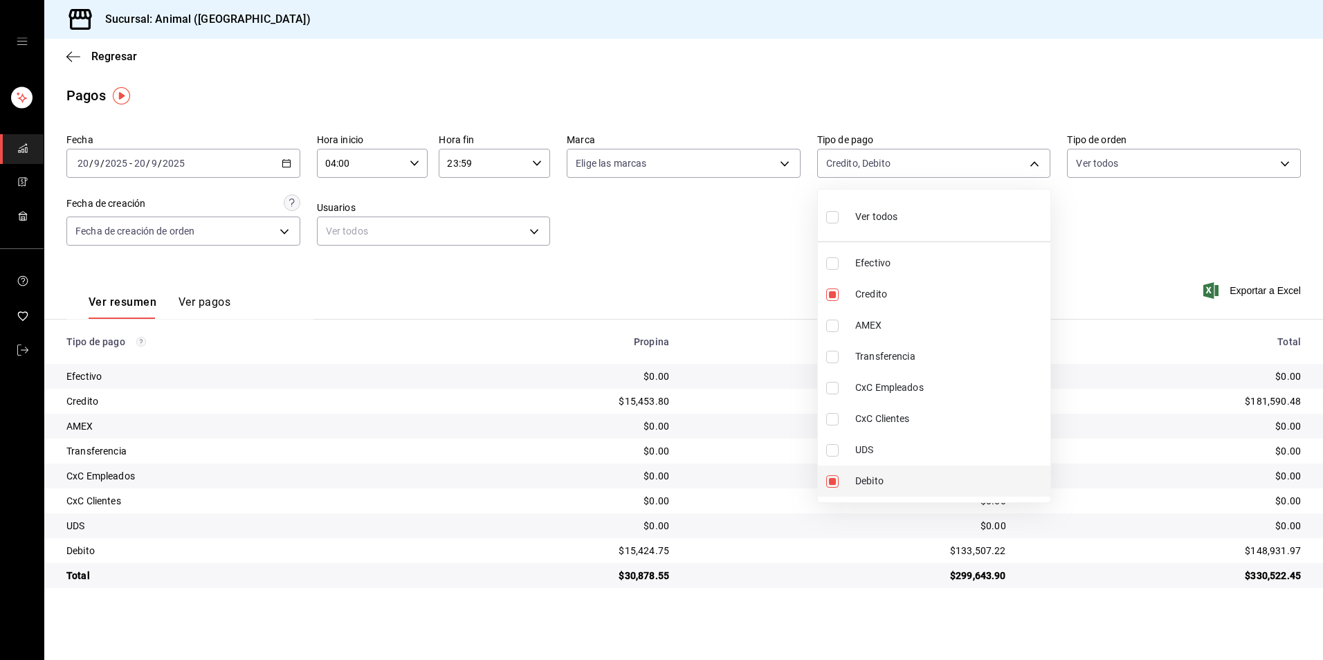
click at [880, 482] on span "Debito" at bounding box center [951, 481] width 190 height 15
type input "235ce608-f464-428a-9a71-314f665367d1"
checkbox input "false"
click at [861, 300] on span "Credito" at bounding box center [951, 294] width 190 height 15
checkbox input "false"
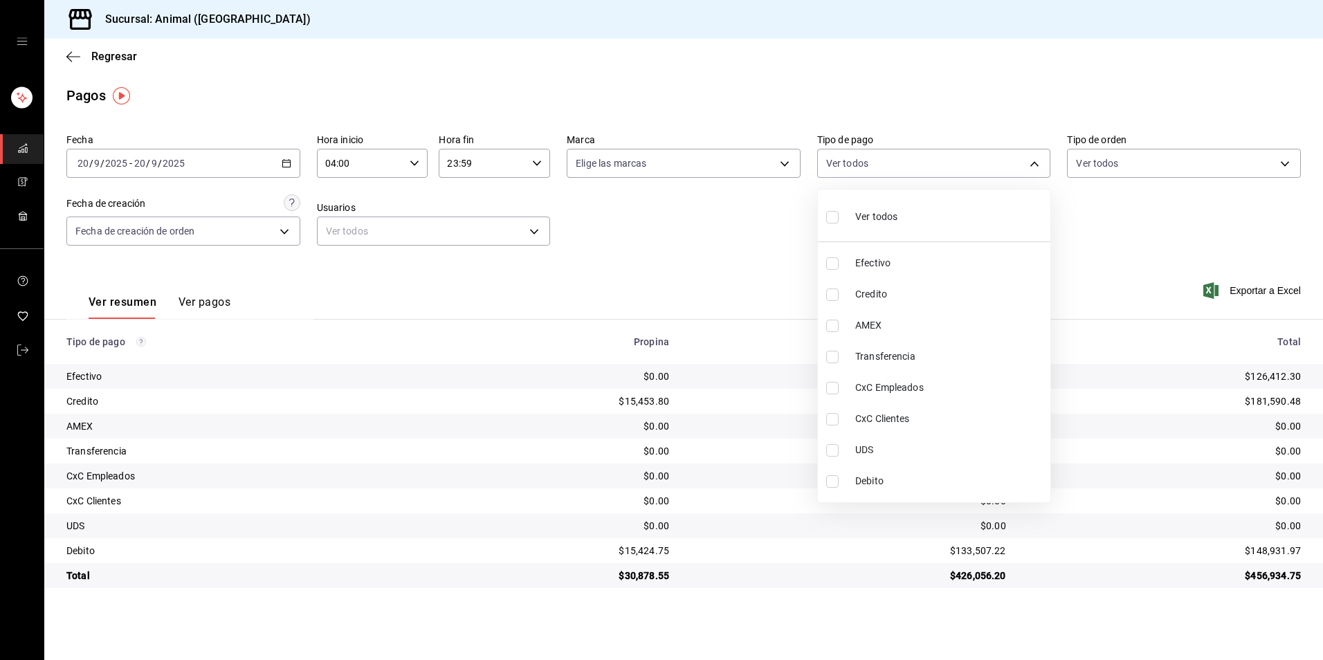
click at [284, 156] on div at bounding box center [661, 330] width 1323 height 660
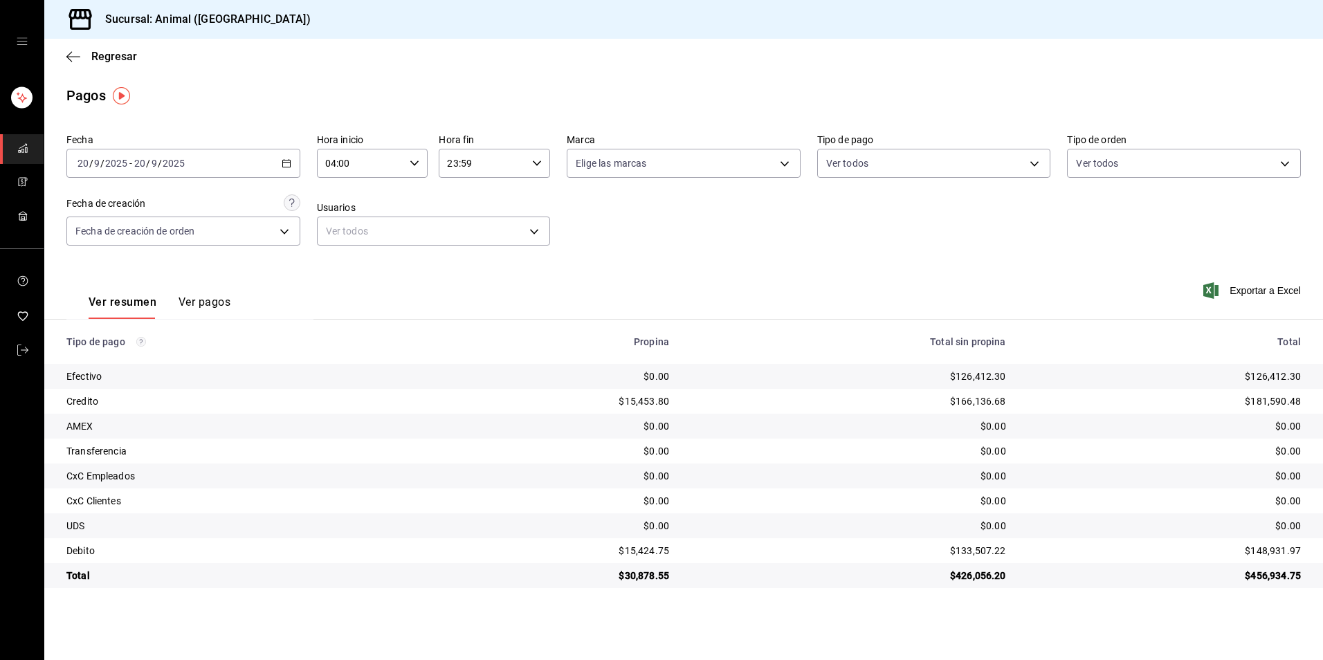
click at [279, 168] on div "2025-09-20 20 / 9 / 2025 - 2025-09-20 20 / 9 / 2025" at bounding box center [183, 163] width 234 height 29
click at [158, 359] on span "Rango de fechas" at bounding box center [131, 361] width 107 height 15
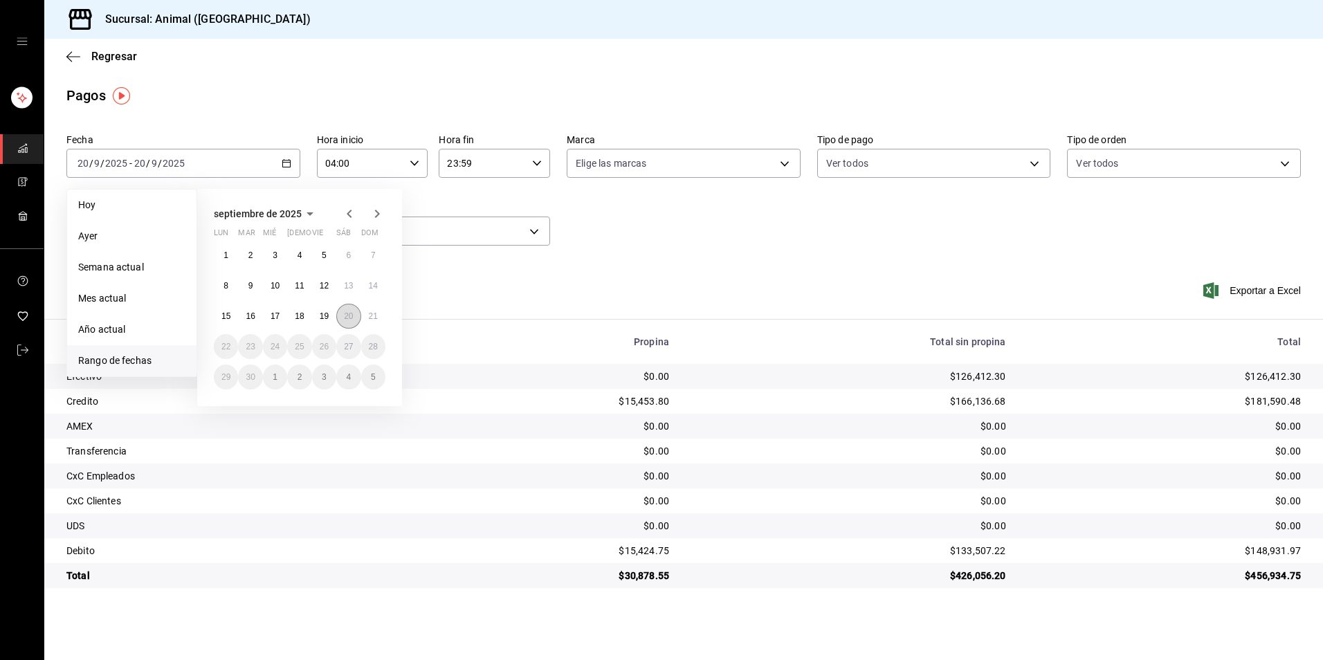
click at [340, 318] on button "20" at bounding box center [348, 316] width 24 height 25
click at [376, 315] on abbr "21" at bounding box center [373, 316] width 9 height 10
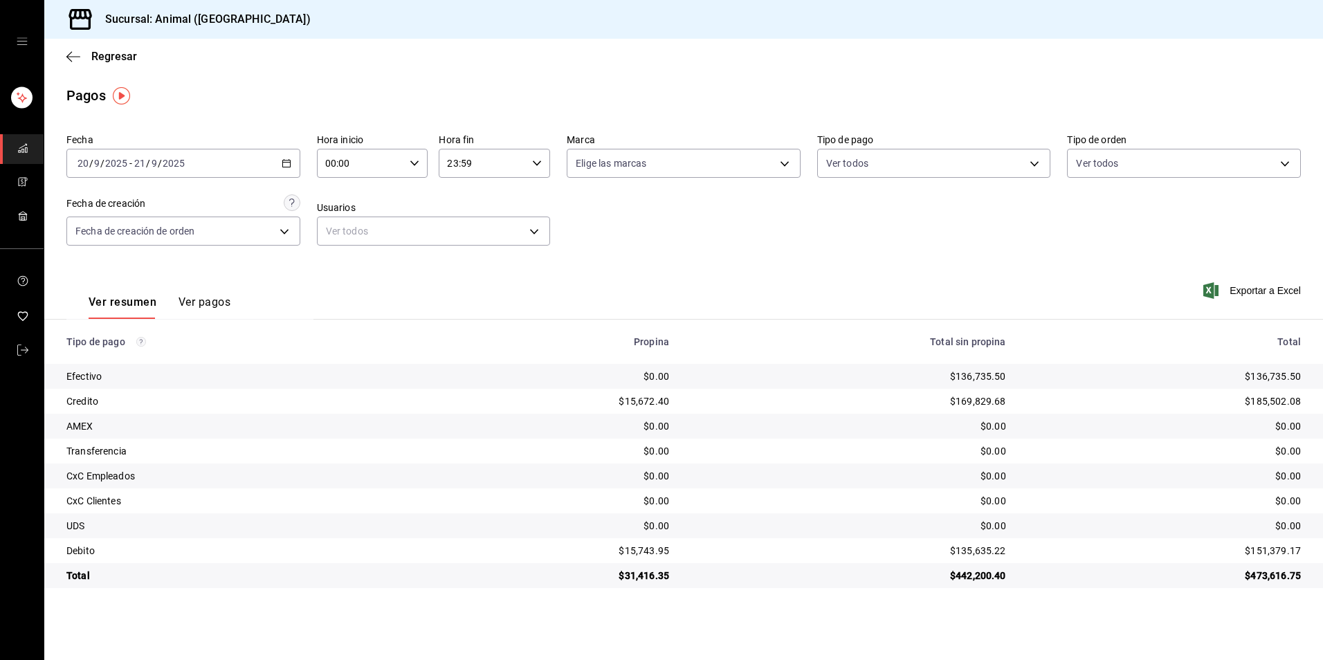
click at [384, 167] on input "00:00" at bounding box center [361, 164] width 88 height 28
click at [354, 259] on span "04" at bounding box center [344, 262] width 34 height 11
type input "04:00"
click at [546, 154] on div at bounding box center [661, 330] width 1323 height 660
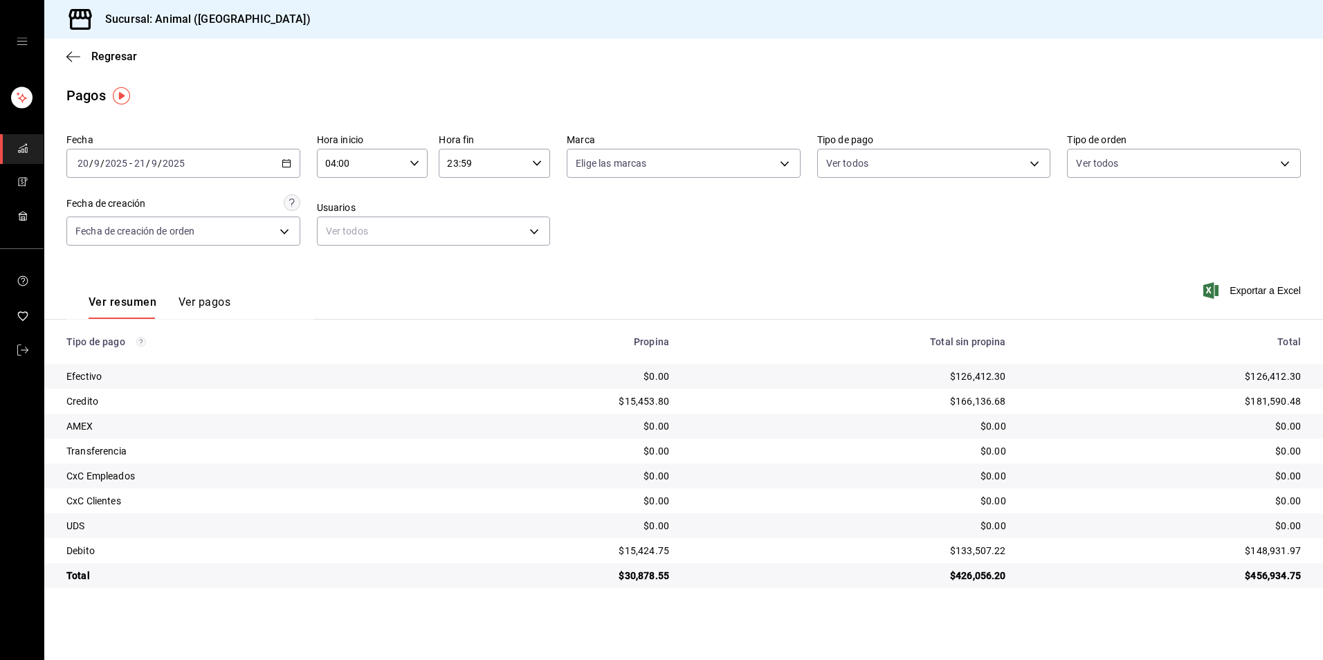
click at [543, 165] on div "23:59 Hora fin" at bounding box center [494, 163] width 111 height 29
click at [523, 198] on span "00" at bounding box center [523, 198] width 34 height 11
click at [464, 206] on button "04" at bounding box center [467, 199] width 51 height 28
type input "04:00"
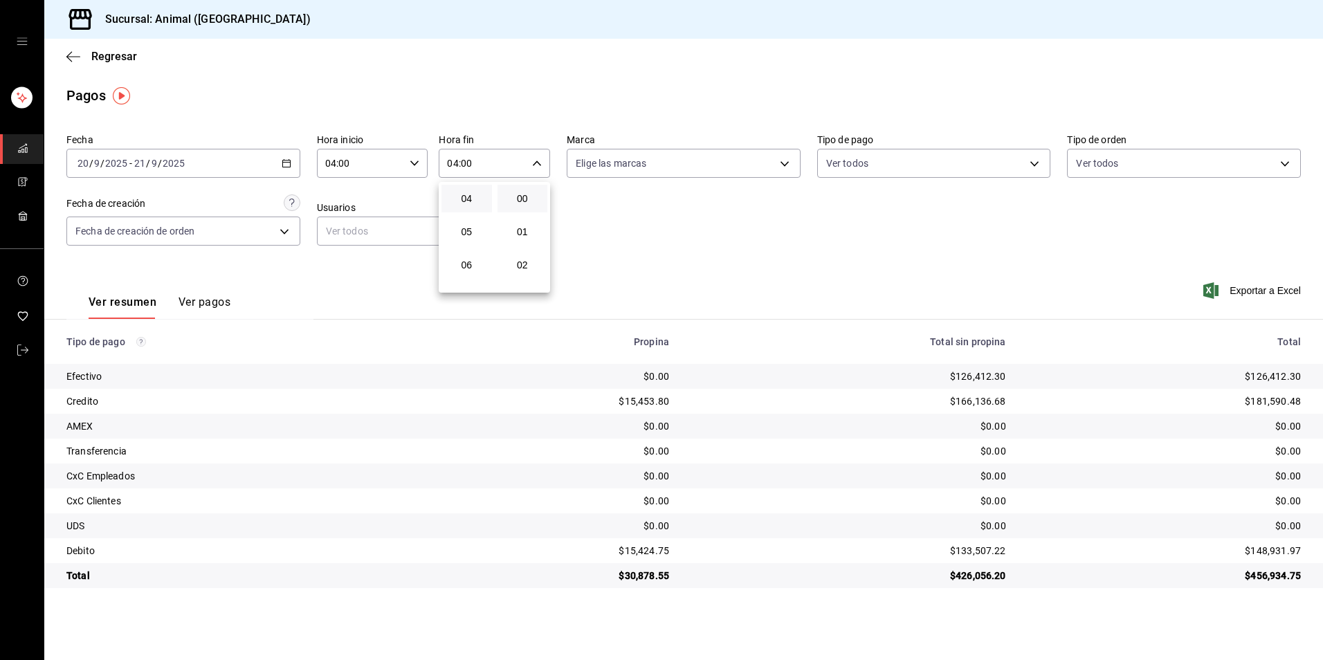
click at [591, 226] on div at bounding box center [661, 330] width 1323 height 660
click at [949, 163] on body "Sucursal: Animal (Tijuana) Regresar Pagos Fecha 2025-09-20 20 / 9 / 2025 - 2025…" at bounding box center [661, 330] width 1323 height 660
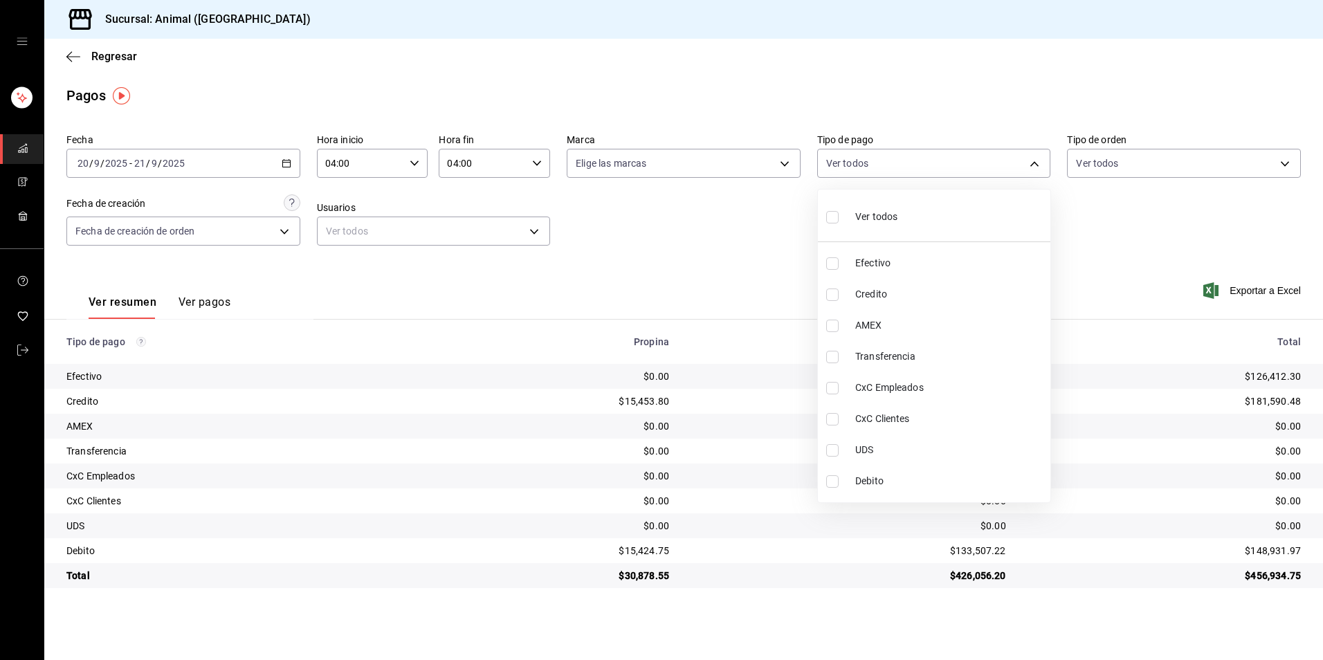
click at [928, 290] on span "Credito" at bounding box center [951, 294] width 190 height 15
type input "235ce608-f464-428a-9a71-314f665367d1"
checkbox input "true"
click at [911, 473] on li "Debito" at bounding box center [934, 481] width 233 height 31
type input "235ce608-f464-428a-9a71-314f665367d1,c7b29183-a811-4137-9cfa-21a61cd2bc4a"
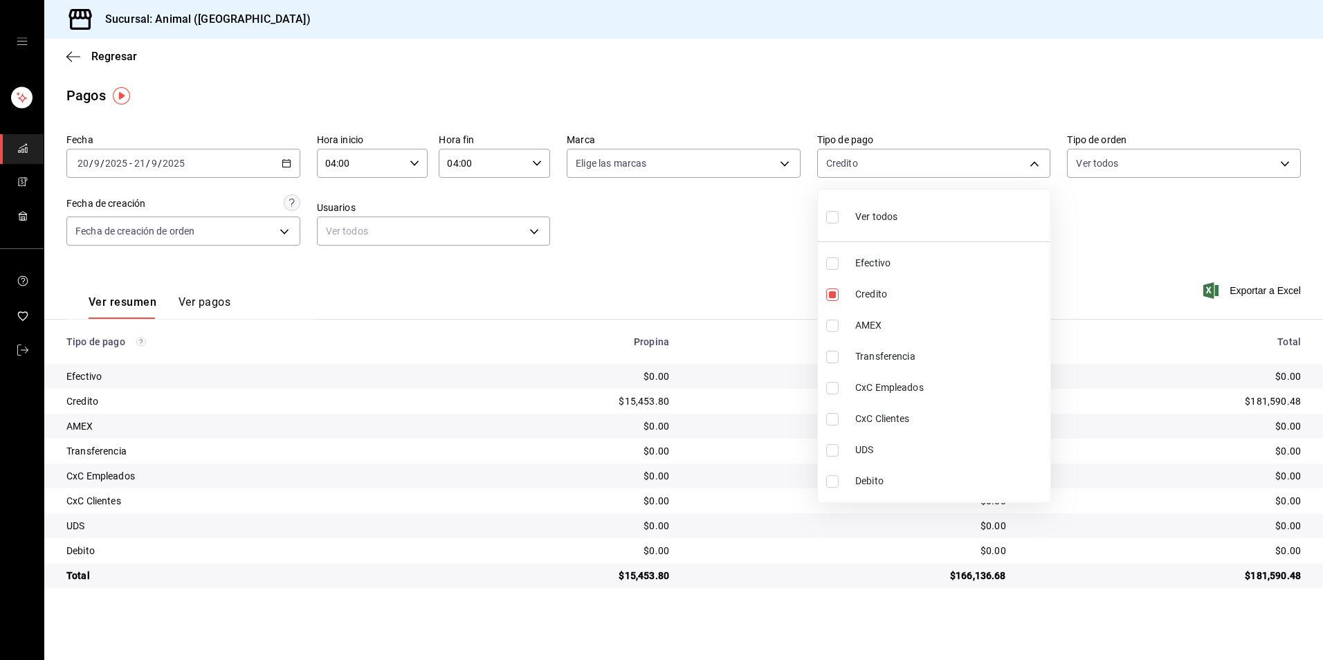
checkbox input "true"
click at [911, 473] on li "Debito" at bounding box center [934, 481] width 233 height 31
type input "235ce608-f464-428a-9a71-314f665367d1"
checkbox input "false"
click at [907, 293] on span "Credito" at bounding box center [951, 294] width 190 height 15
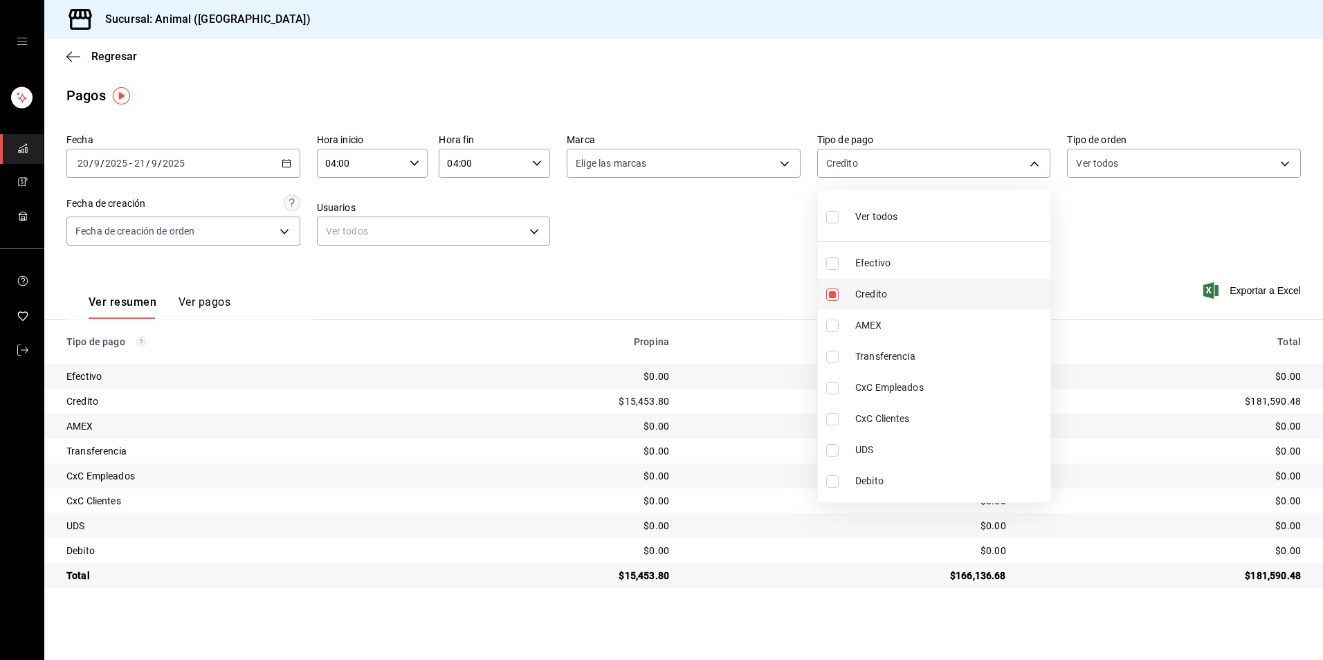
checkbox input "false"
click at [861, 221] on span "Ver todos" at bounding box center [877, 217] width 42 height 15
type input "b84c62b8-b02c-4970-ab2e-e166616419f2,235ce608-f464-428a-9a71-314f665367d1,53567…"
checkbox input "true"
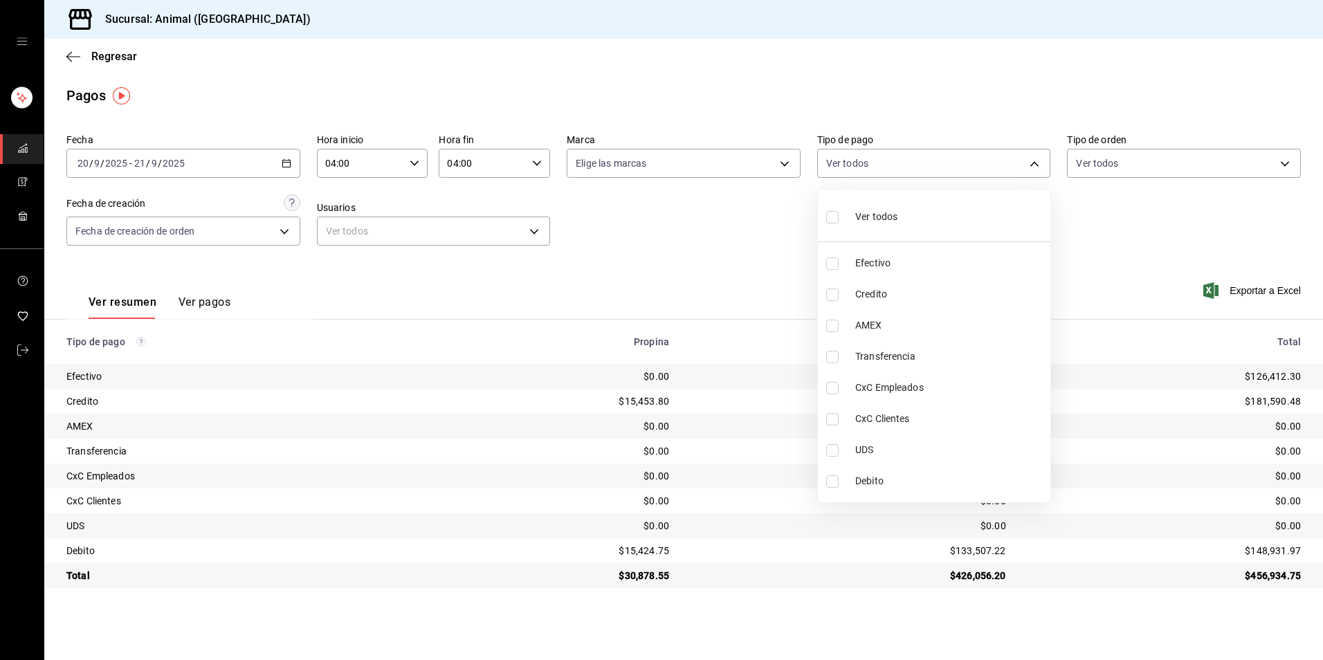
checkbox input "true"
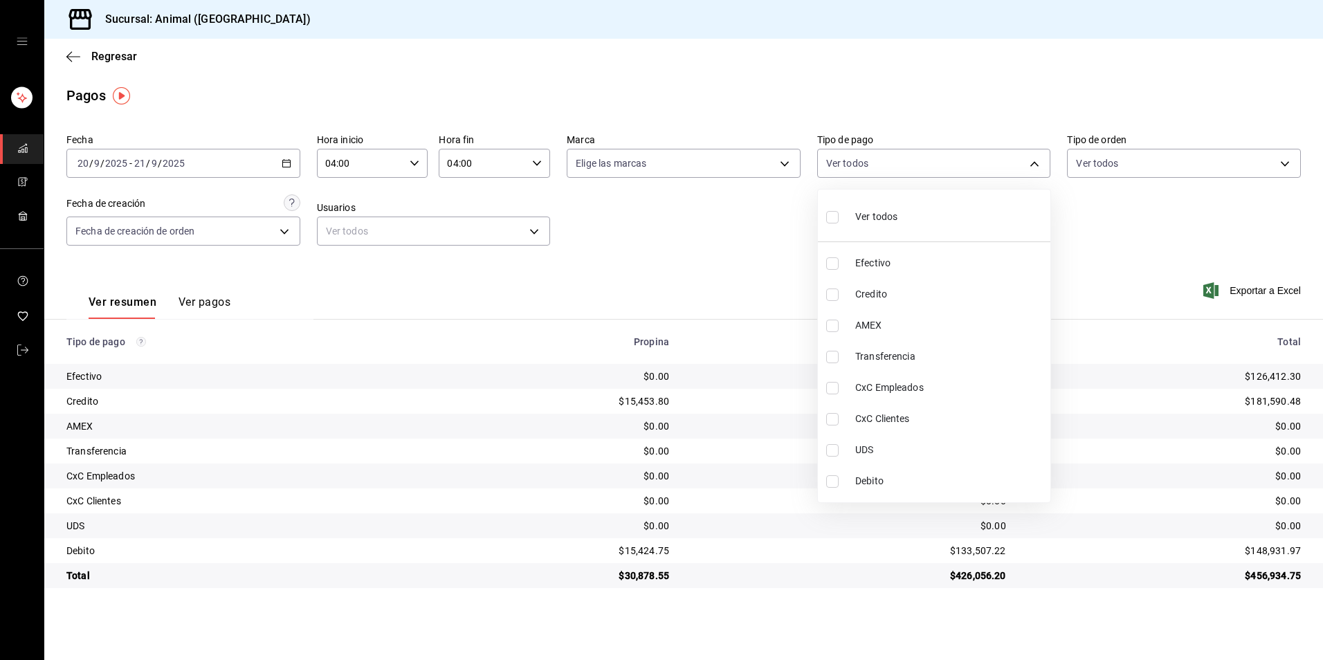
checkbox input "true"
click at [861, 221] on span "Ver todos" at bounding box center [877, 217] width 42 height 15
checkbox input "false"
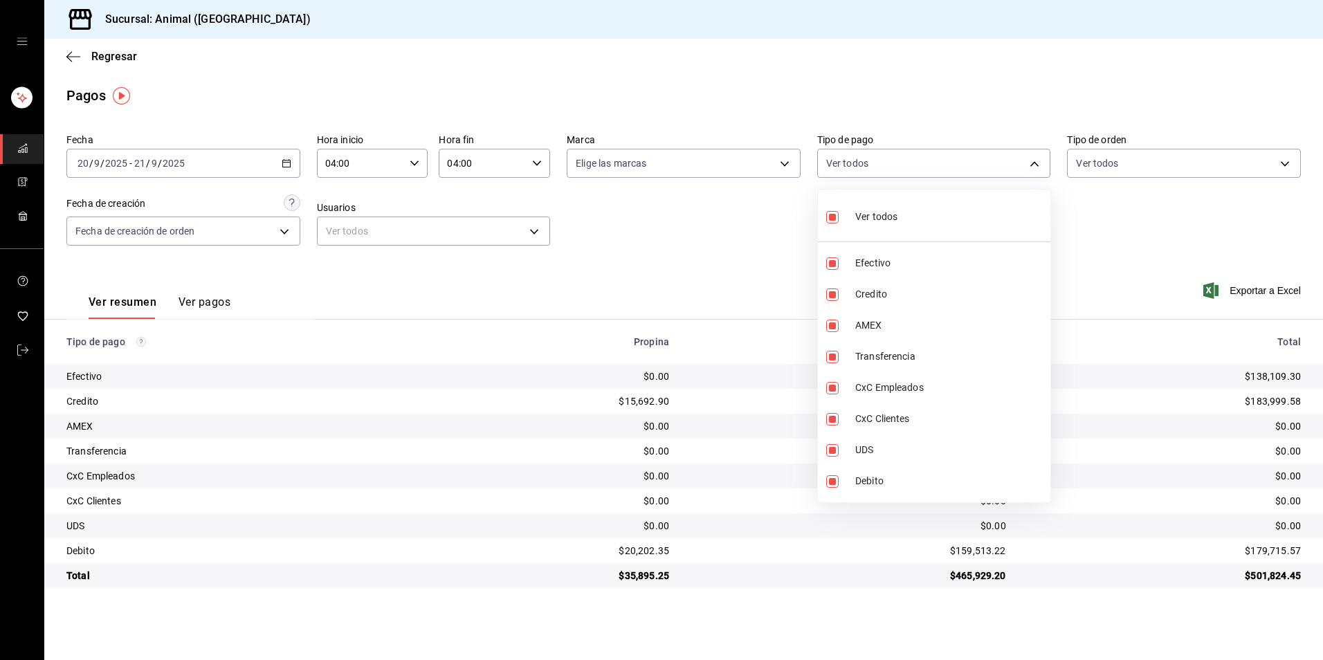
checkbox input "false"
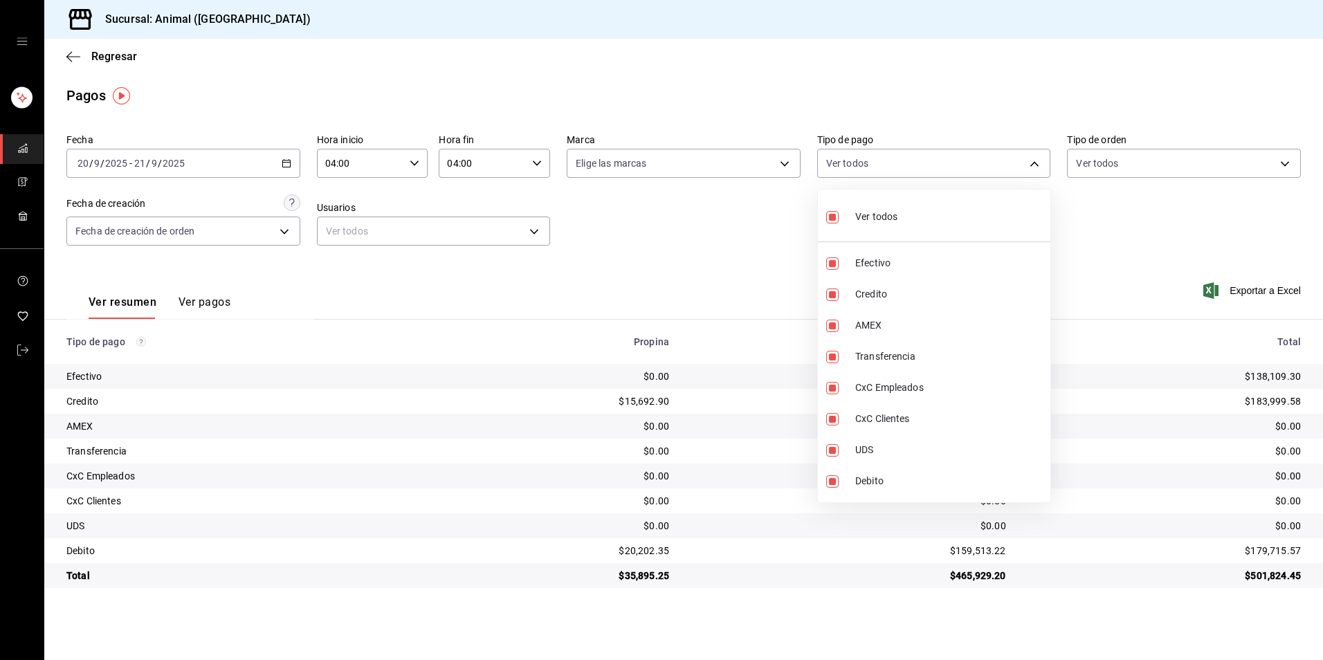
checkbox input "false"
click at [910, 615] on div at bounding box center [661, 330] width 1323 height 660
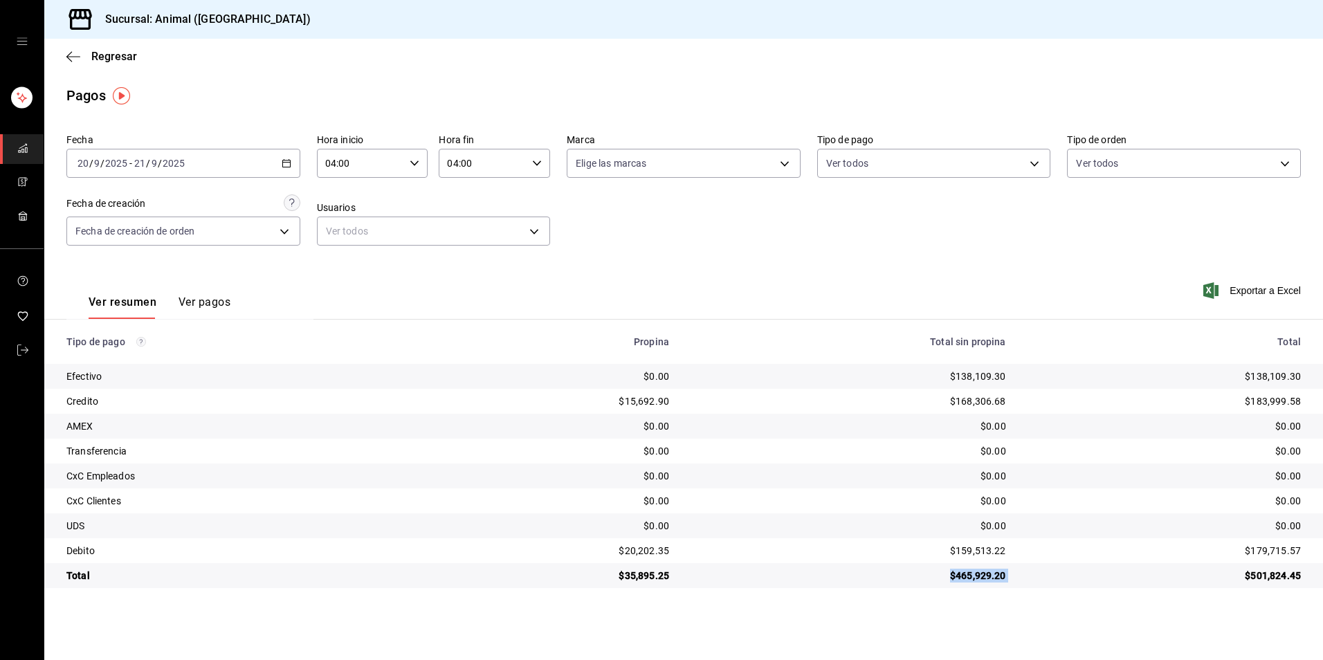
drag, startPoint x: 942, startPoint y: 571, endPoint x: 1027, endPoint y: 572, distance: 85.1
click at [1027, 572] on tr "Total $35,895.25 $465,929.20 $501,824.45" at bounding box center [683, 575] width 1279 height 25
drag, startPoint x: 1027, startPoint y: 572, endPoint x: 772, endPoint y: 546, distance: 256.8
click at [772, 546] on div "$159,513.22" at bounding box center [848, 551] width 315 height 14
click at [94, 62] on span "Regresar" at bounding box center [114, 56] width 46 height 13
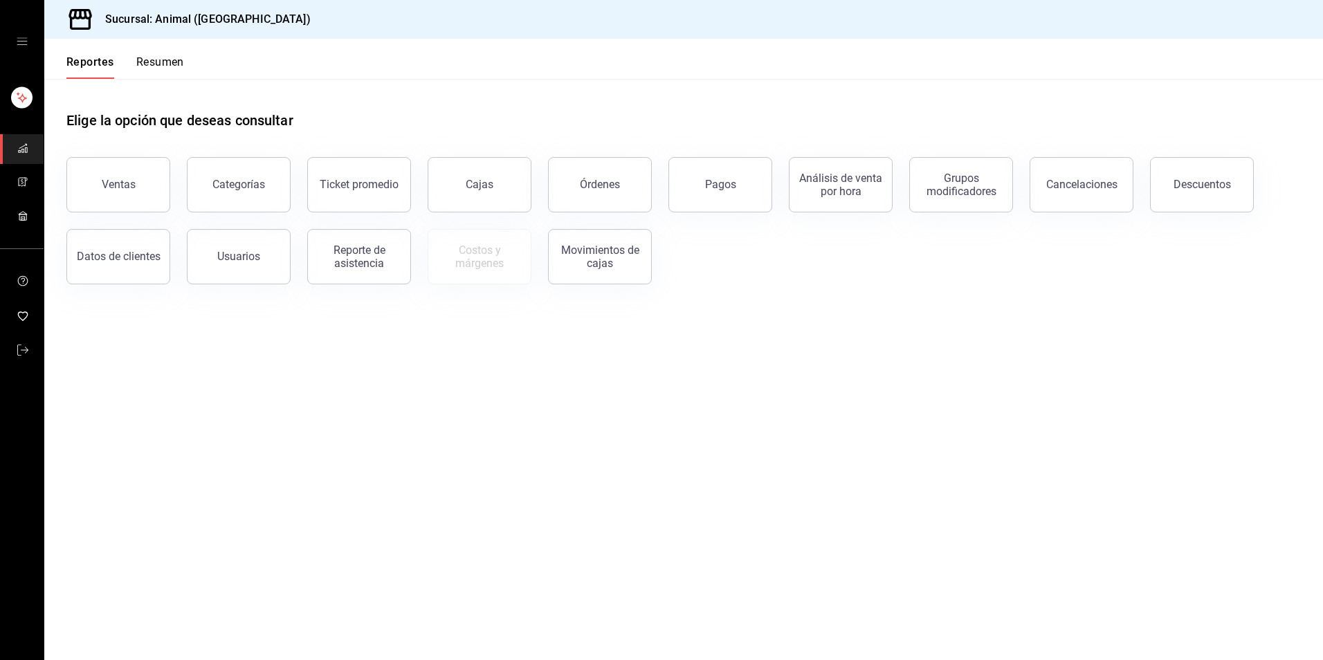
click at [154, 59] on button "Resumen" at bounding box center [160, 67] width 48 height 24
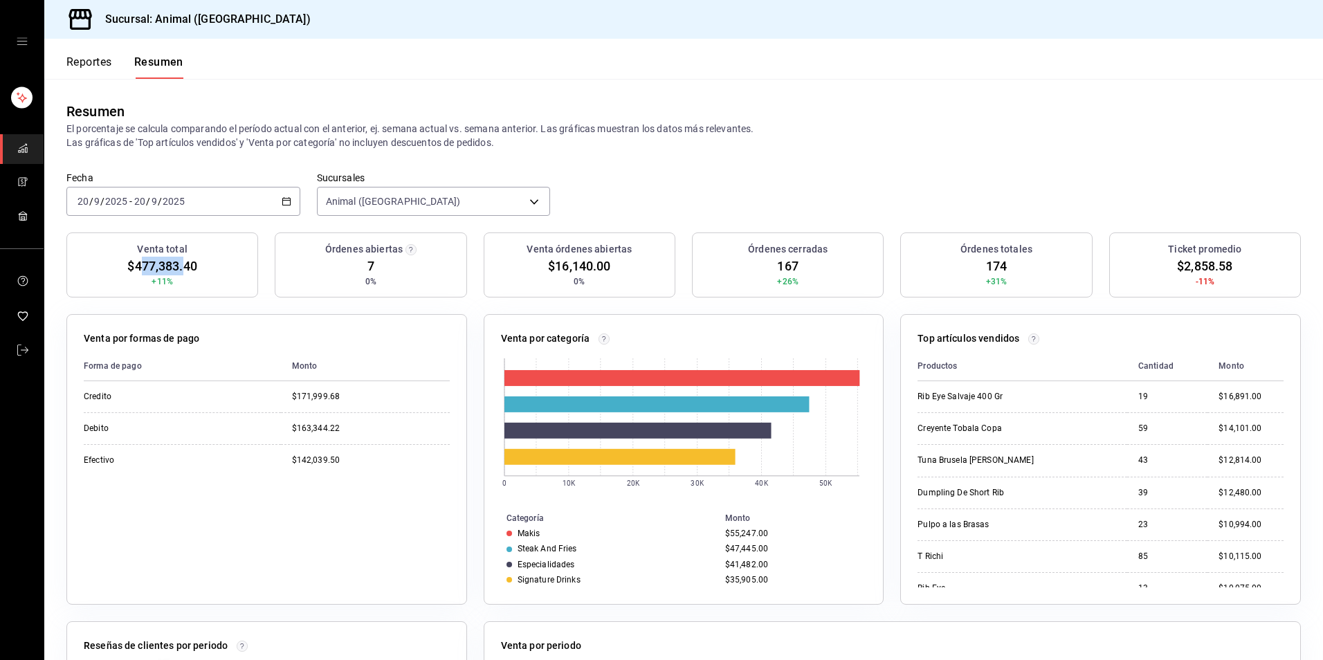
drag, startPoint x: 143, startPoint y: 281, endPoint x: 186, endPoint y: 280, distance: 43.6
click at [186, 280] on div "Venta total $477,383.40 +11%" at bounding box center [162, 265] width 192 height 65
drag, startPoint x: 186, startPoint y: 280, endPoint x: 192, endPoint y: 284, distance: 7.5
click at [192, 284] on div "Venta total $477,383.40 +11%" at bounding box center [162, 265] width 192 height 65
click at [96, 62] on button "Reportes" at bounding box center [89, 67] width 46 height 24
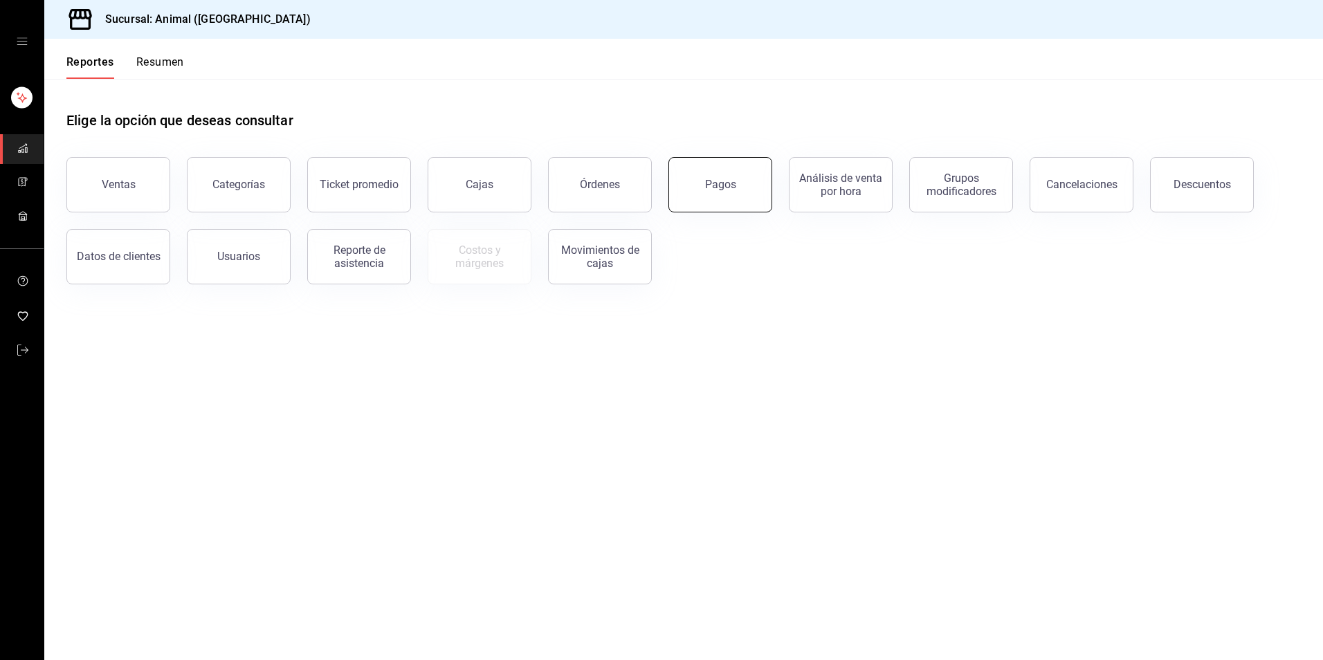
click at [736, 197] on button "Pagos" at bounding box center [721, 184] width 104 height 55
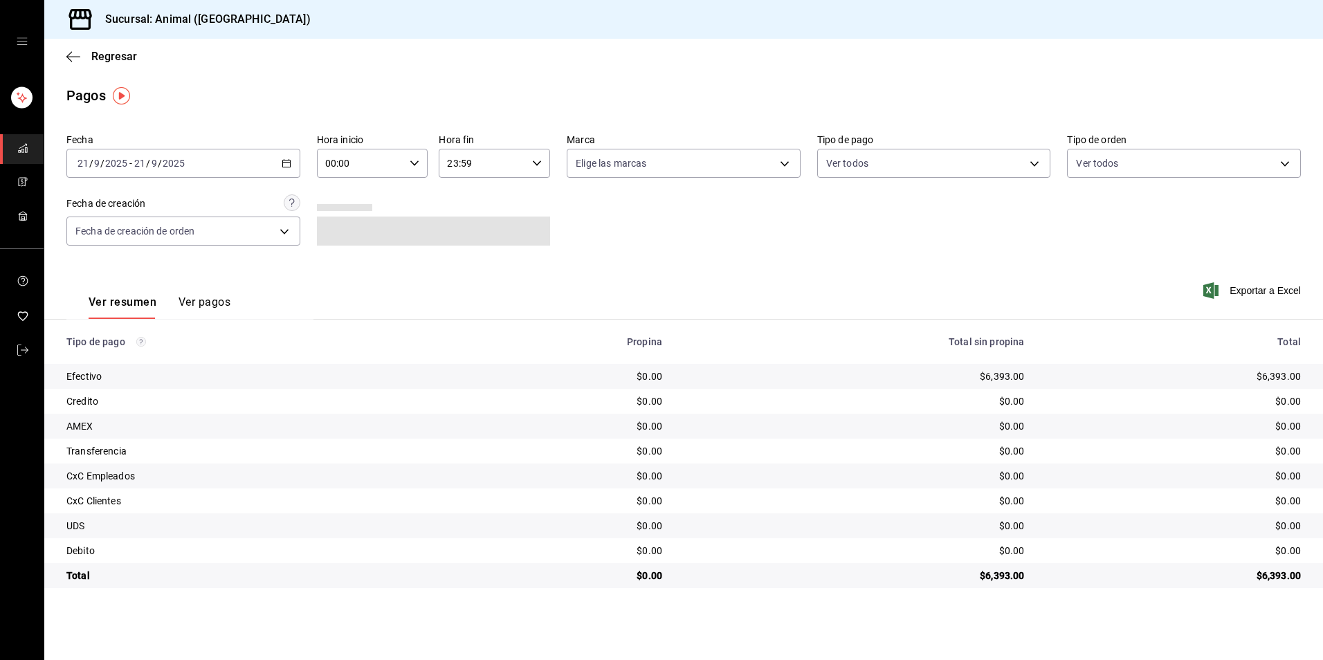
click at [284, 160] on \(Stroke\) "button" at bounding box center [283, 159] width 1 height 1
click at [143, 362] on span "Rango de fechas" at bounding box center [131, 361] width 107 height 15
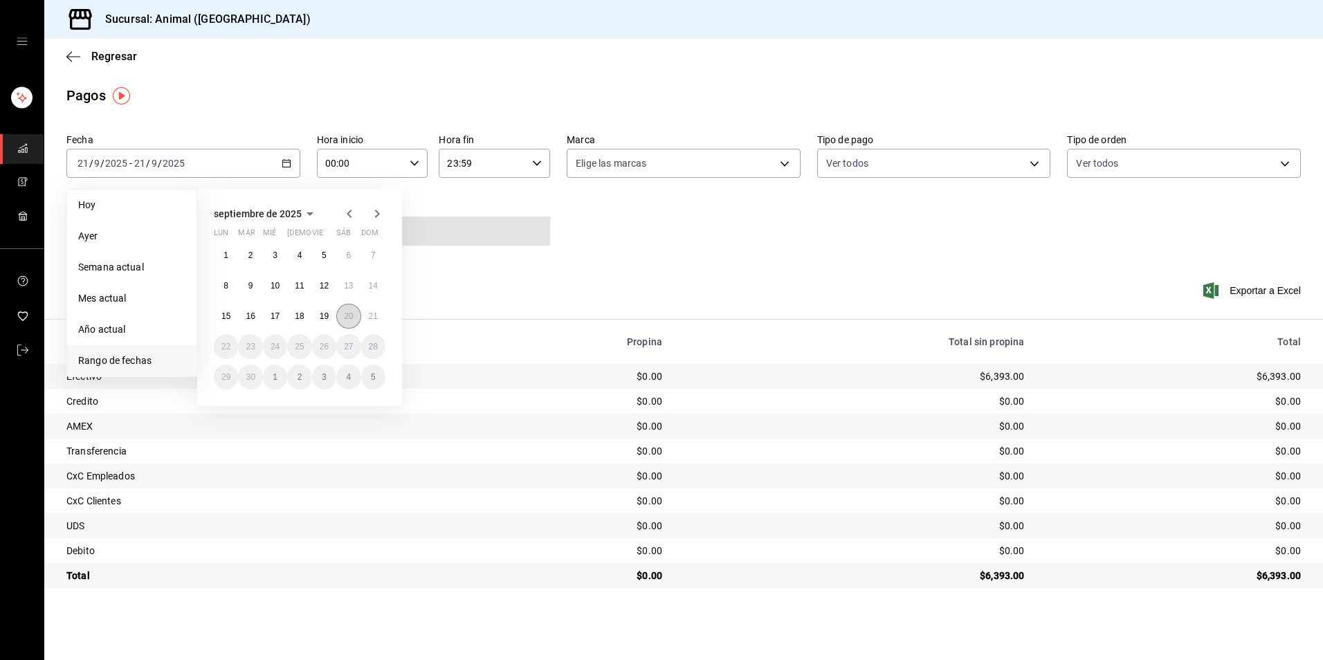
click at [342, 317] on button "20" at bounding box center [348, 316] width 24 height 25
click at [363, 319] on button "21" at bounding box center [373, 316] width 24 height 25
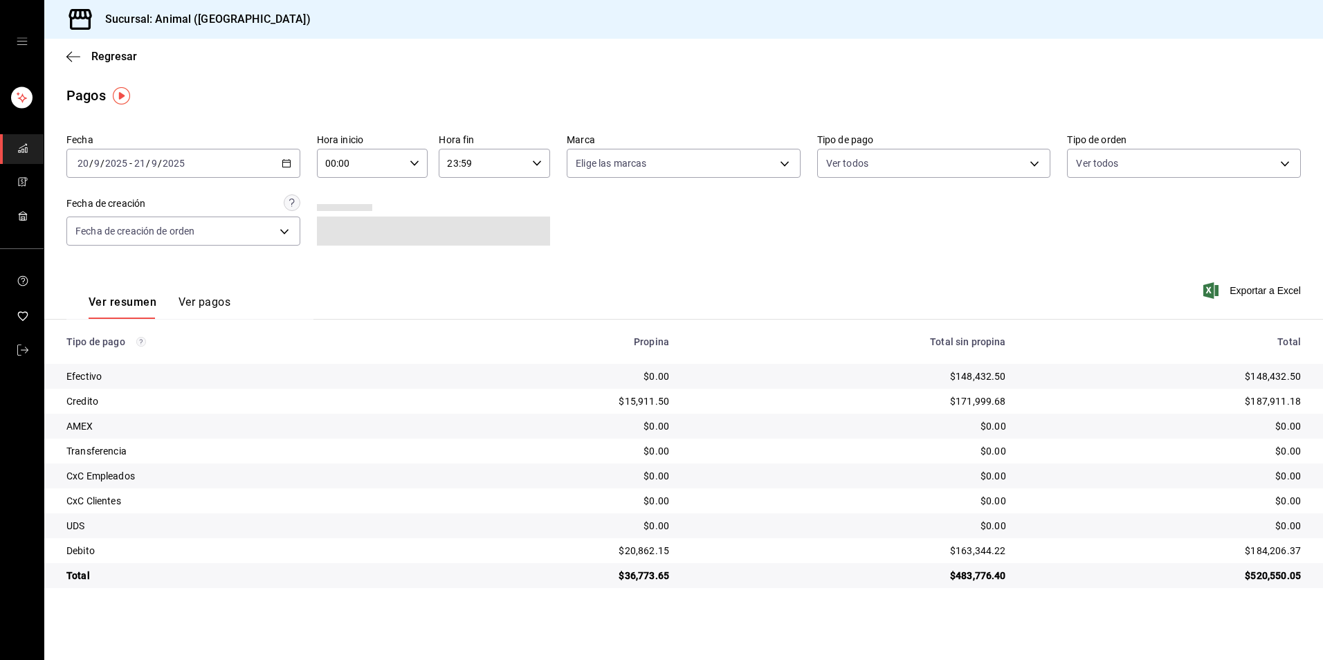
click at [406, 165] on div "00:00 Hora inicio" at bounding box center [372, 163] width 111 height 29
click at [352, 261] on span "04" at bounding box center [344, 262] width 34 height 11
type input "04:00"
click at [521, 163] on div at bounding box center [661, 330] width 1323 height 660
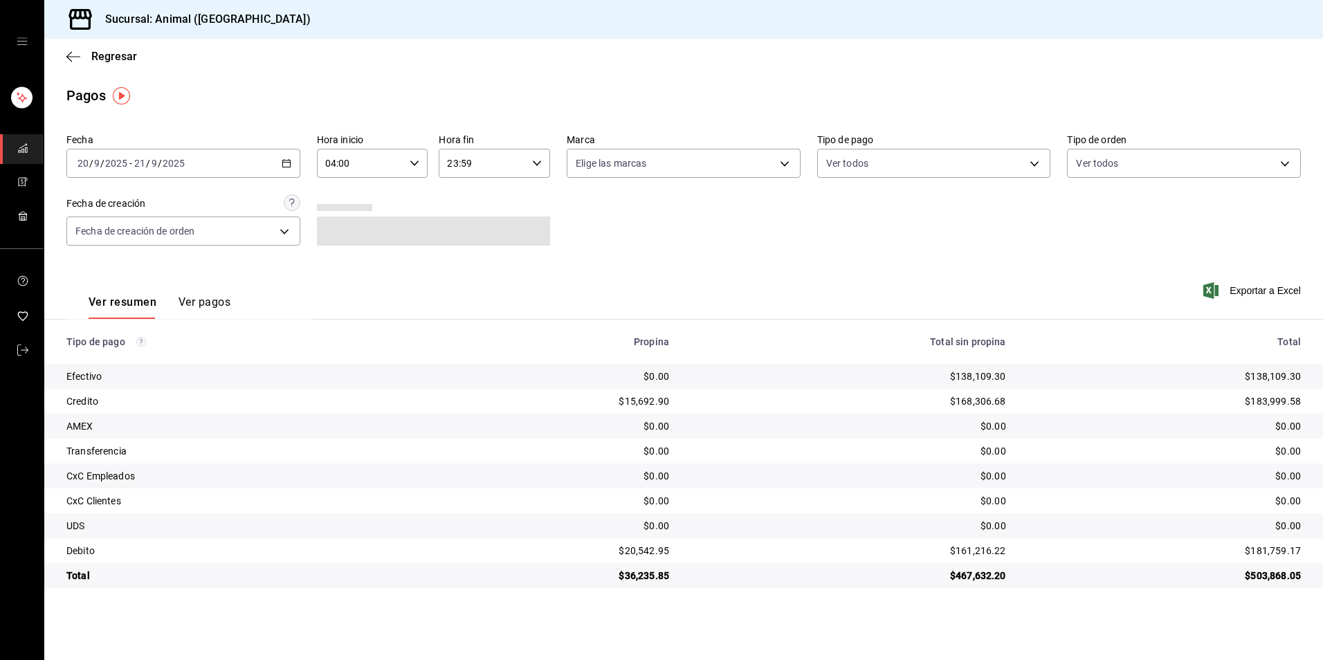
click at [541, 168] on icon "button" at bounding box center [537, 164] width 10 height 10
click at [517, 212] on button "00" at bounding box center [523, 199] width 51 height 28
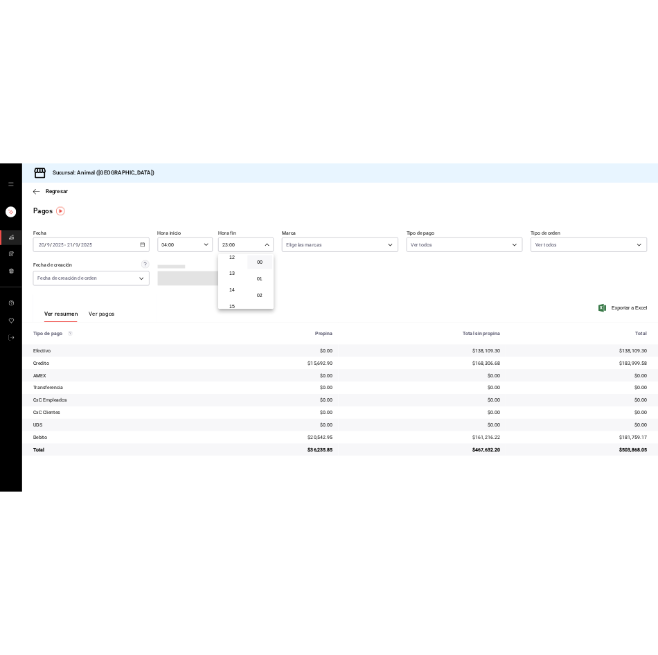
scroll to position [64, 0]
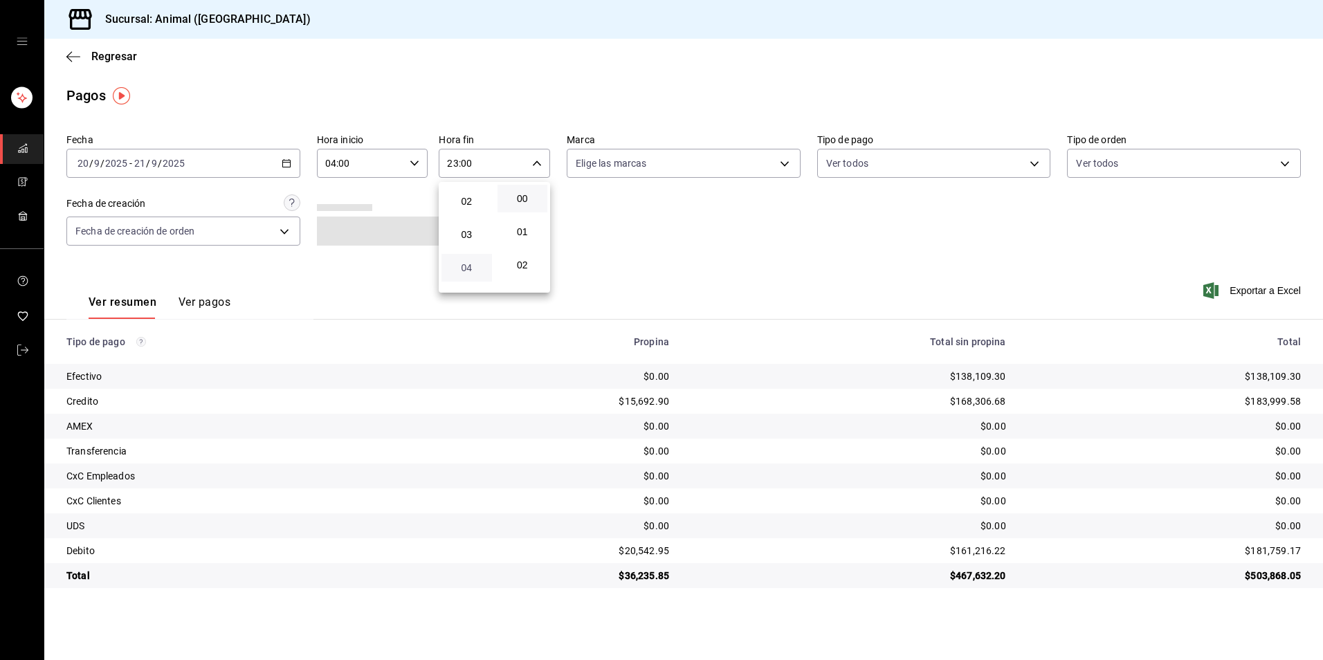
click at [469, 266] on span "04" at bounding box center [467, 267] width 34 height 11
type input "04:00"
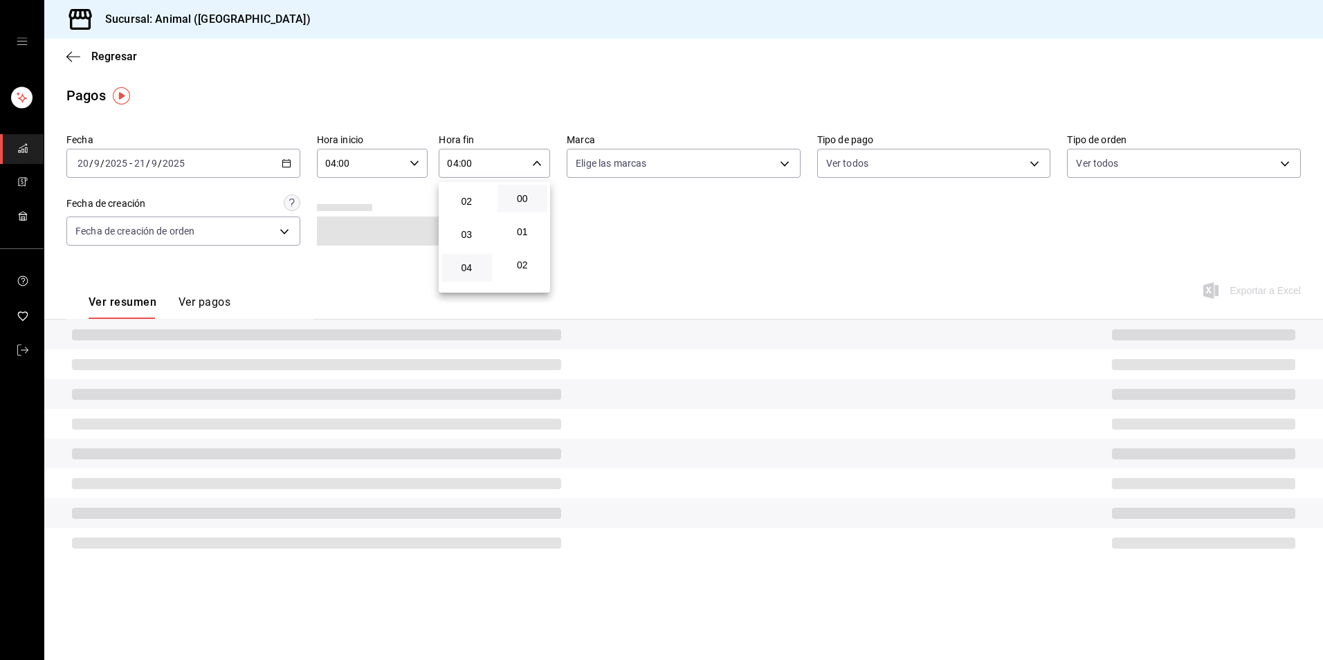
click at [599, 275] on div at bounding box center [661, 330] width 1323 height 660
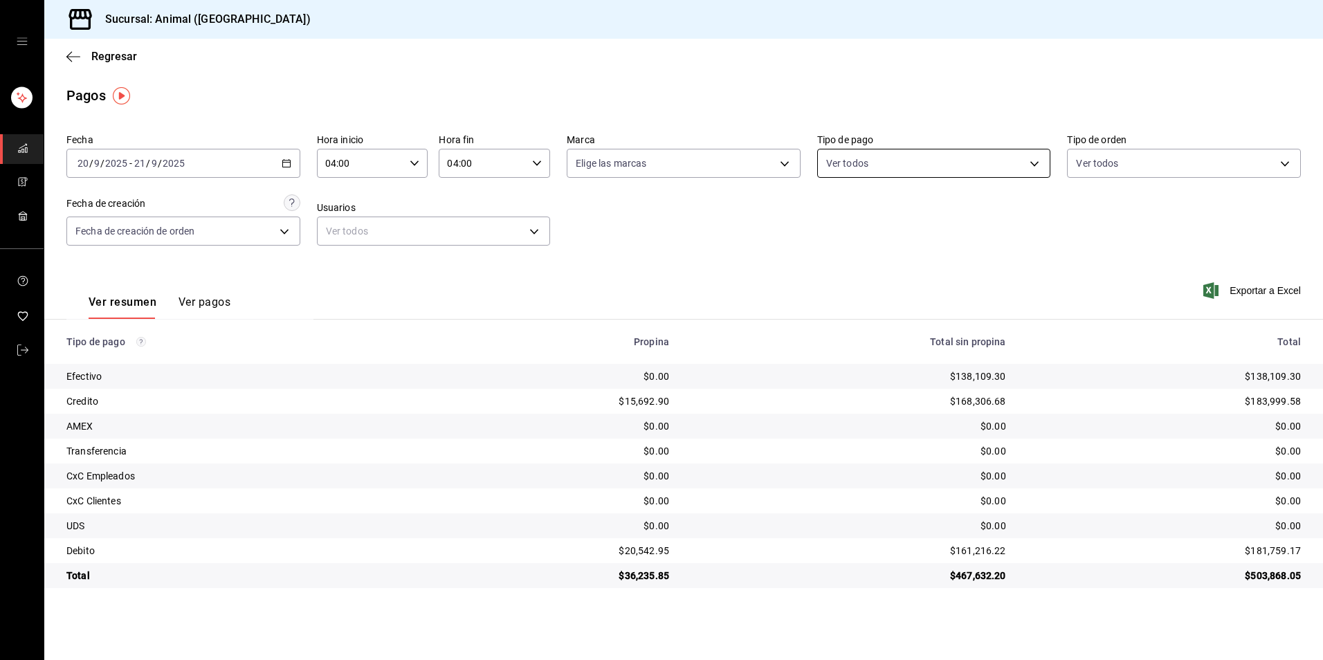
click at [912, 159] on body "Sucursal: Animal (Tijuana) Regresar Pagos Fecha 2025-09-20 20 / 9 / 2025 - 2025…" at bounding box center [661, 330] width 1323 height 660
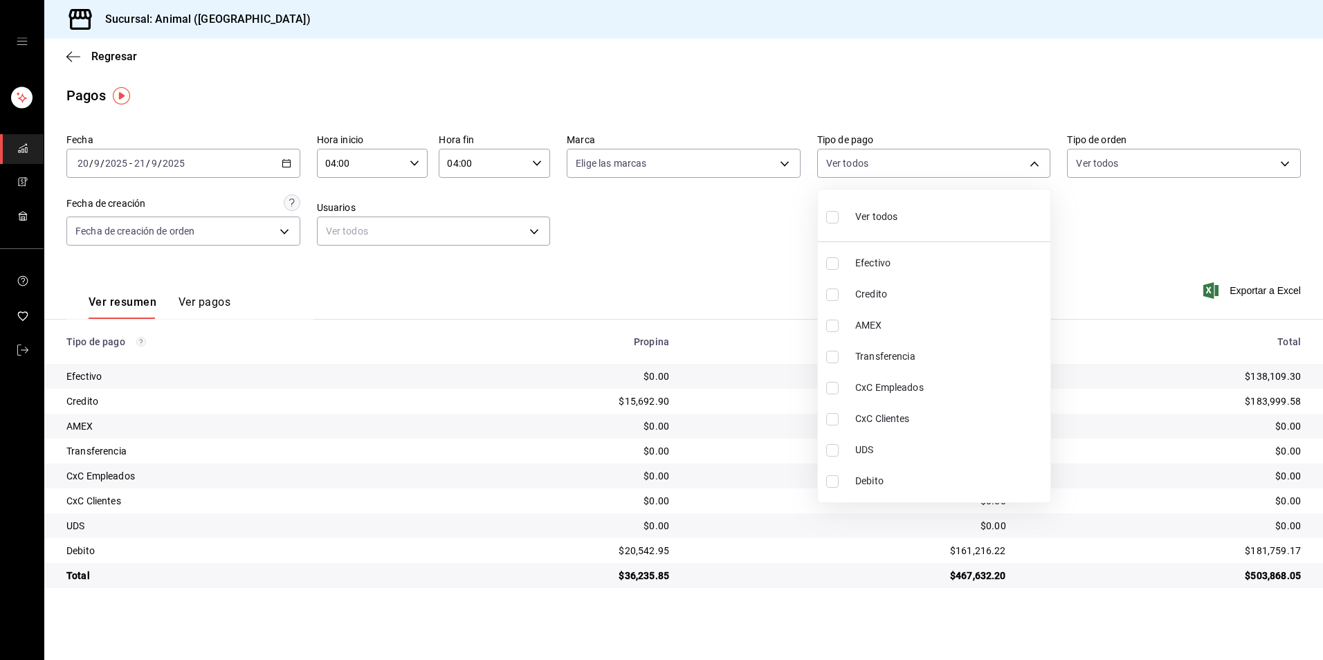
click at [894, 296] on span "Credito" at bounding box center [951, 294] width 190 height 15
type input "235ce608-f464-428a-9a71-314f665367d1"
checkbox input "true"
click at [883, 487] on span "Debito" at bounding box center [951, 481] width 190 height 15
type input "235ce608-f464-428a-9a71-314f665367d1,c7b29183-a811-4137-9cfa-21a61cd2bc4a"
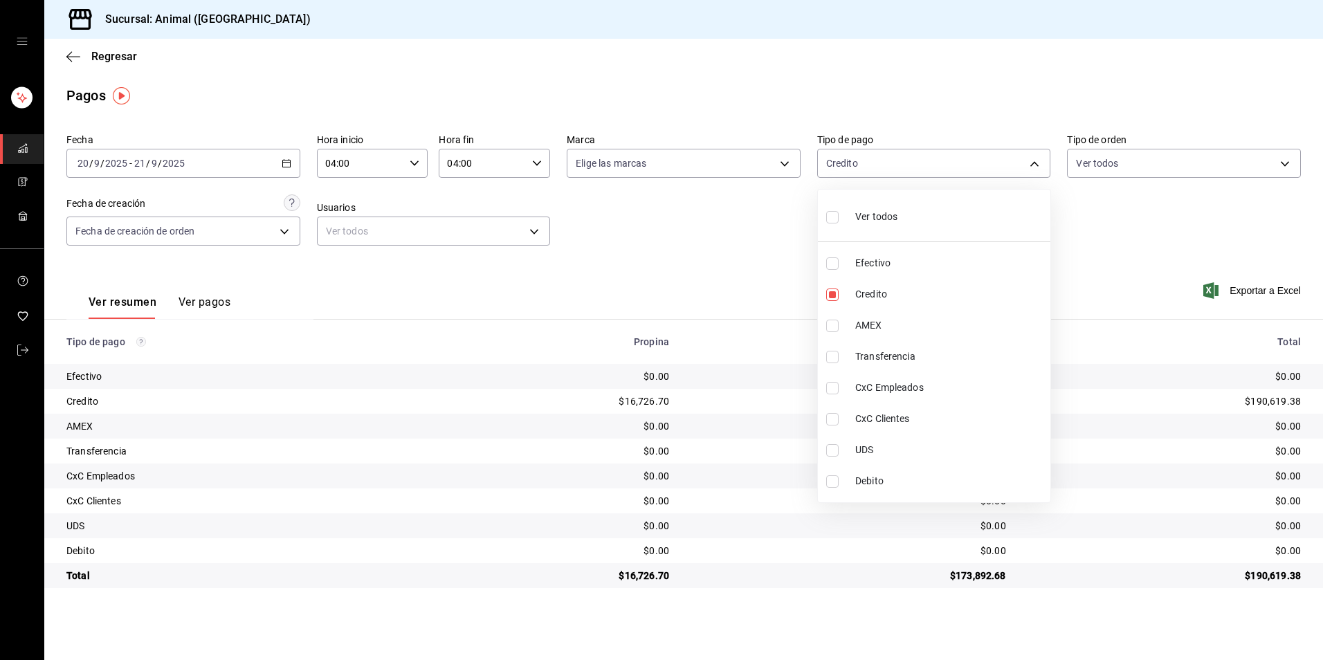
checkbox input "true"
click at [883, 486] on span "Debito" at bounding box center [951, 481] width 190 height 15
type input "235ce608-f464-428a-9a71-314f665367d1"
checkbox input "false"
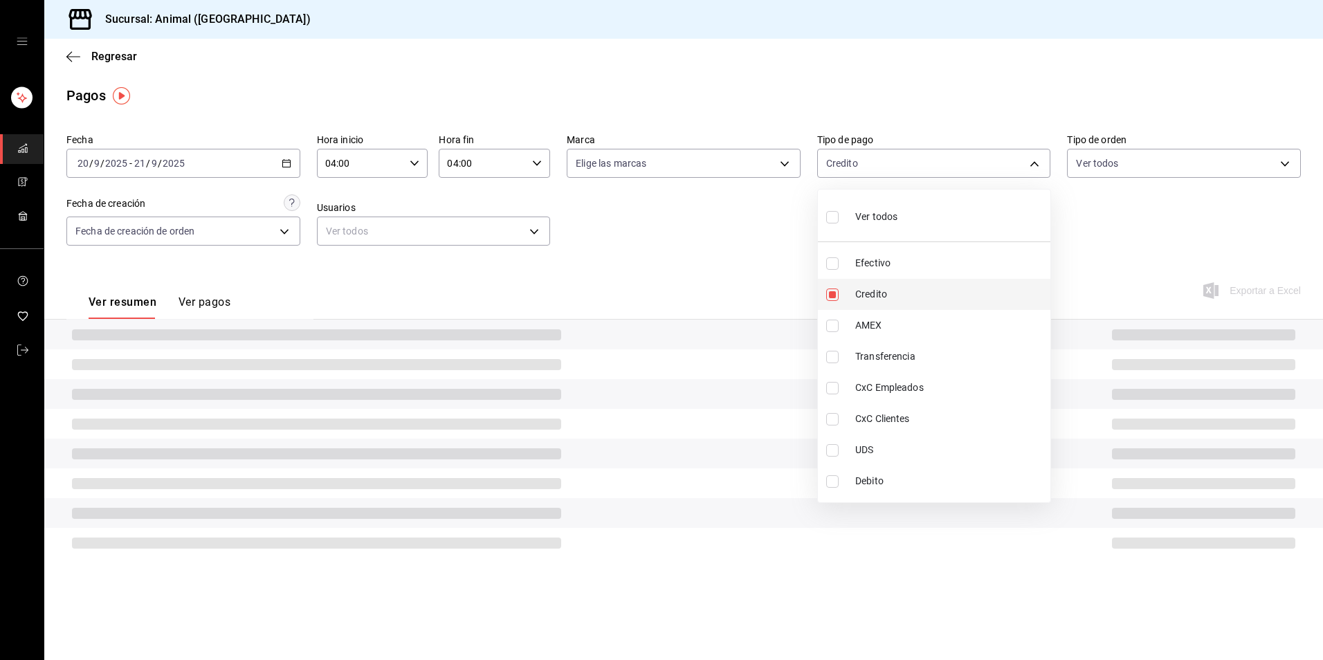
click at [892, 286] on li "Credito" at bounding box center [934, 294] width 233 height 31
checkbox input "false"
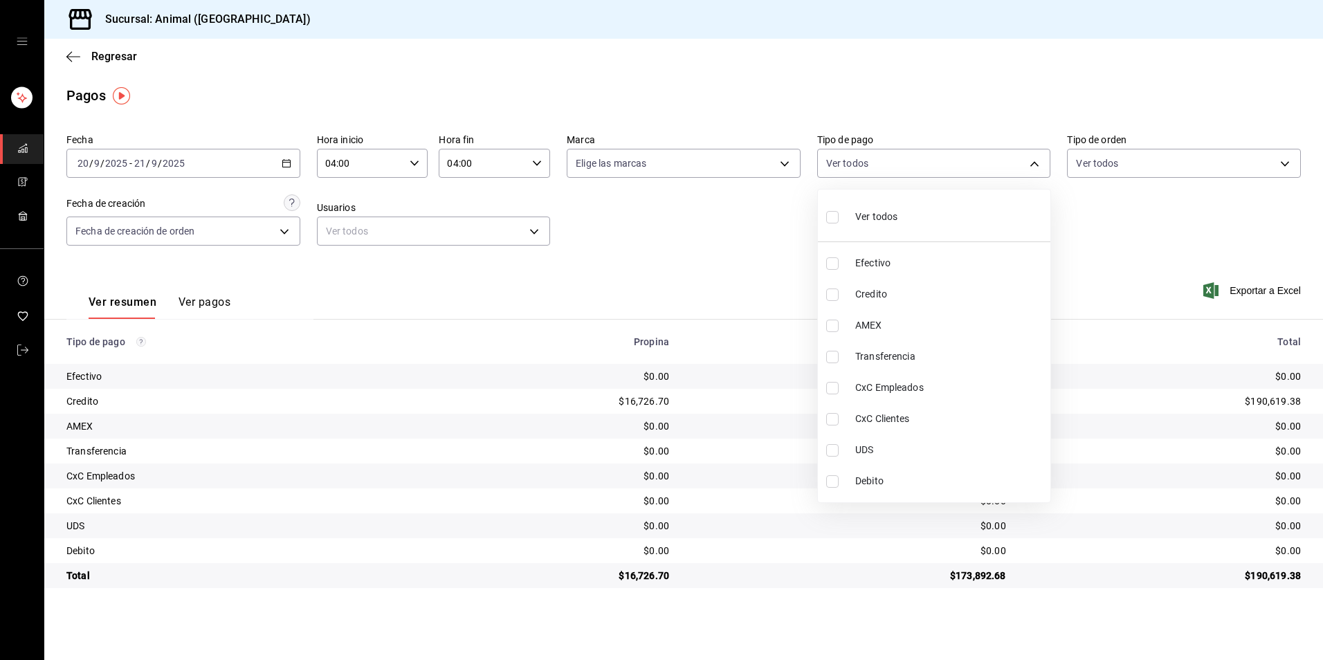
click at [903, 290] on span "Credito" at bounding box center [951, 294] width 190 height 15
type input "235ce608-f464-428a-9a71-314f665367d1"
checkbox input "true"
click at [876, 472] on li "Debito" at bounding box center [934, 481] width 233 height 31
type input "235ce608-f464-428a-9a71-314f665367d1,c7b29183-a811-4137-9cfa-21a61cd2bc4a"
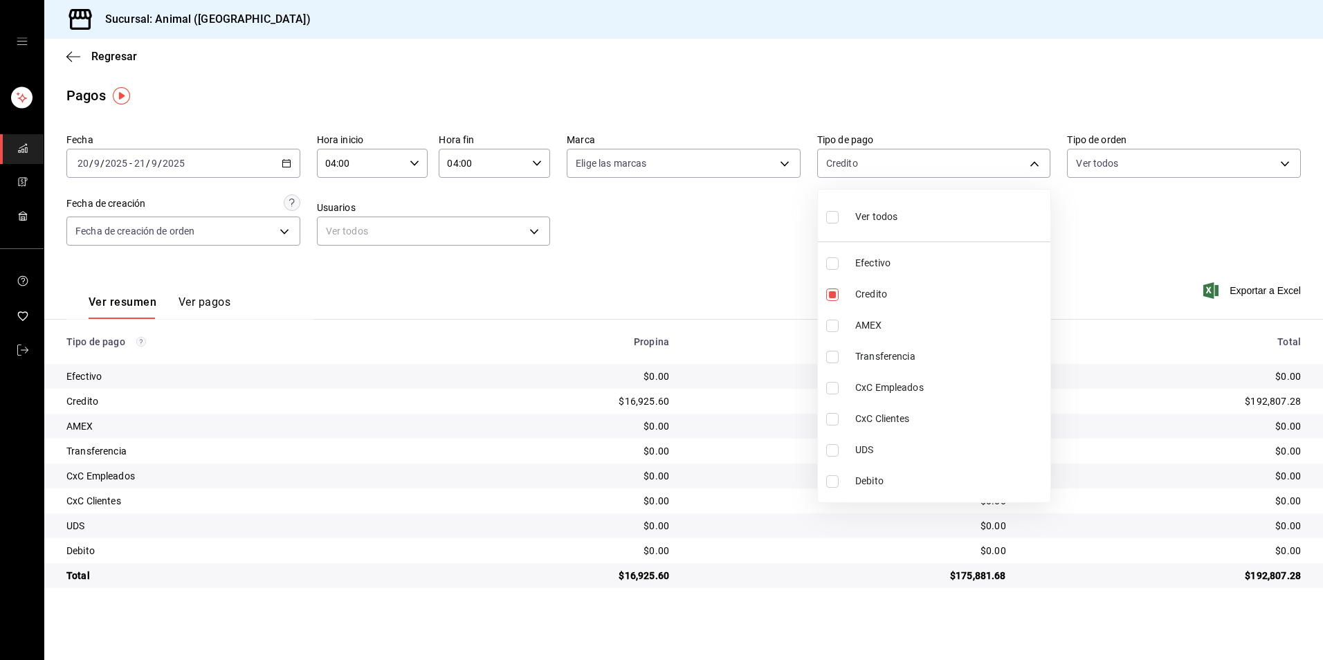
checkbox input "true"
click at [903, 296] on span "Credito" at bounding box center [951, 294] width 190 height 15
type input "c7b29183-a811-4137-9cfa-21a61cd2bc4a"
checkbox input "false"
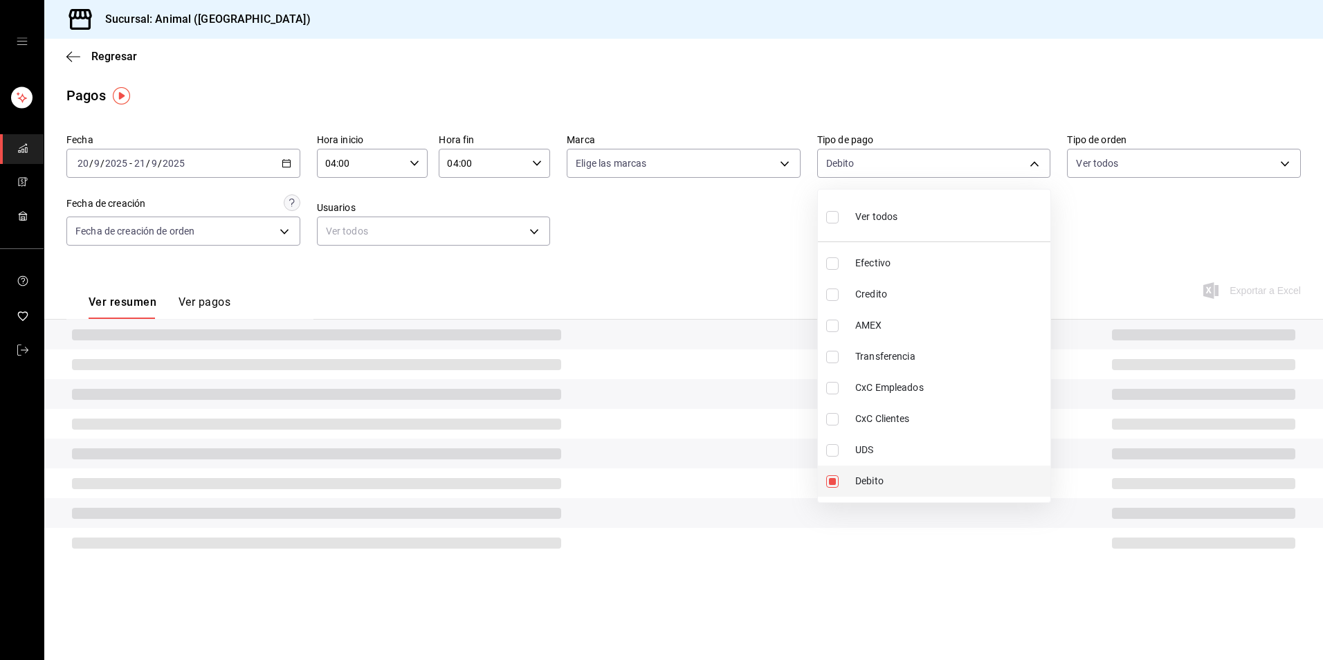
click at [877, 487] on span "Debito" at bounding box center [951, 481] width 190 height 15
checkbox input "false"
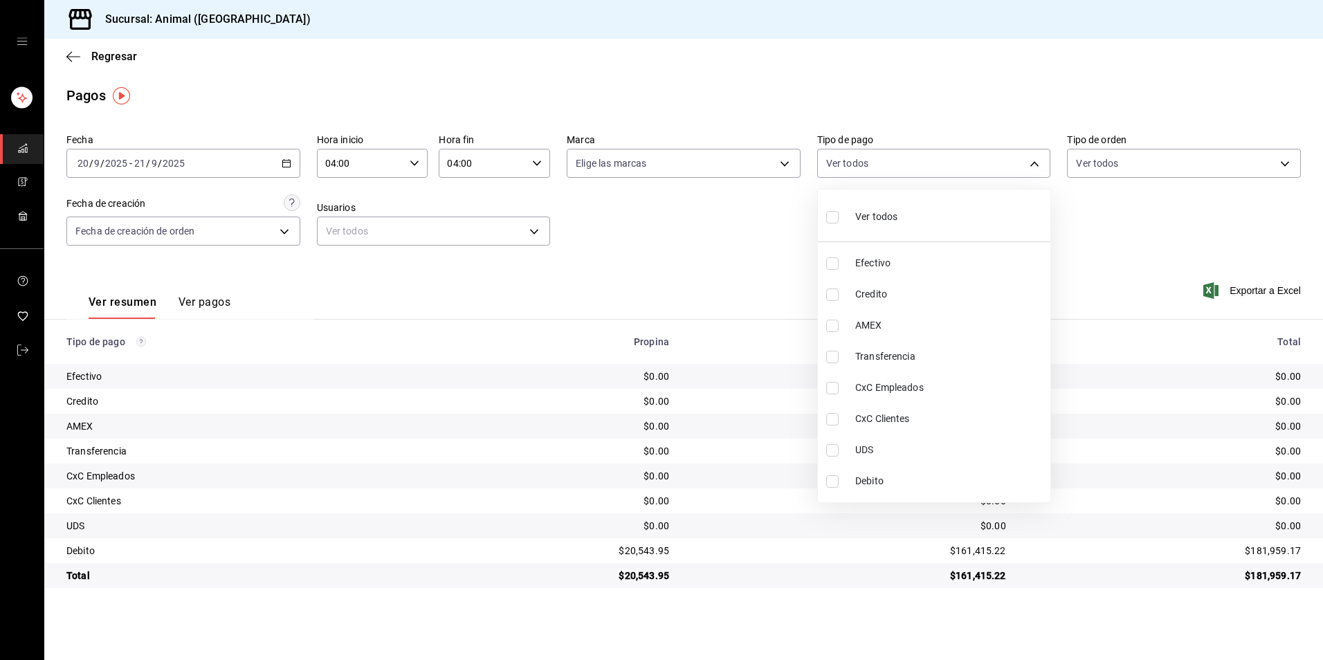
click at [877, 485] on span "Debito" at bounding box center [951, 481] width 190 height 15
type input "c7b29183-a811-4137-9cfa-21a61cd2bc4a"
checkbox input "true"
click at [885, 305] on li "Credito" at bounding box center [934, 294] width 233 height 31
type input "c7b29183-a811-4137-9cfa-21a61cd2bc4a,235ce608-f464-428a-9a71-314f665367d1"
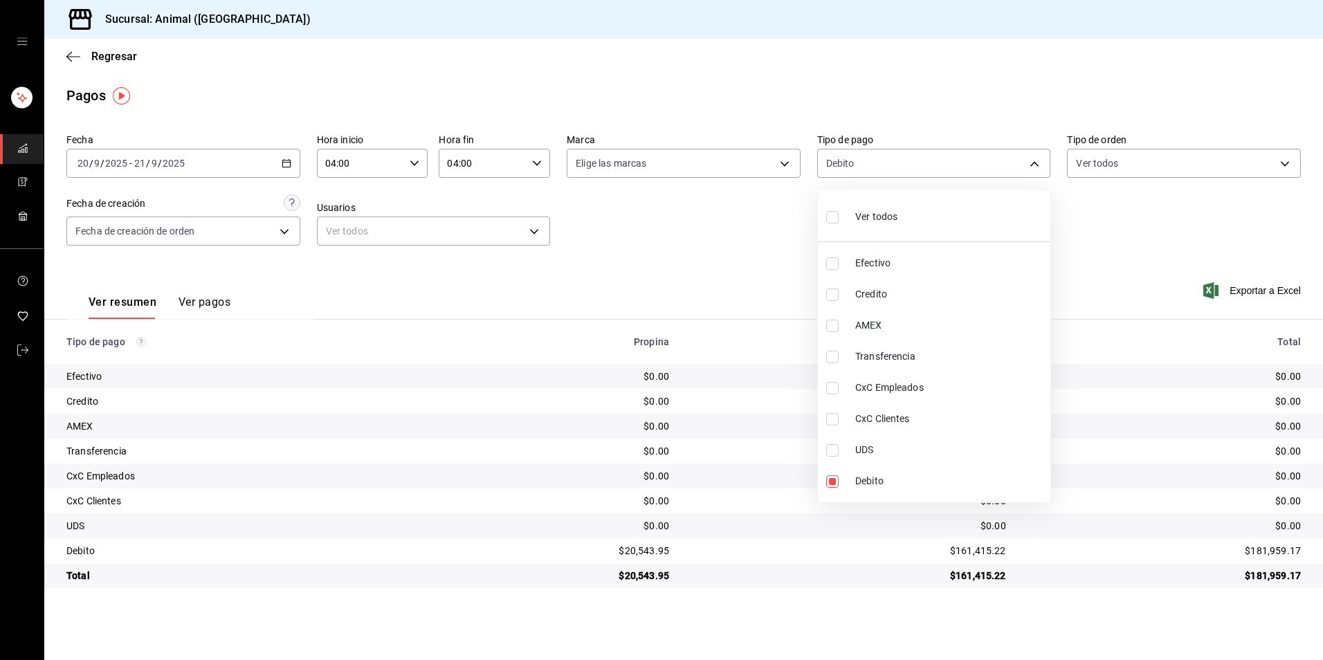
checkbox input "true"
click at [964, 199] on li "Ver todos" at bounding box center [934, 215] width 233 height 41
type input "b84c62b8-b02c-4970-ab2e-e166616419f2,235ce608-f464-428a-9a71-314f665367d1,53567…"
checkbox input "true"
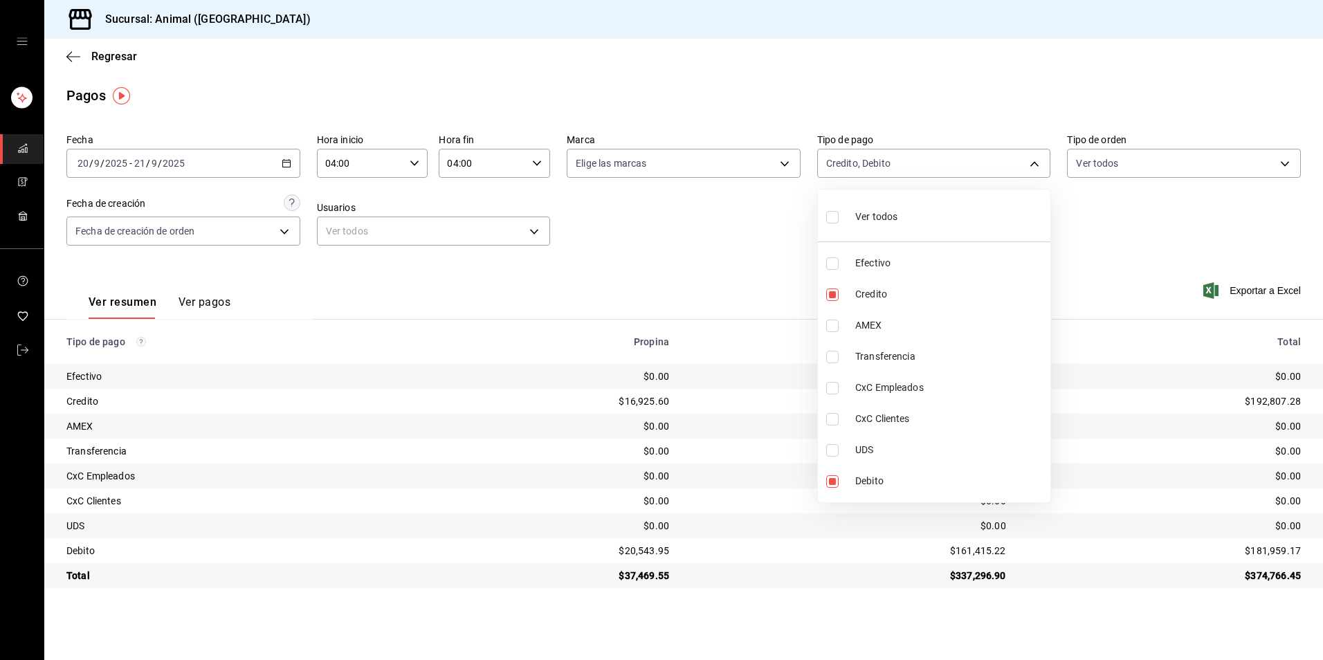
checkbox input "true"
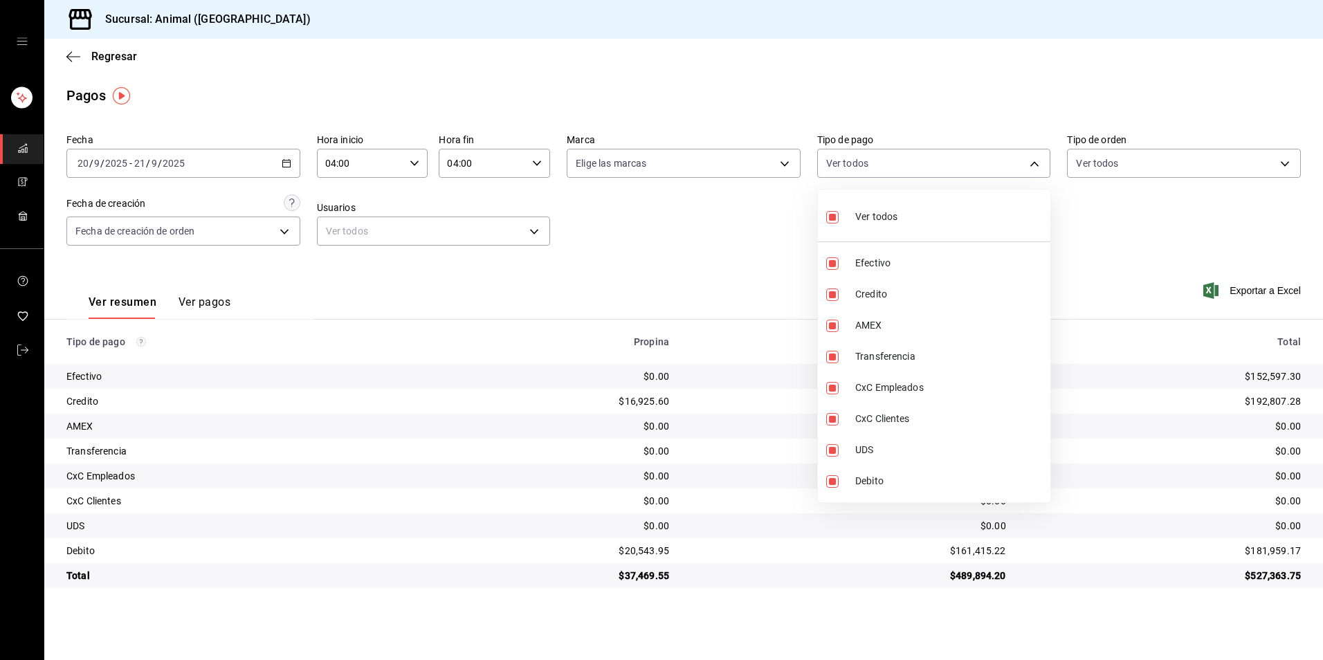
click at [963, 207] on li "Ver todos" at bounding box center [934, 215] width 233 height 41
checkbox input "false"
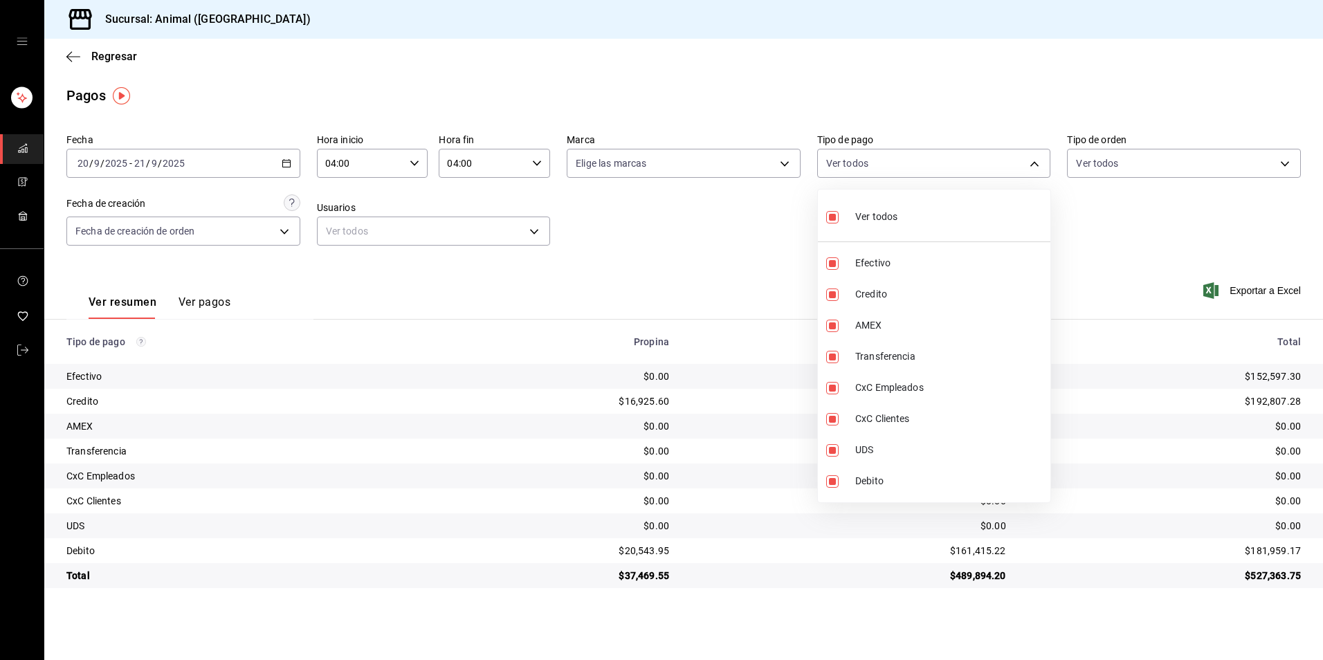
checkbox input "false"
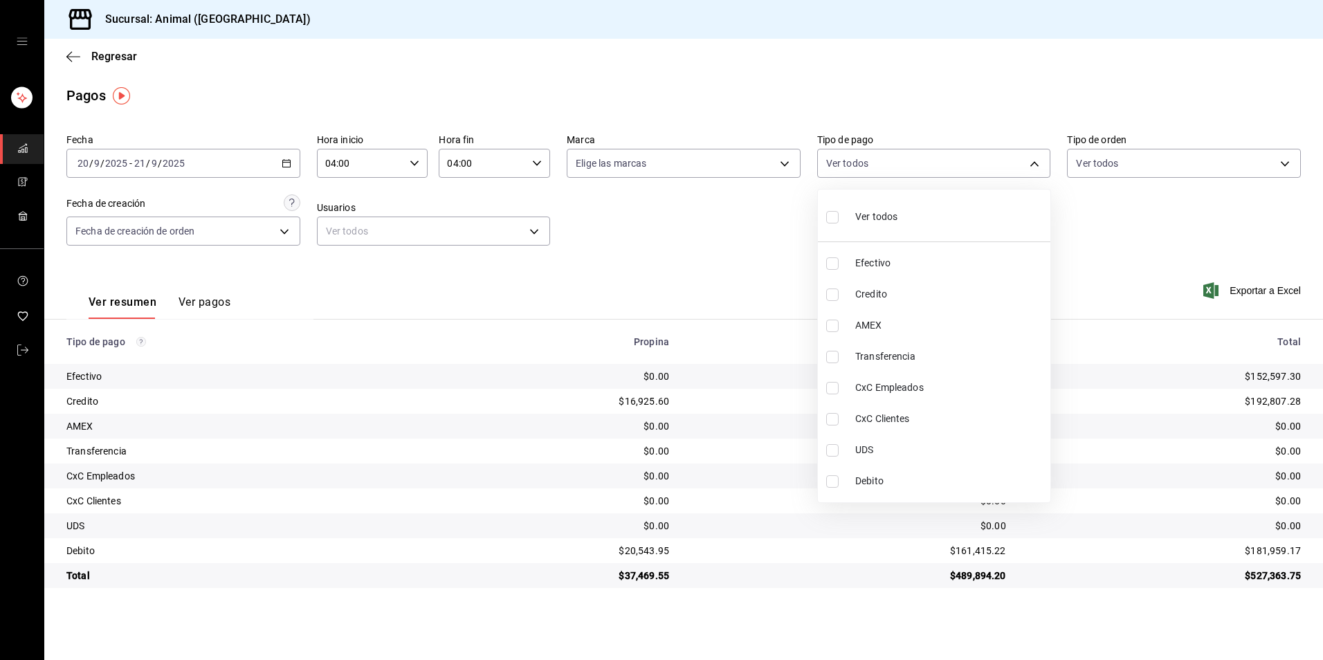
click at [954, 284] on li "Credito" at bounding box center [934, 294] width 233 height 31
type input "235ce608-f464-428a-9a71-314f665367d1"
checkbox input "true"
click at [941, 469] on li "Debito" at bounding box center [934, 481] width 233 height 31
type input "235ce608-f464-428a-9a71-314f665367d1,c7b29183-a811-4137-9cfa-21a61cd2bc4a"
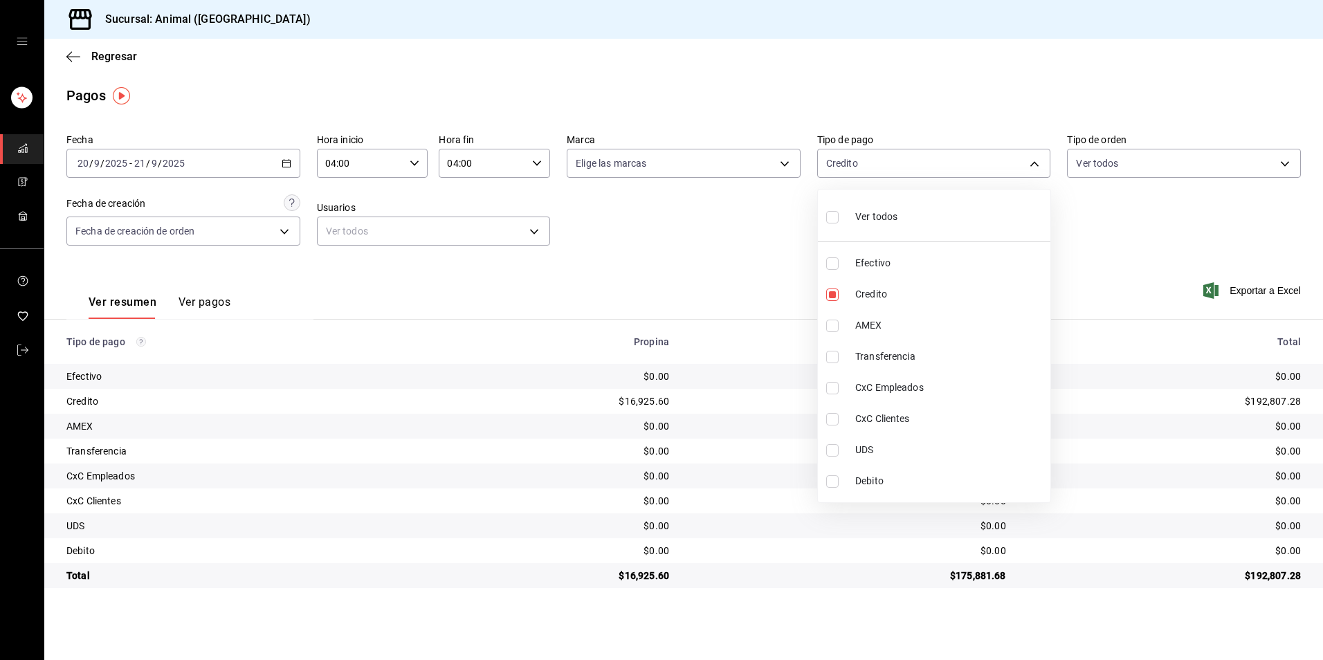
checkbox input "true"
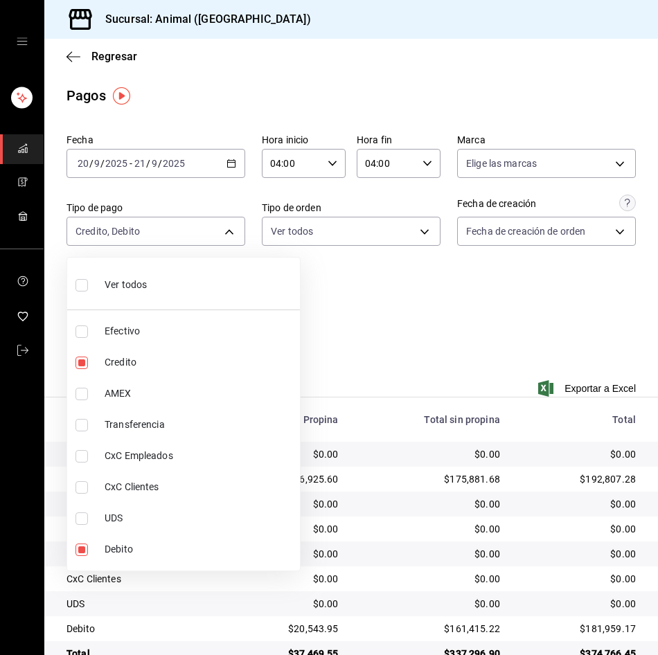
click at [428, 516] on div at bounding box center [329, 327] width 658 height 655
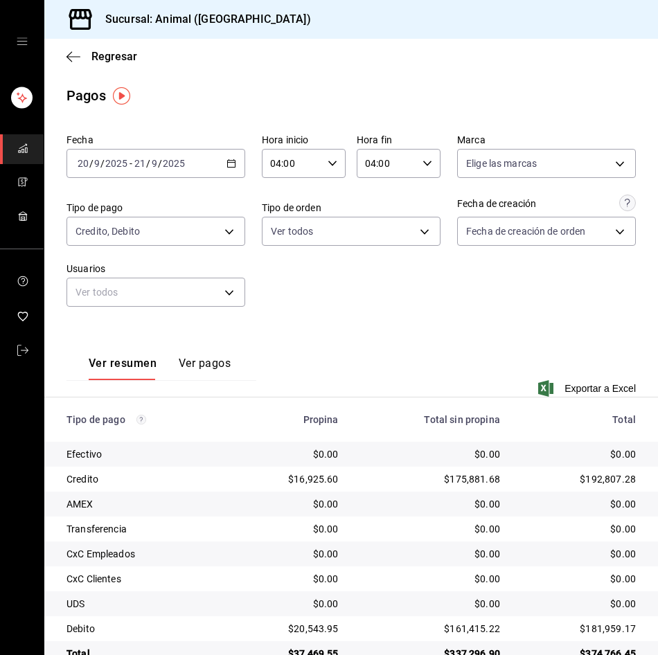
click at [428, 515] on td "$0.00" at bounding box center [430, 503] width 161 height 25
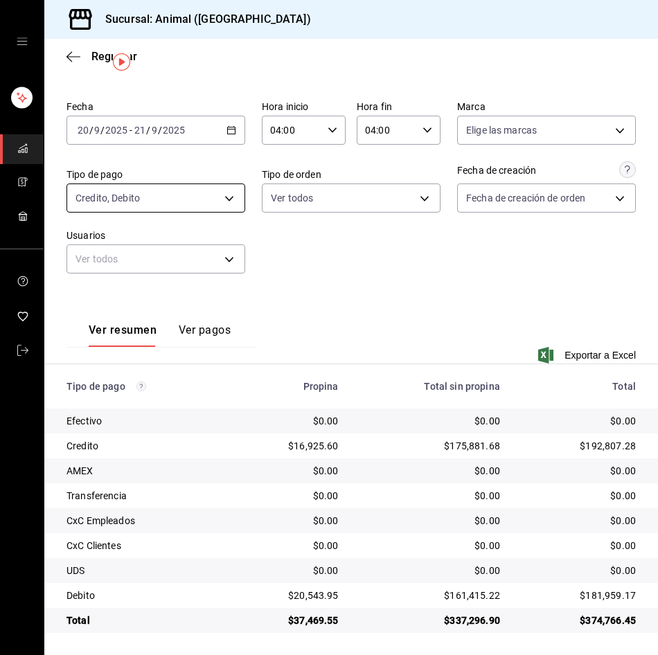
click at [203, 206] on body "Sucursal: Animal (Tijuana) Regresar Pagos Fecha 2025-09-20 20 / 9 / 2025 - 2025…" at bounding box center [329, 327] width 658 height 655
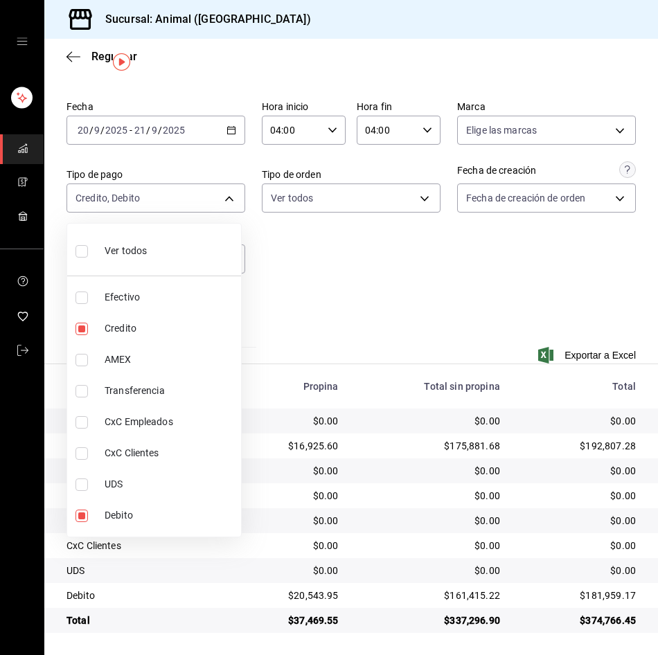
click at [141, 251] on span "Ver todos" at bounding box center [126, 251] width 42 height 15
type input "b84c62b8-b02c-4970-ab2e-e166616419f2,235ce608-f464-428a-9a71-314f665367d1,53567…"
checkbox input "true"
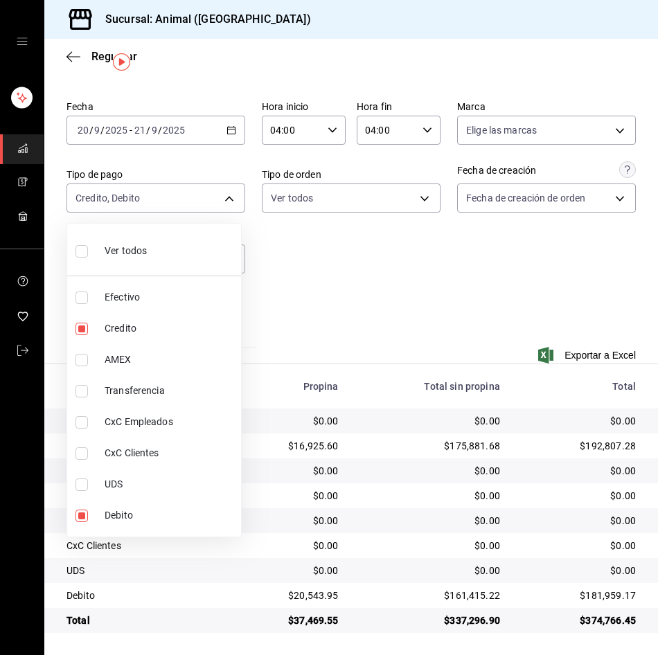
checkbox input "true"
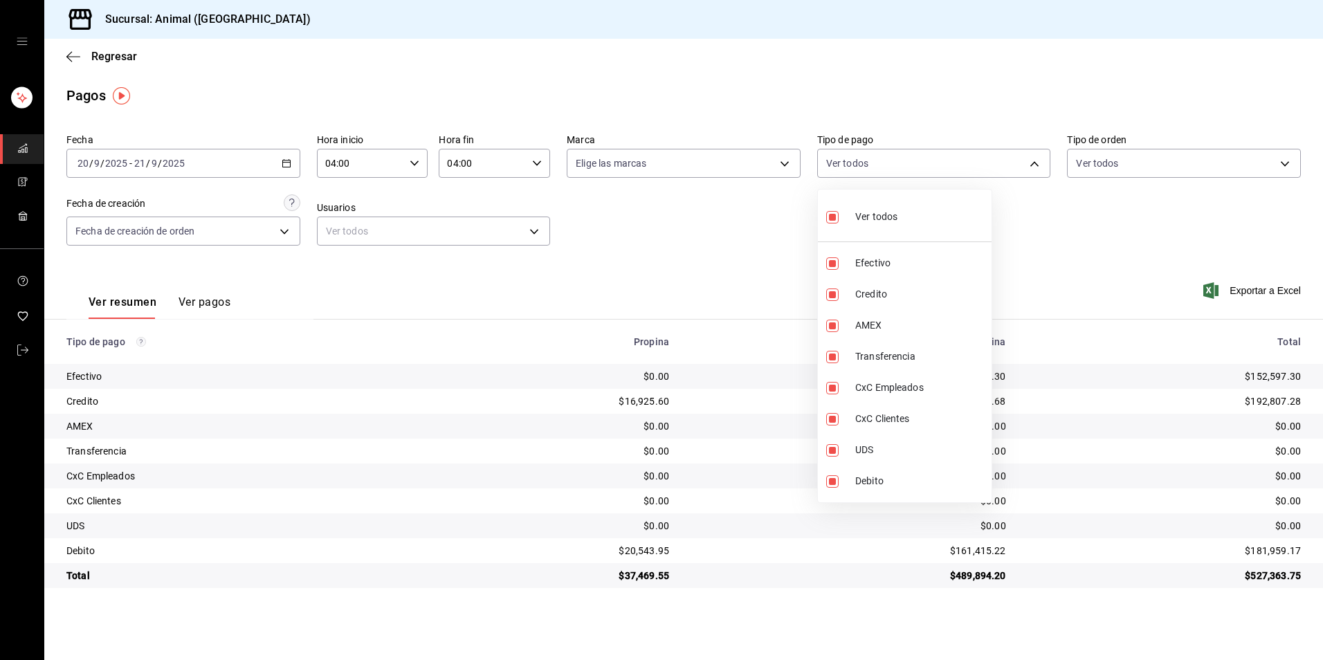
click at [102, 61] on div at bounding box center [661, 330] width 1323 height 660
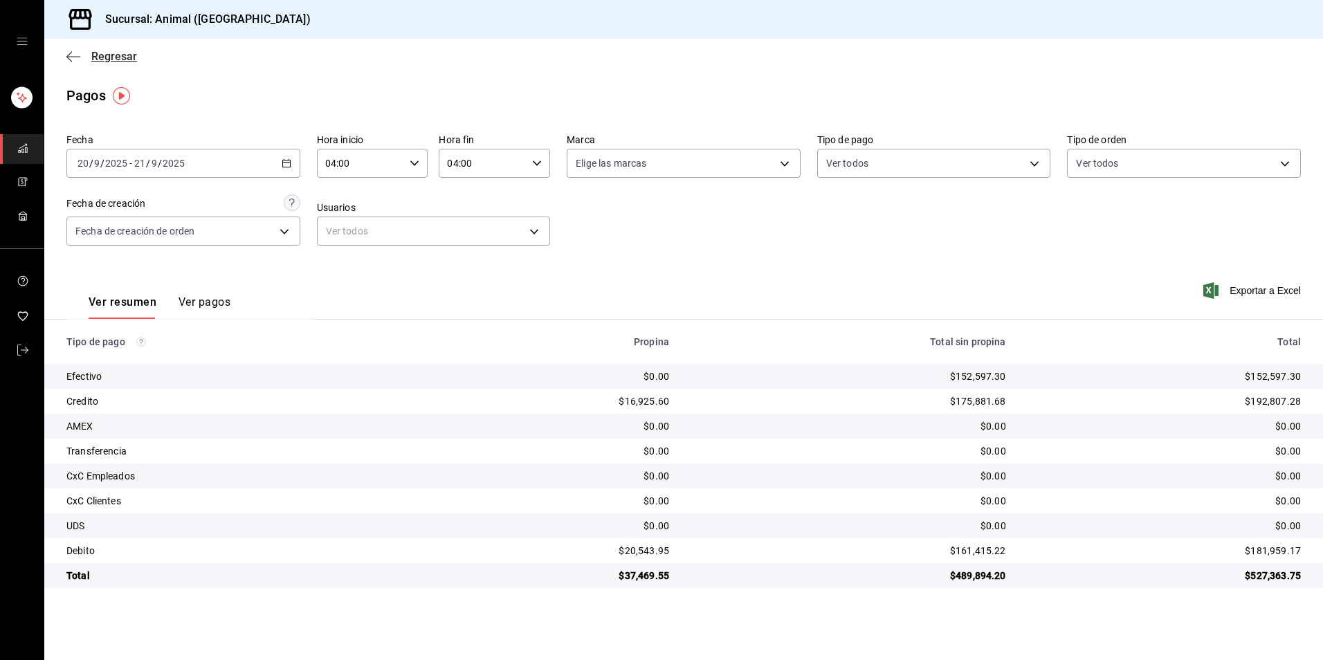
click at [115, 57] on span "Regresar" at bounding box center [114, 56] width 46 height 13
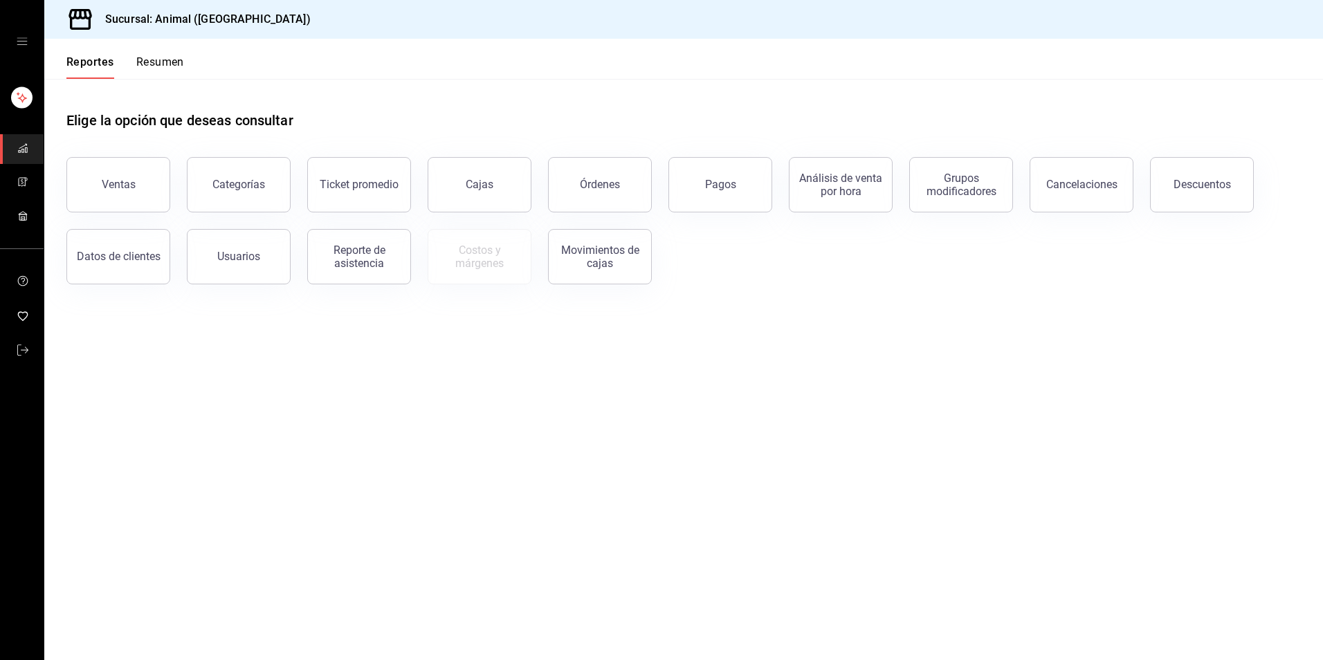
click at [1191, 168] on button "Descuentos" at bounding box center [1202, 184] width 104 height 55
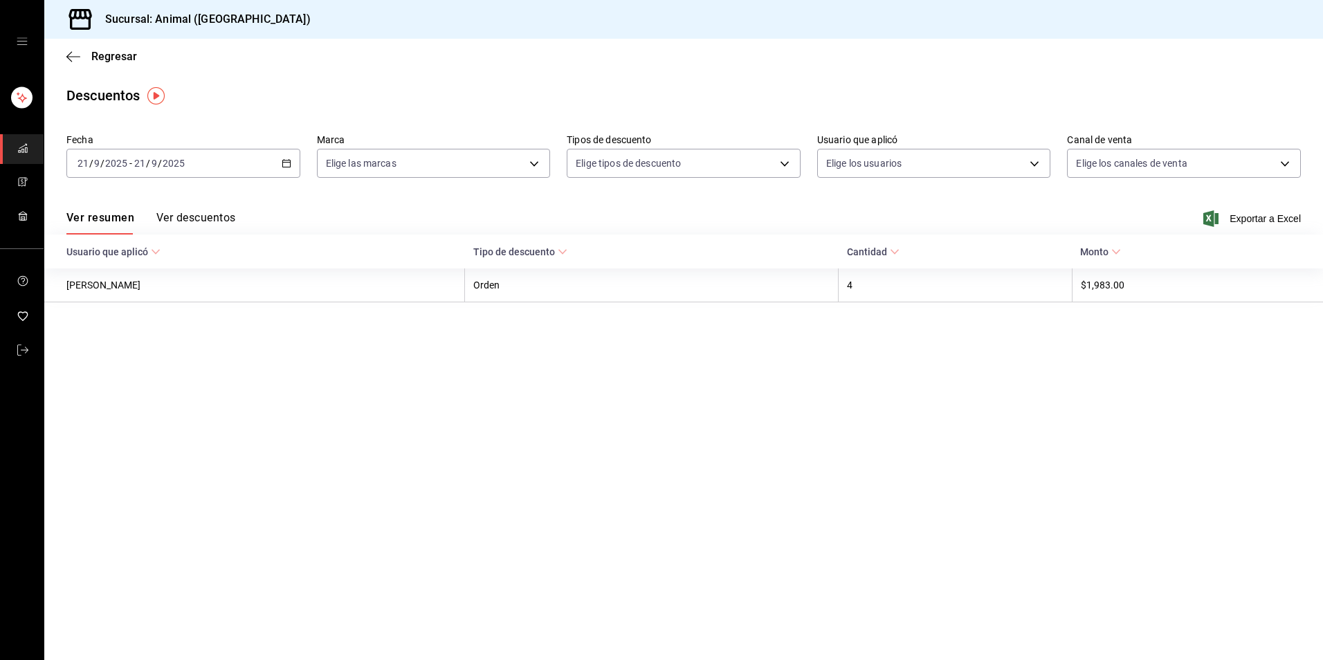
click at [283, 158] on div "2025-09-21 21 / 9 / 2025 - 2025-09-21 21 / 9 / 2025" at bounding box center [183, 163] width 234 height 29
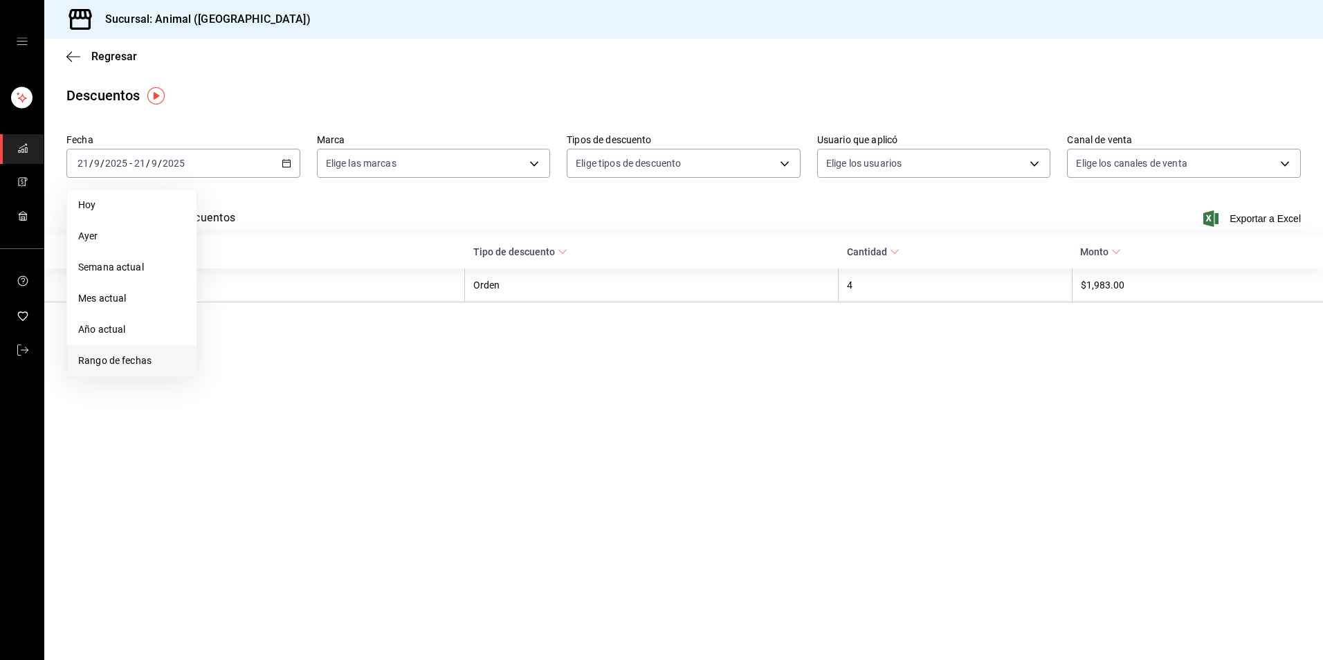
click at [123, 365] on span "Rango de fechas" at bounding box center [131, 361] width 107 height 15
click at [347, 323] on button "20" at bounding box center [348, 316] width 24 height 25
click at [377, 320] on abbr "21" at bounding box center [373, 316] width 9 height 10
